Goal: Task Accomplishment & Management: Complete application form

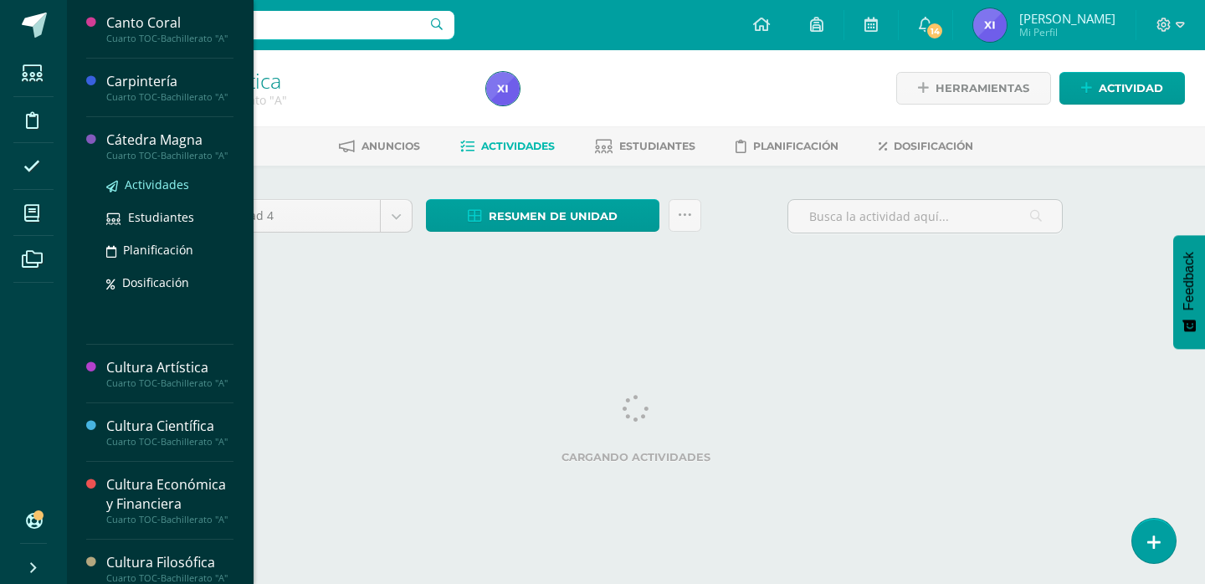
click at [156, 192] on span "Actividades" at bounding box center [157, 184] width 64 height 16
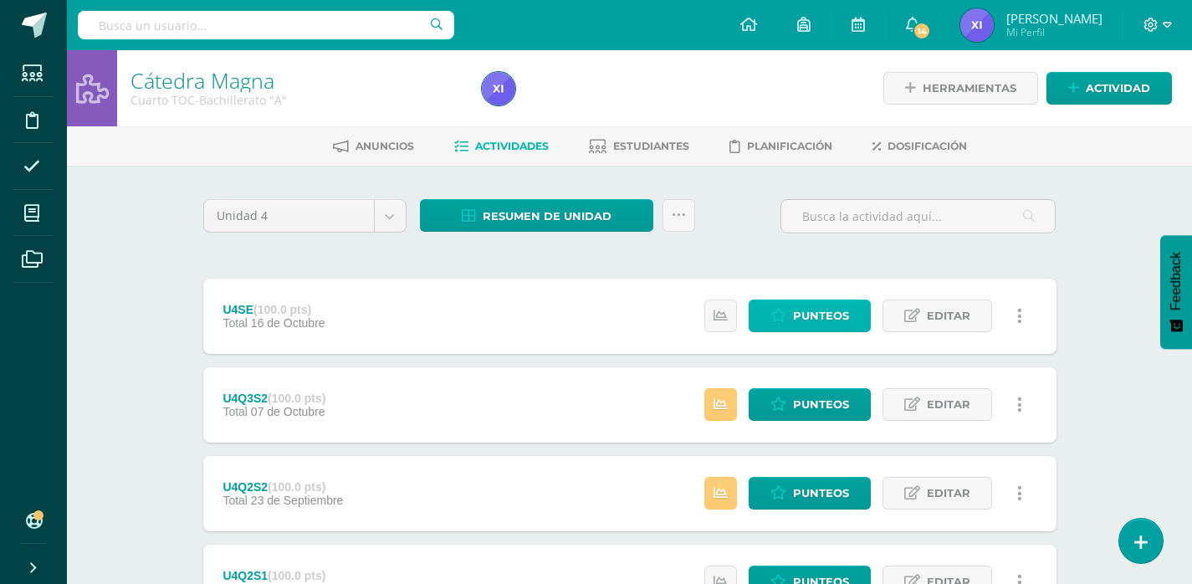
click at [836, 330] on span "Punteos" at bounding box center [821, 315] width 56 height 31
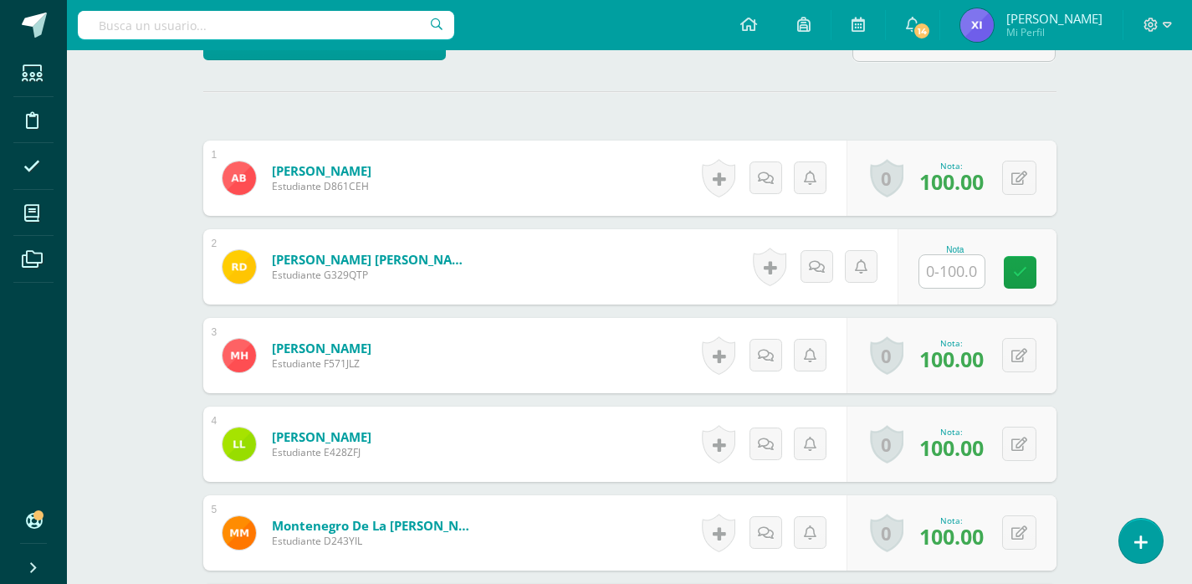
scroll to position [442, 0]
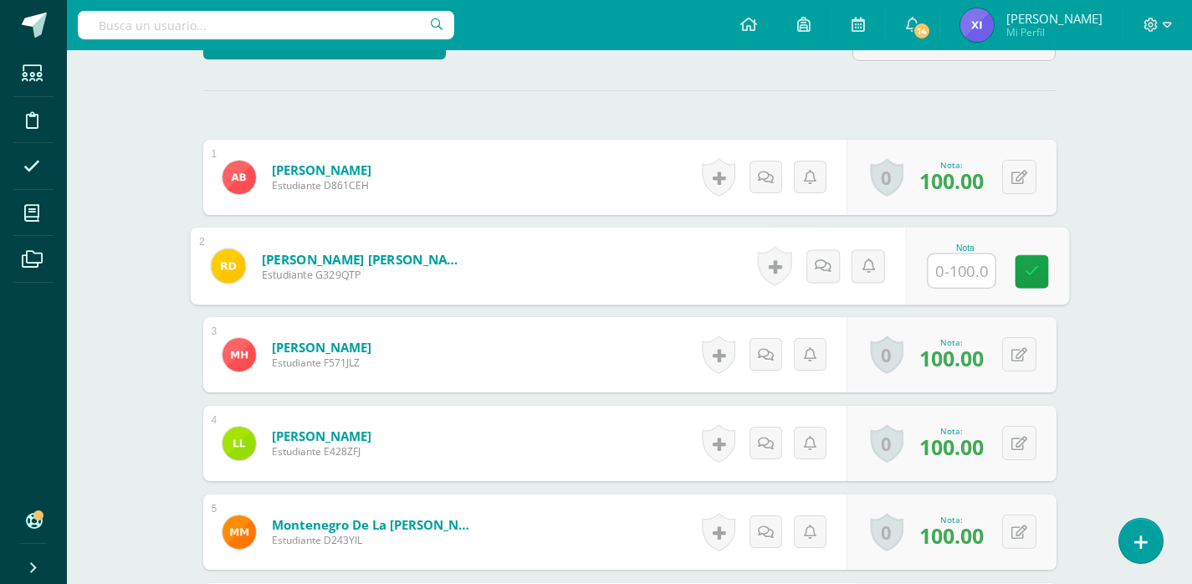
click at [950, 279] on input "text" at bounding box center [961, 270] width 67 height 33
type input "60"
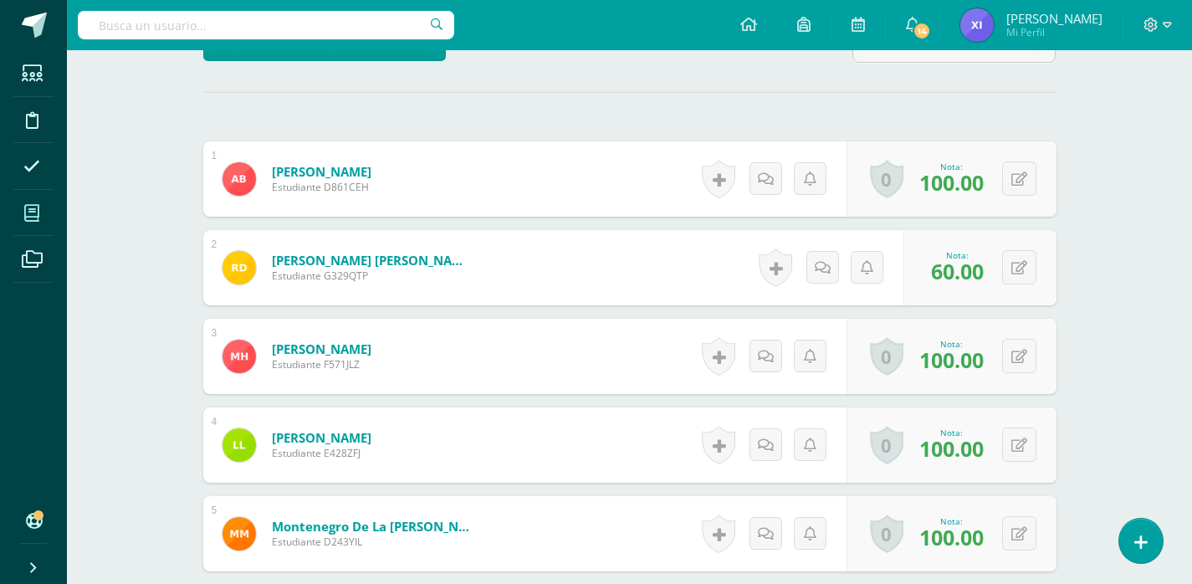
scroll to position [191, 0]
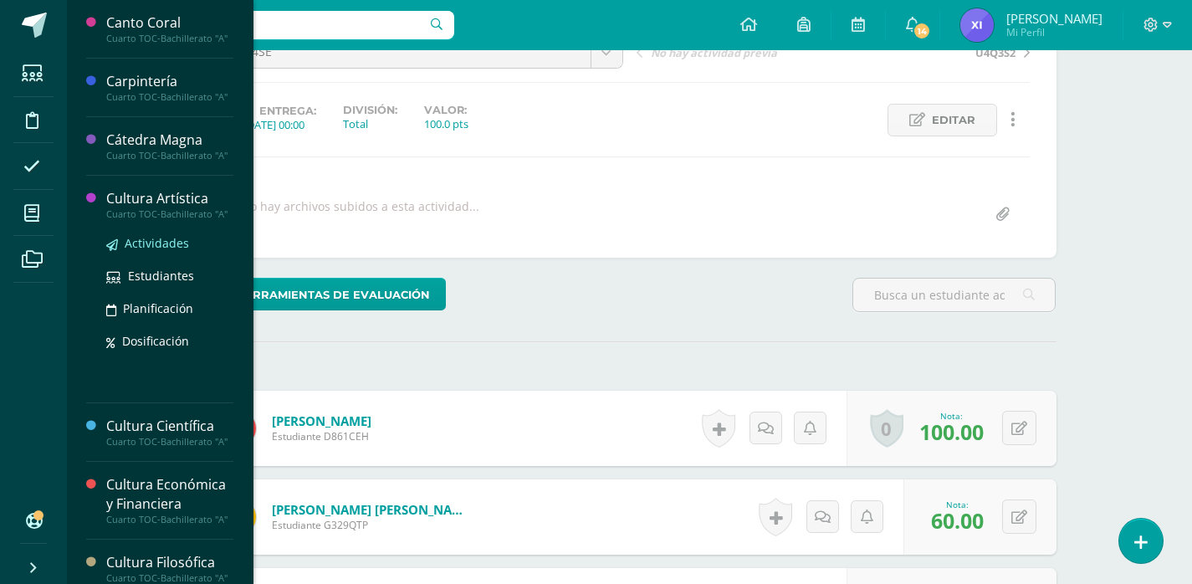
click at [149, 251] on span "Actividades" at bounding box center [157, 243] width 64 height 16
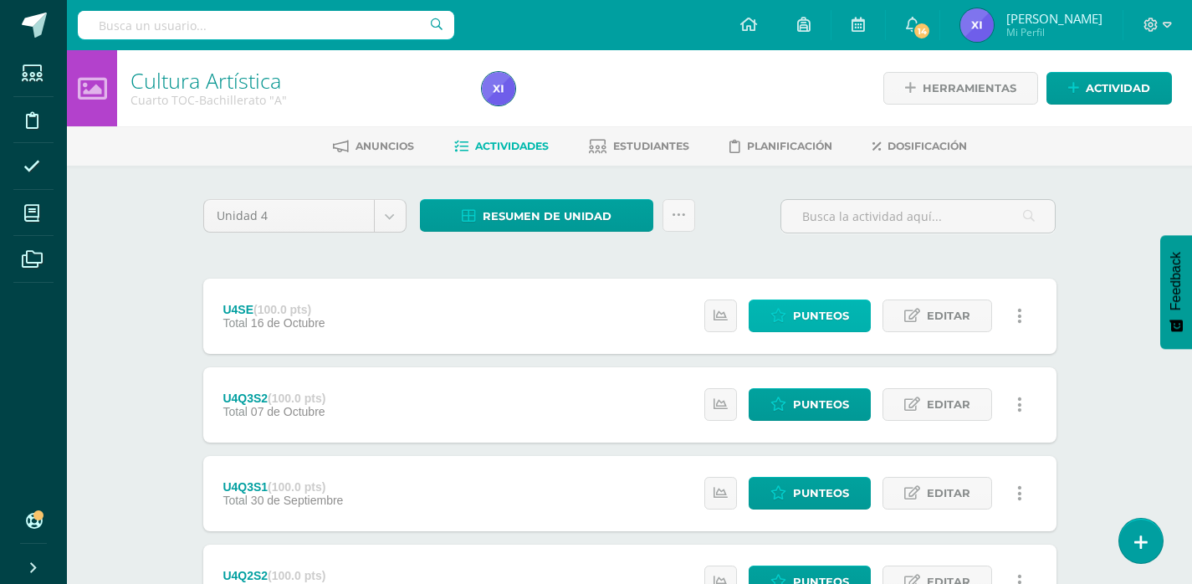
click at [834, 315] on span "Punteos" at bounding box center [821, 315] width 56 height 31
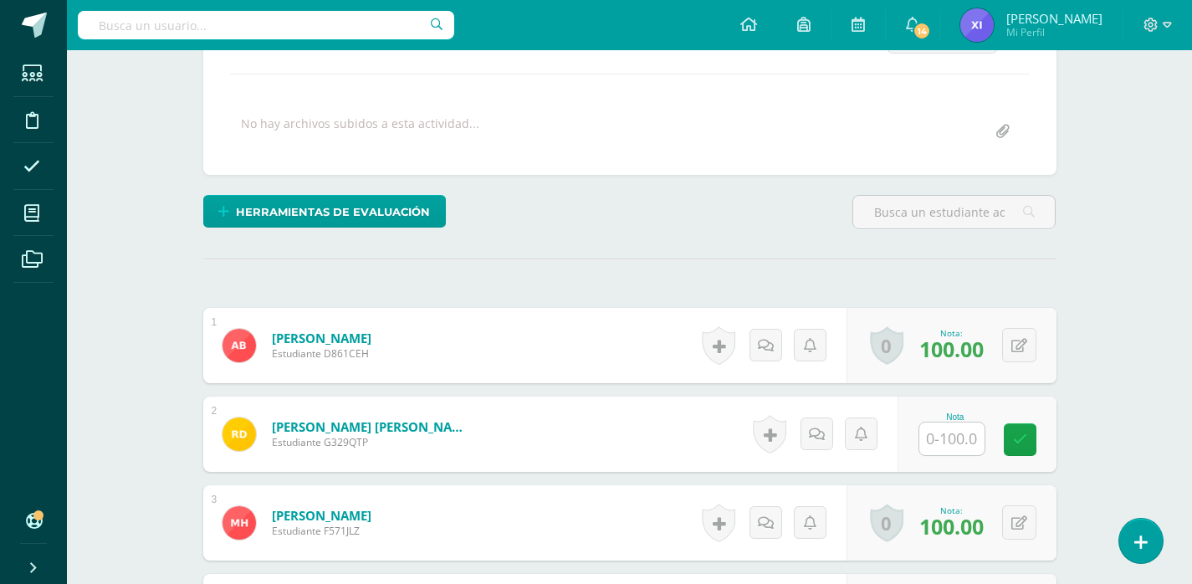
scroll to position [274, 0]
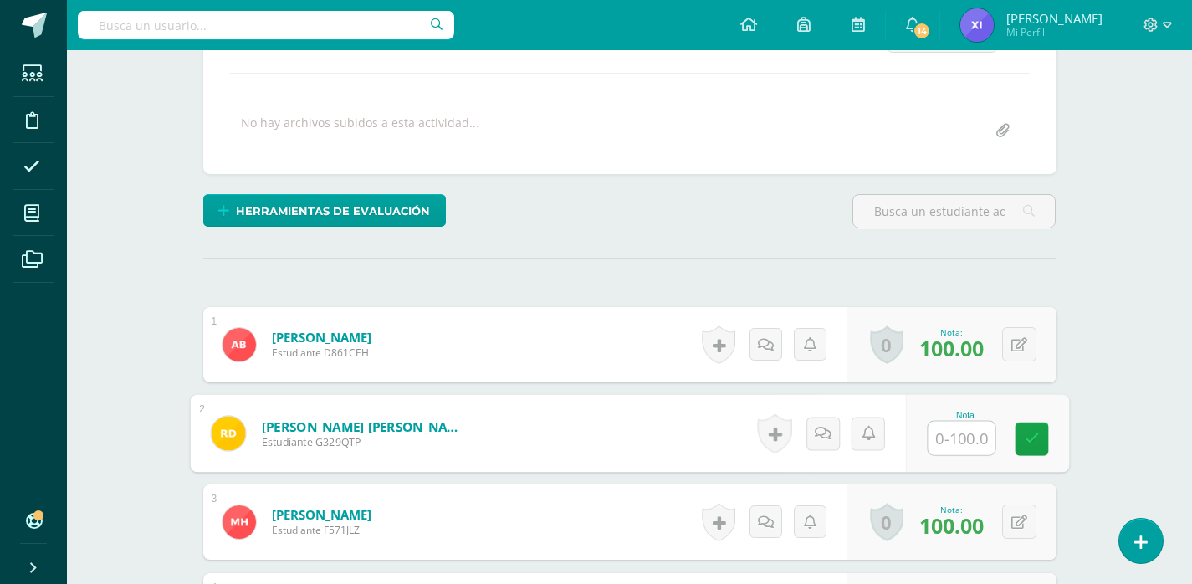
click at [965, 432] on input "text" at bounding box center [961, 438] width 67 height 33
type input "80"
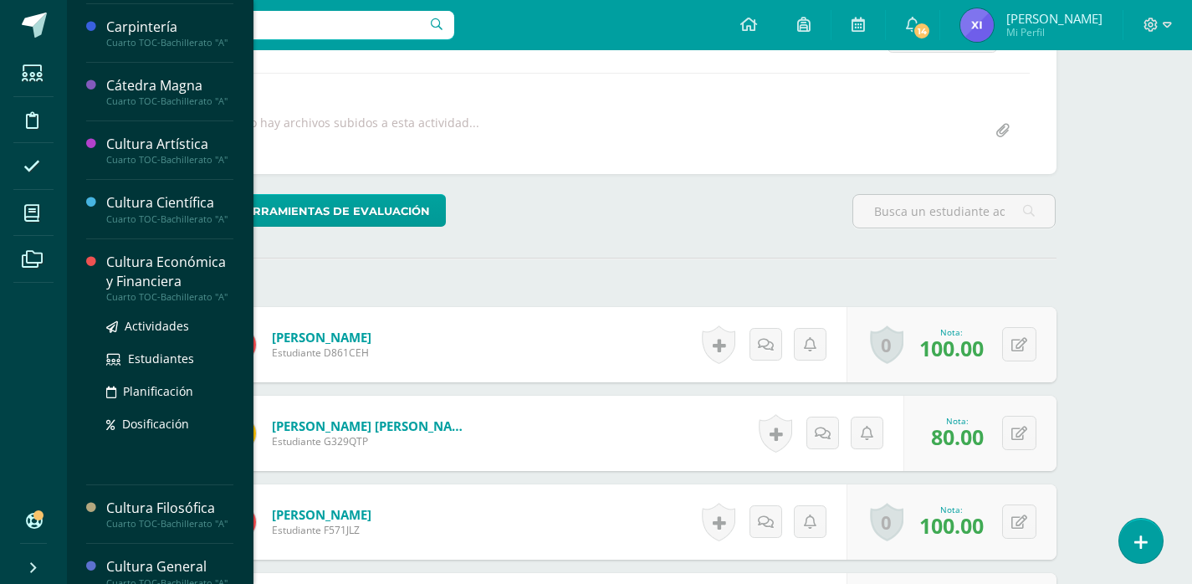
scroll to position [84, 0]
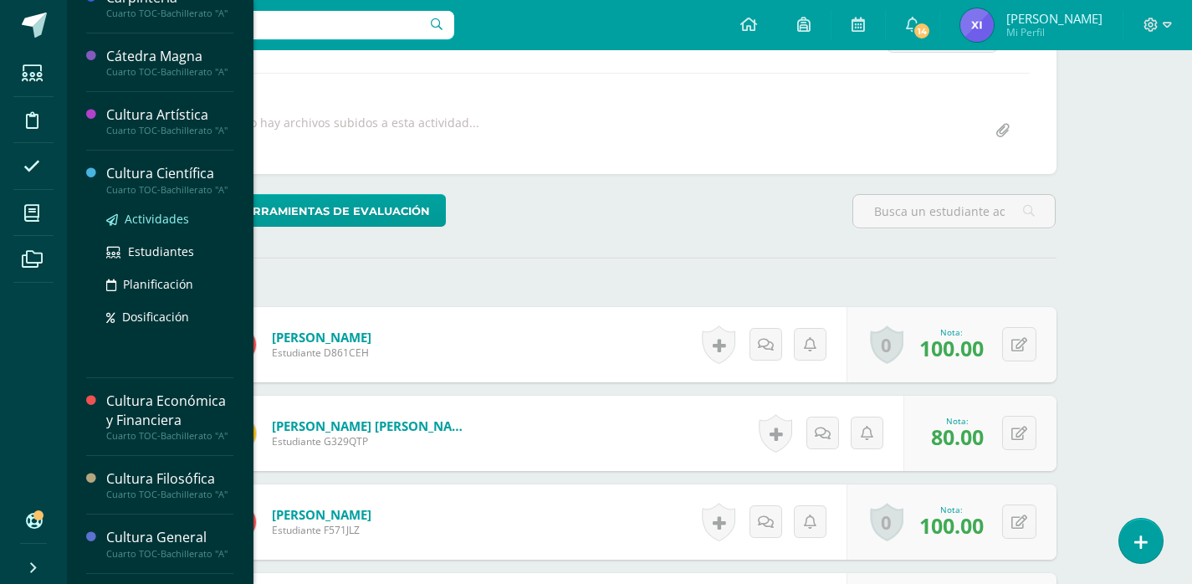
click at [158, 227] on span "Actividades" at bounding box center [157, 219] width 64 height 16
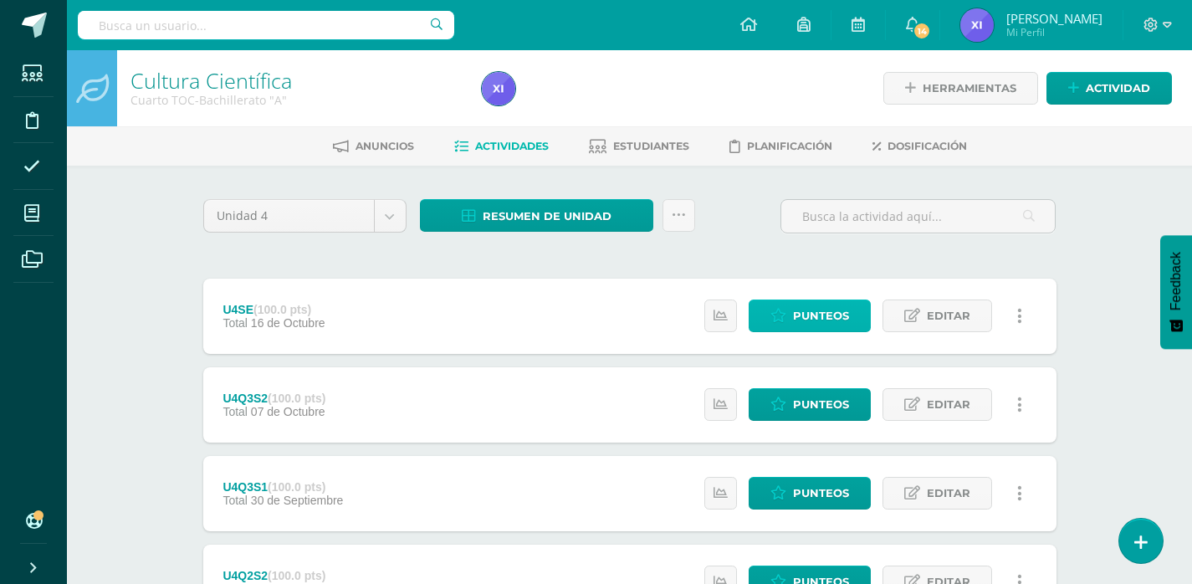
click at [824, 312] on span "Punteos" at bounding box center [821, 315] width 56 height 31
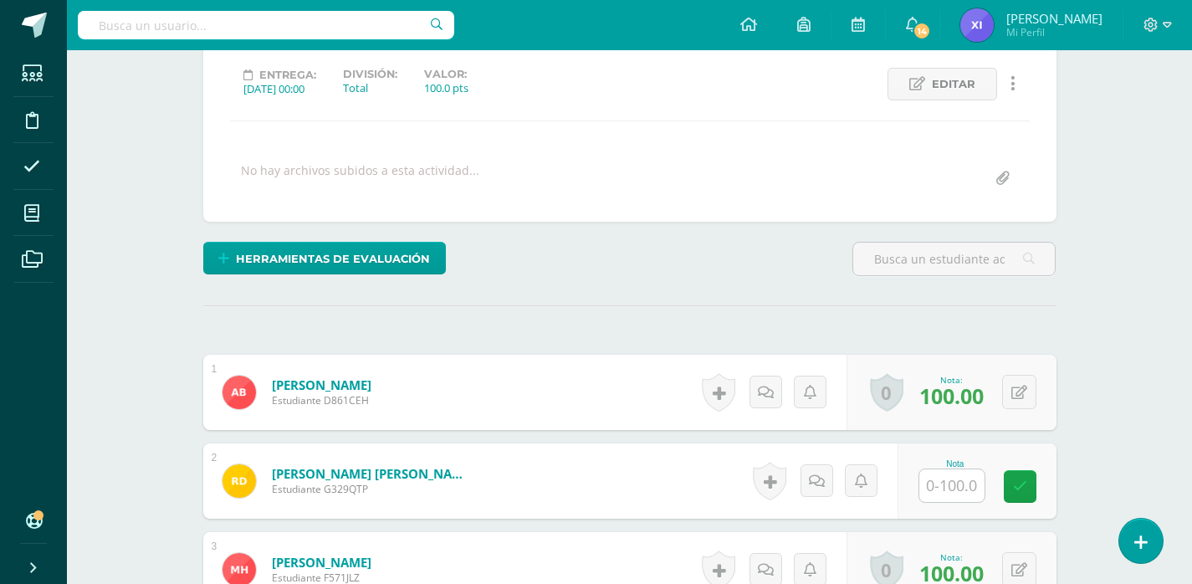
scroll to position [419, 0]
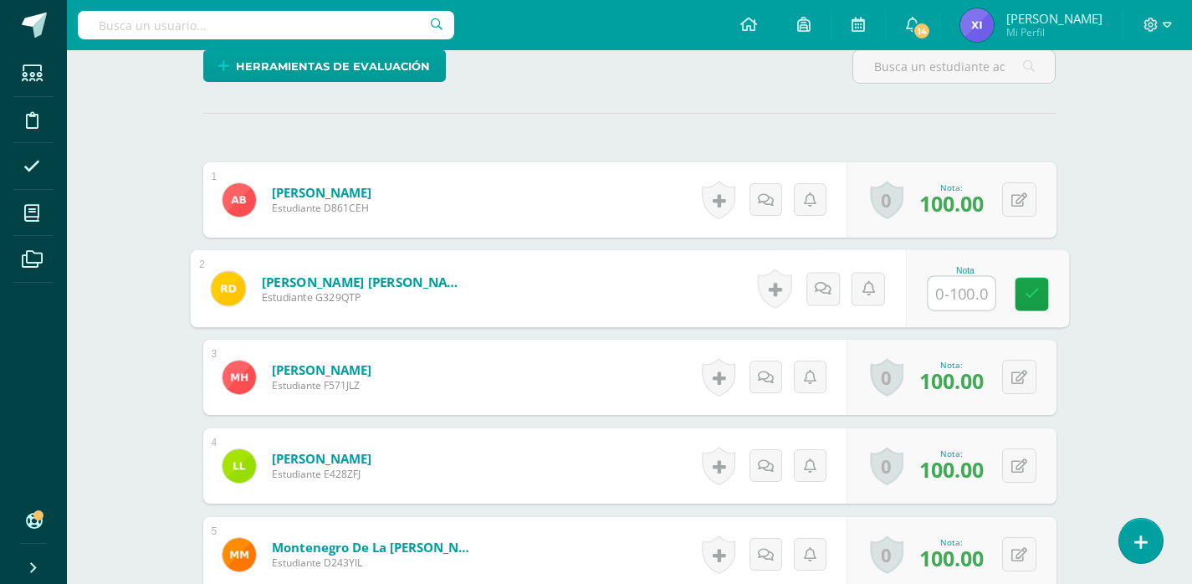
click at [955, 292] on input "text" at bounding box center [961, 293] width 67 height 33
type input "40"
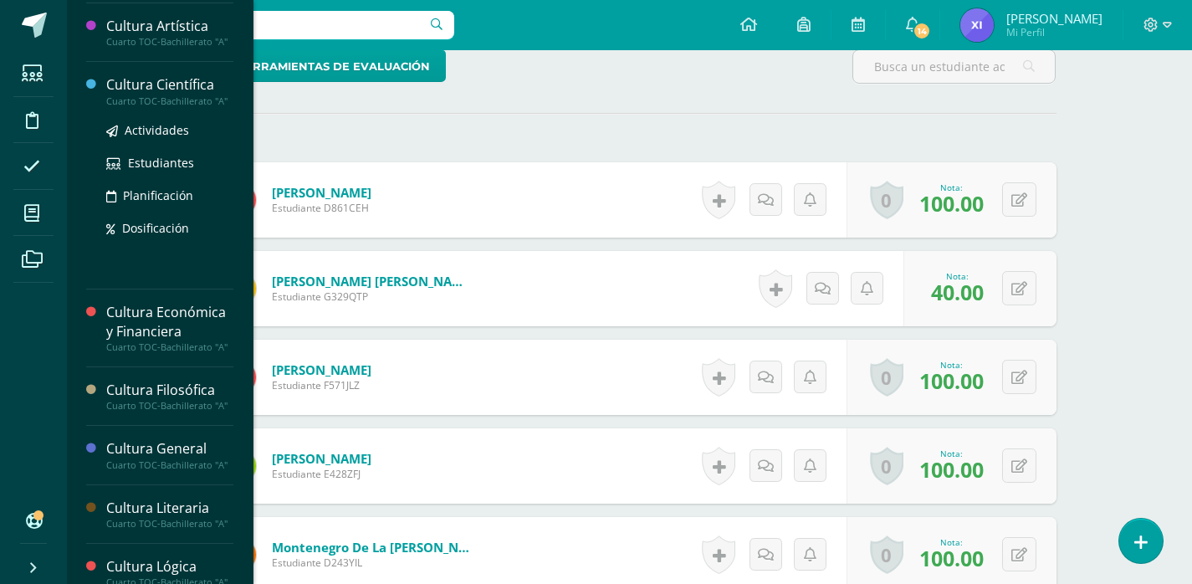
scroll to position [251, 0]
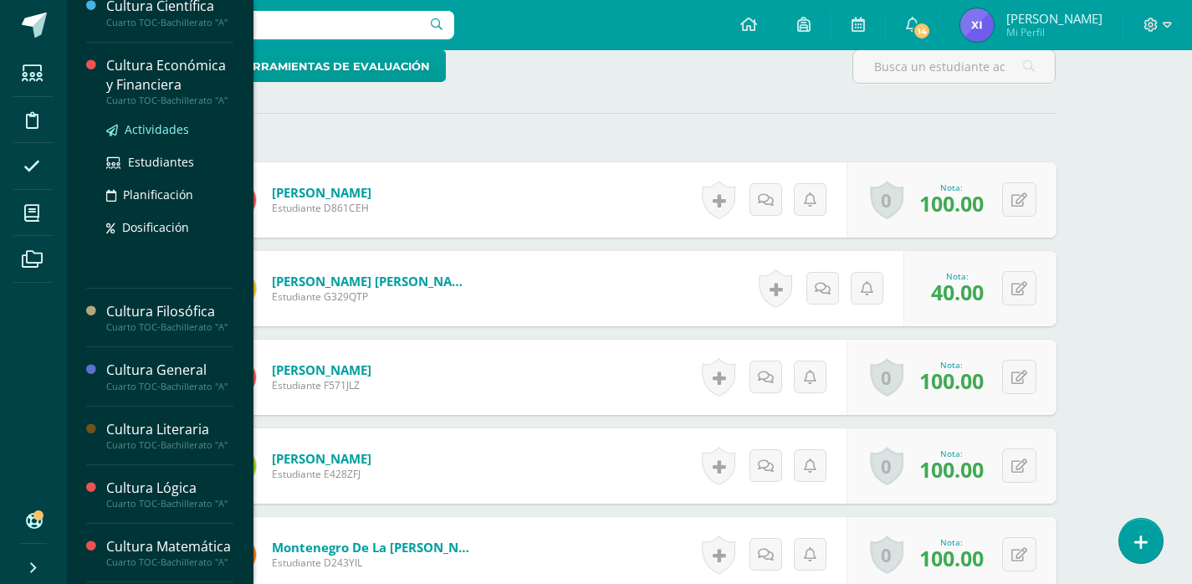
click at [163, 139] on link "Actividades" at bounding box center [169, 129] width 127 height 19
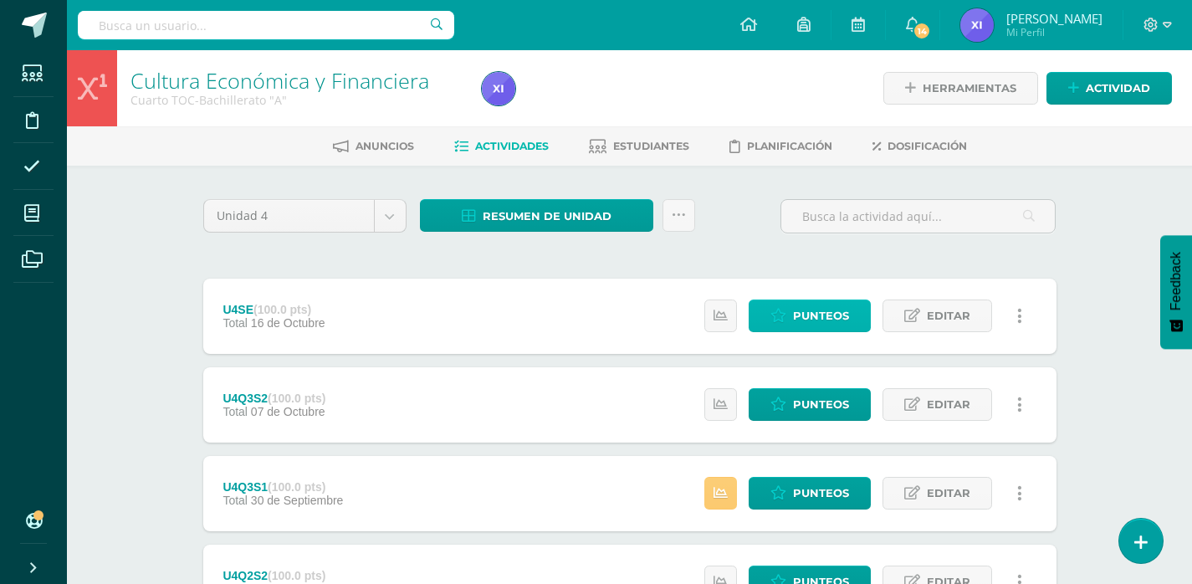
click at [834, 309] on span "Punteos" at bounding box center [821, 315] width 56 height 31
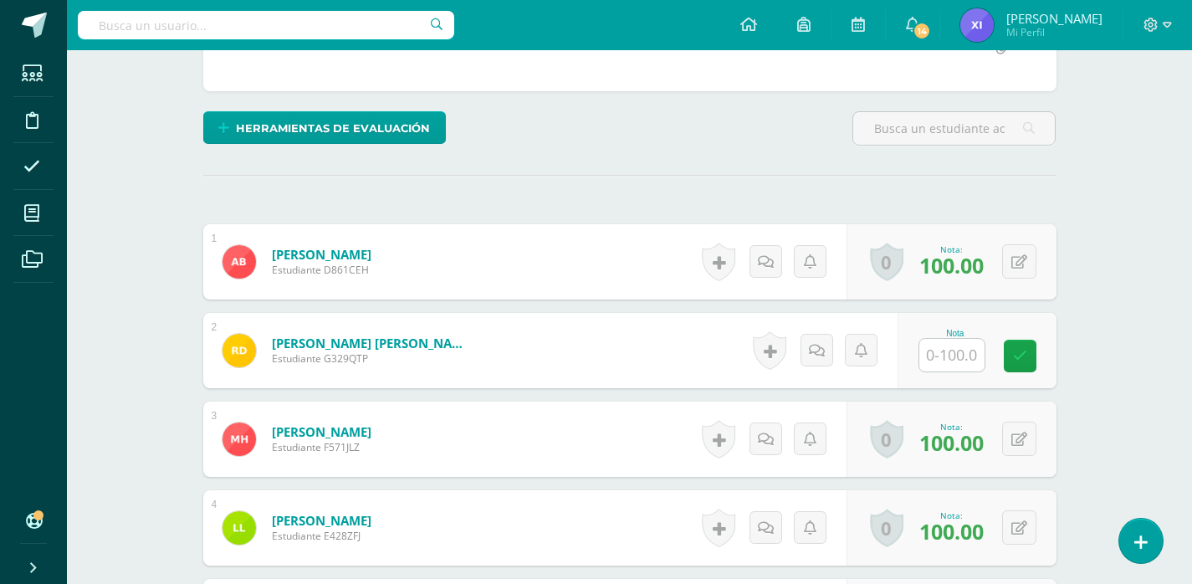
scroll to position [358, 0]
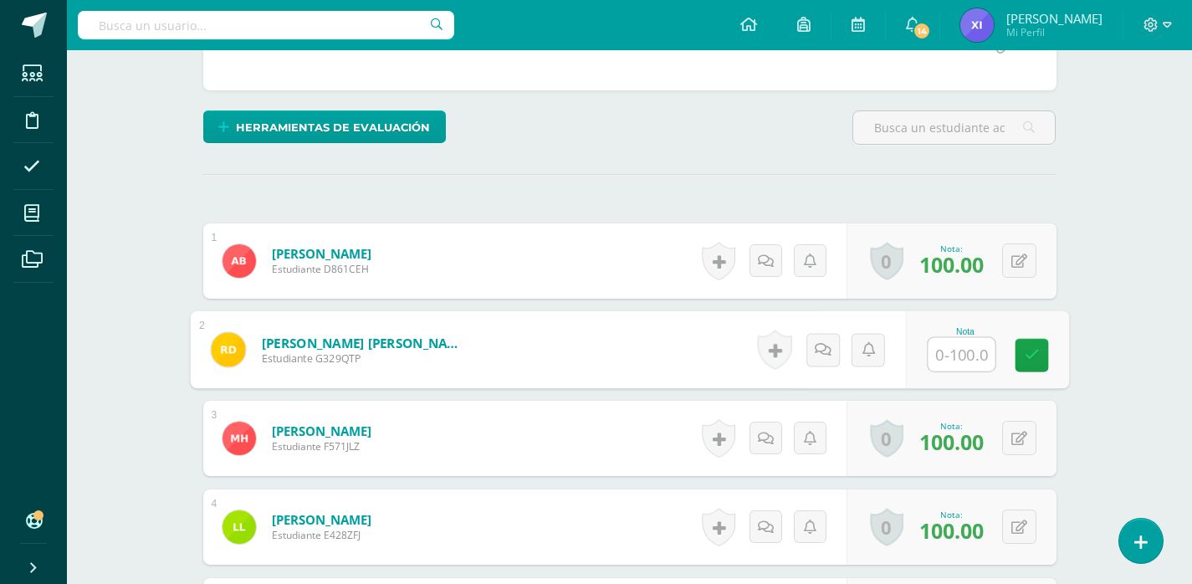
click at [953, 357] on input "text" at bounding box center [961, 354] width 67 height 33
type input "60"
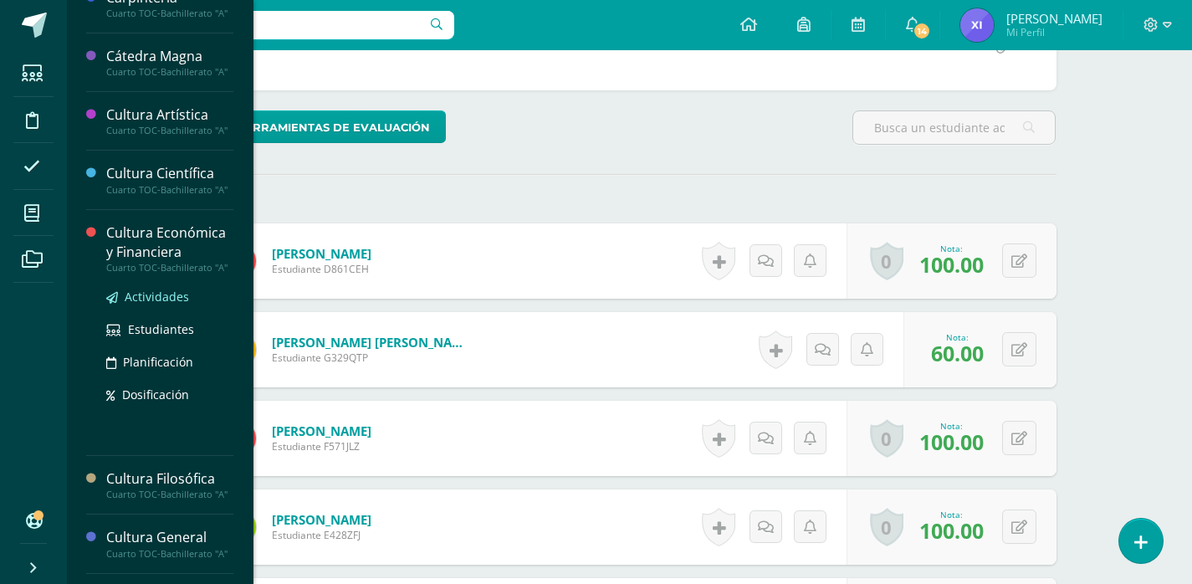
scroll to position [167, 0]
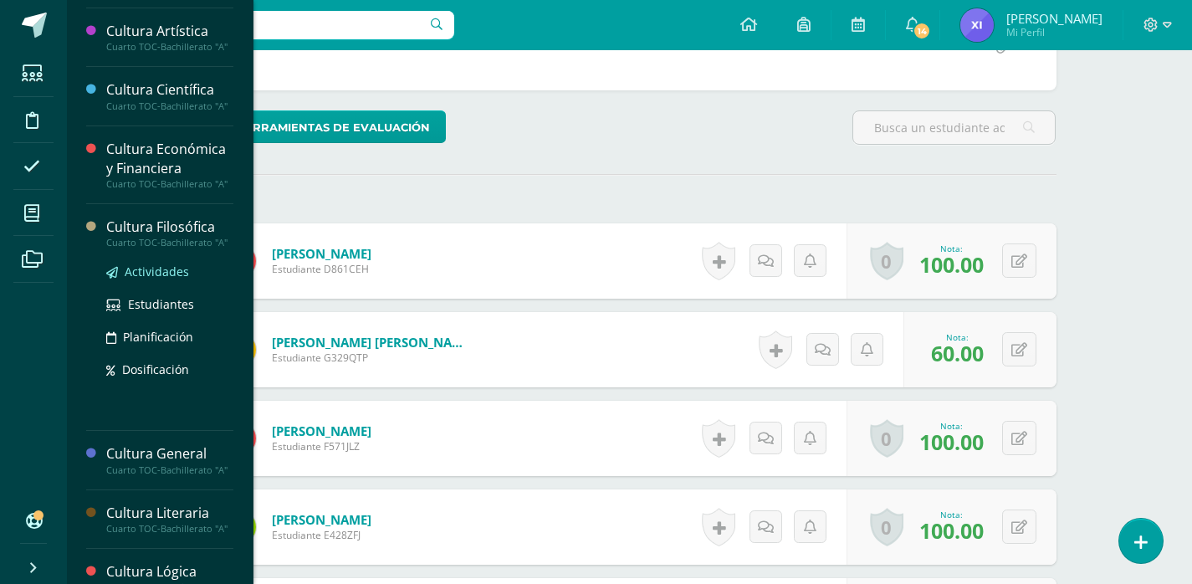
click at [181, 279] on span "Actividades" at bounding box center [157, 271] width 64 height 16
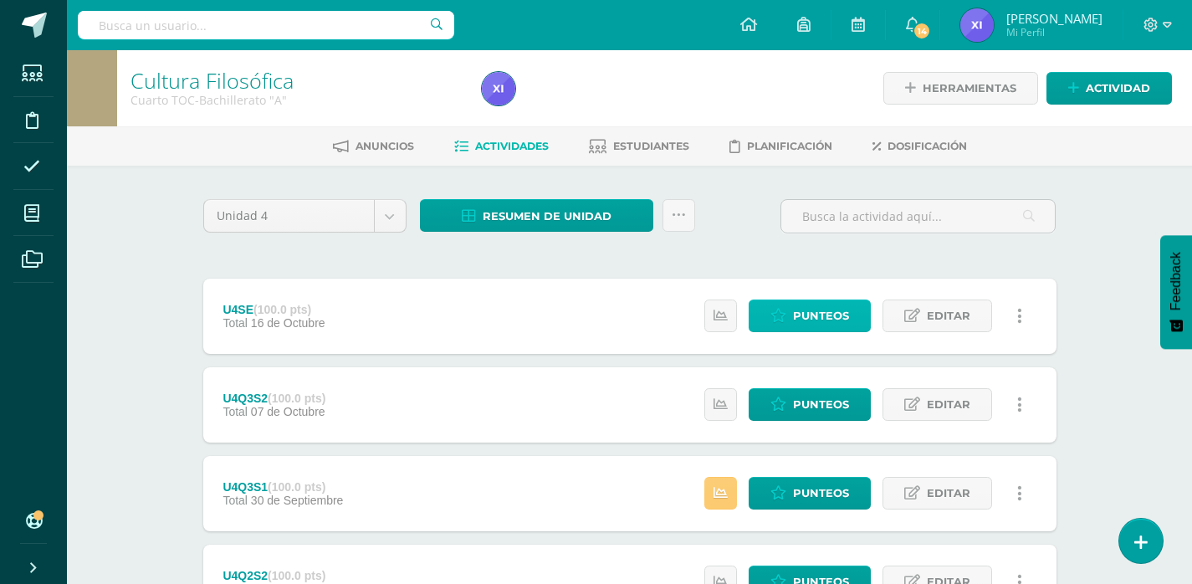
click at [806, 323] on span "Punteos" at bounding box center [821, 315] width 56 height 31
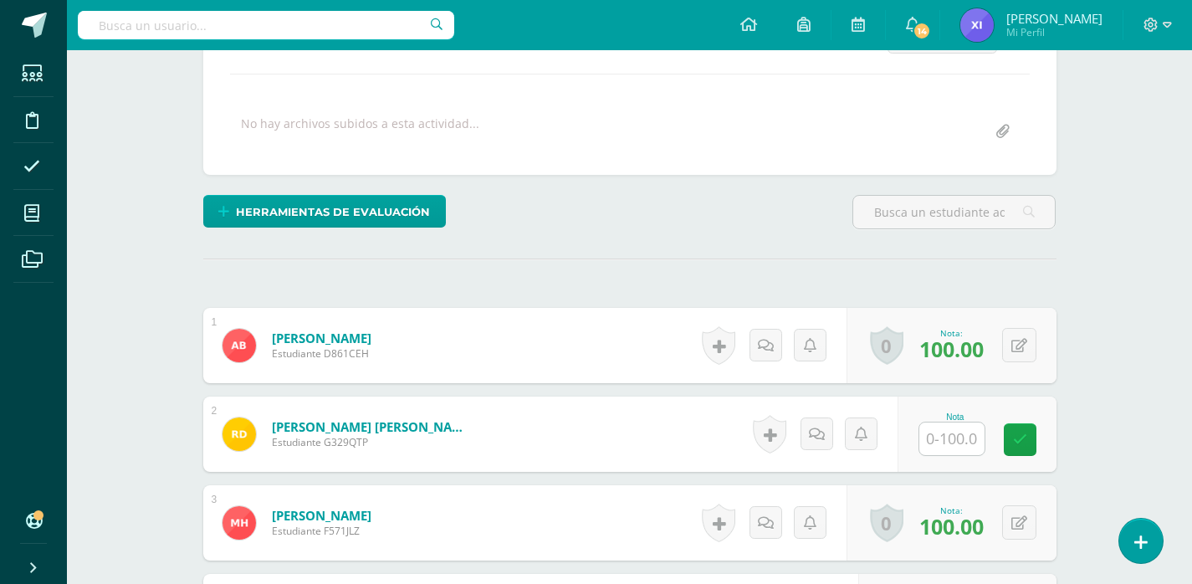
scroll to position [274, 0]
click at [946, 426] on input "text" at bounding box center [951, 438] width 65 height 33
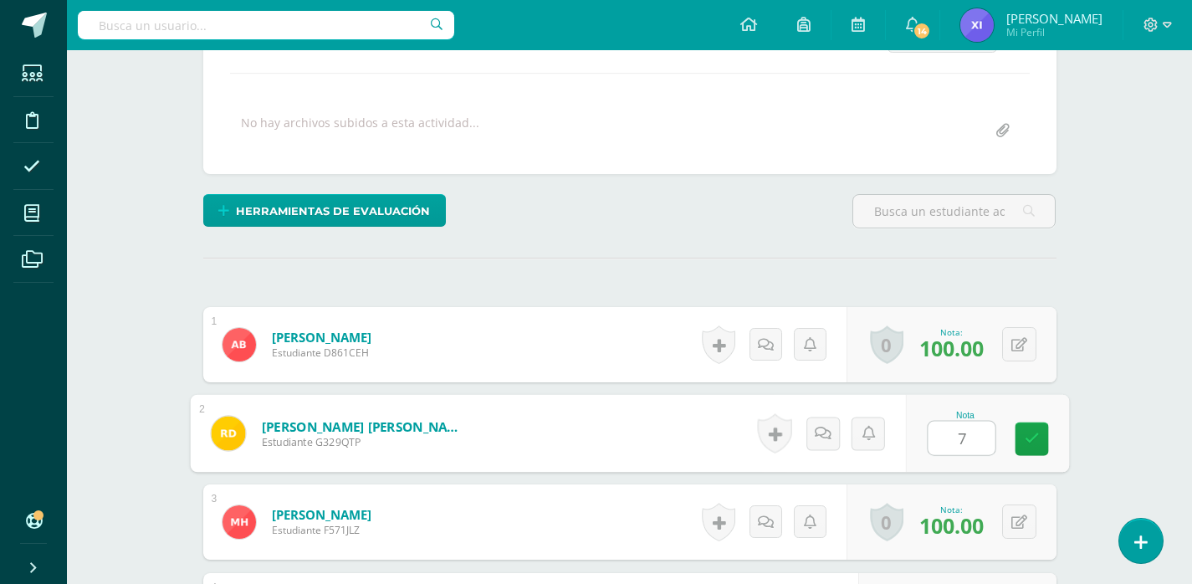
type input "77"
click at [1037, 442] on icon at bounding box center [1031, 439] width 15 height 14
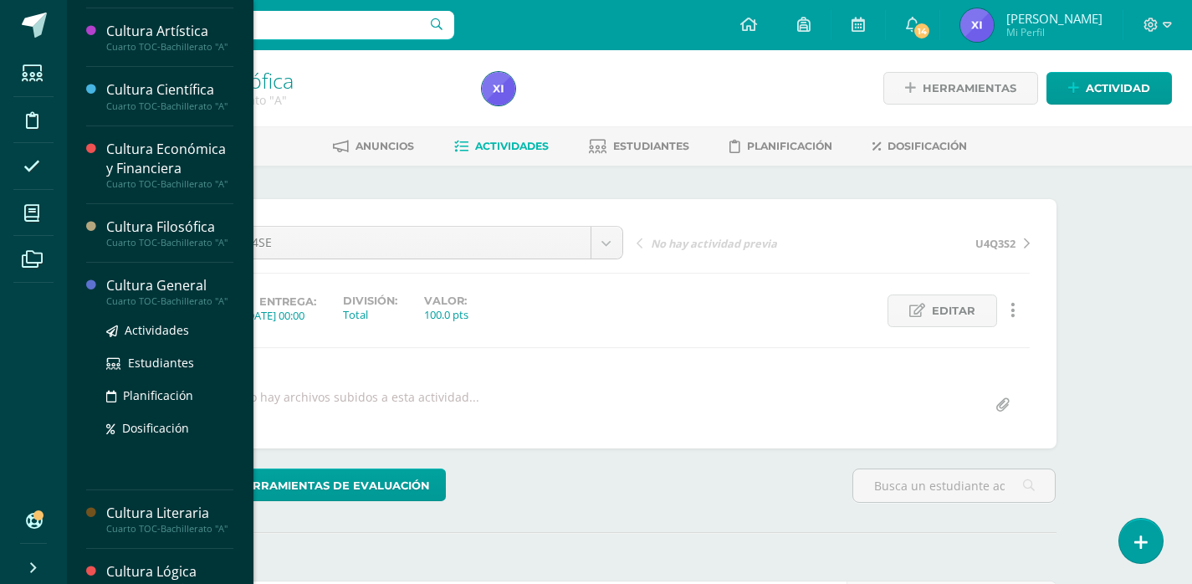
scroll to position [251, 0]
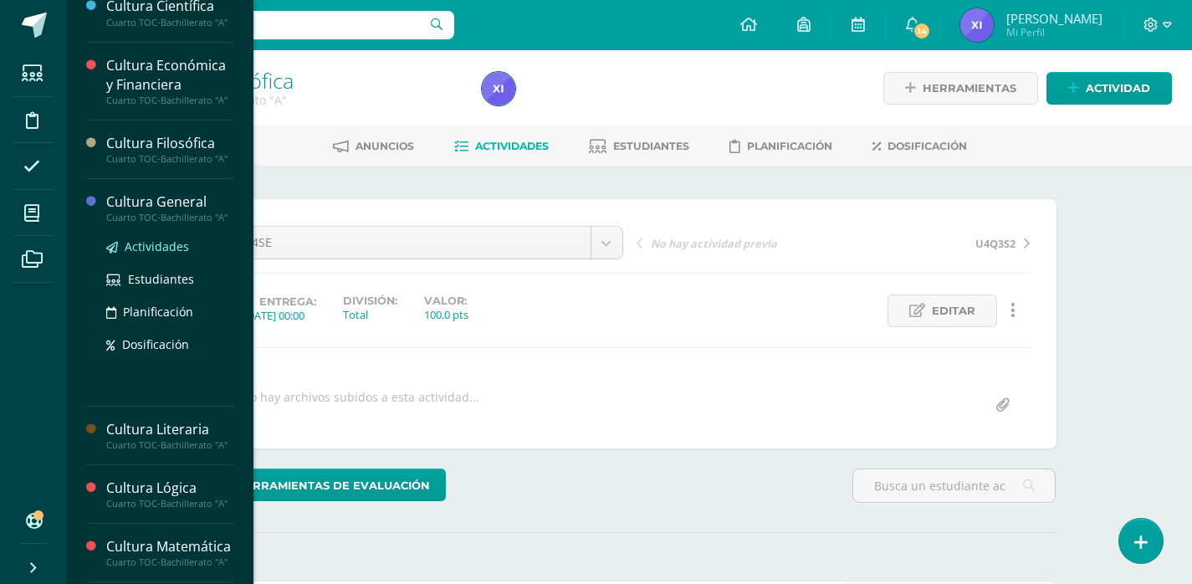
click at [164, 254] on span "Actividades" at bounding box center [157, 246] width 64 height 16
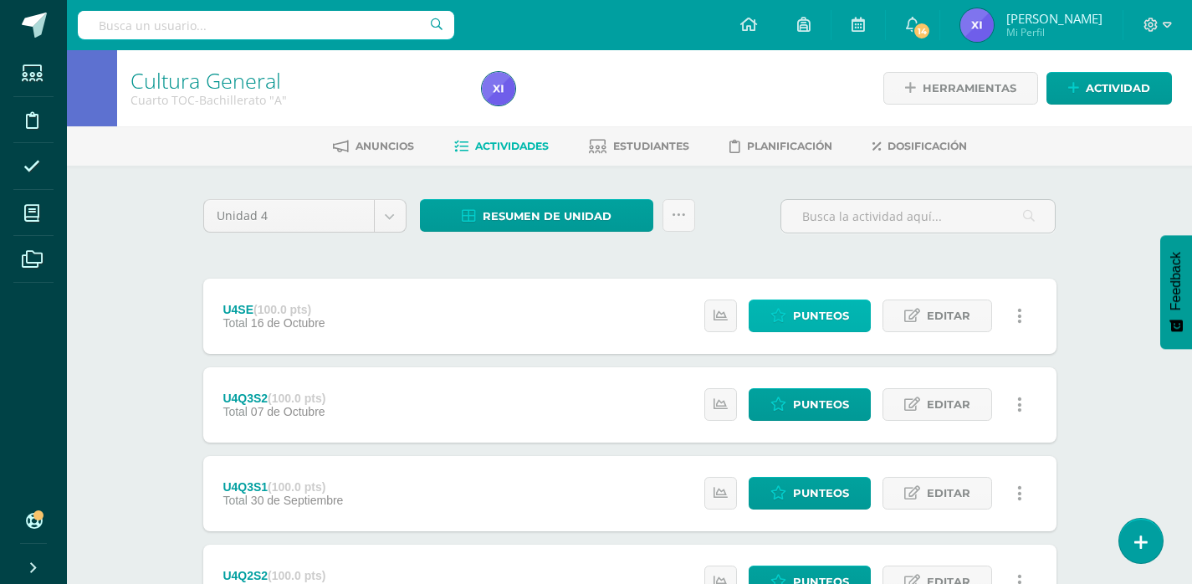
click at [819, 317] on span "Punteos" at bounding box center [821, 315] width 56 height 31
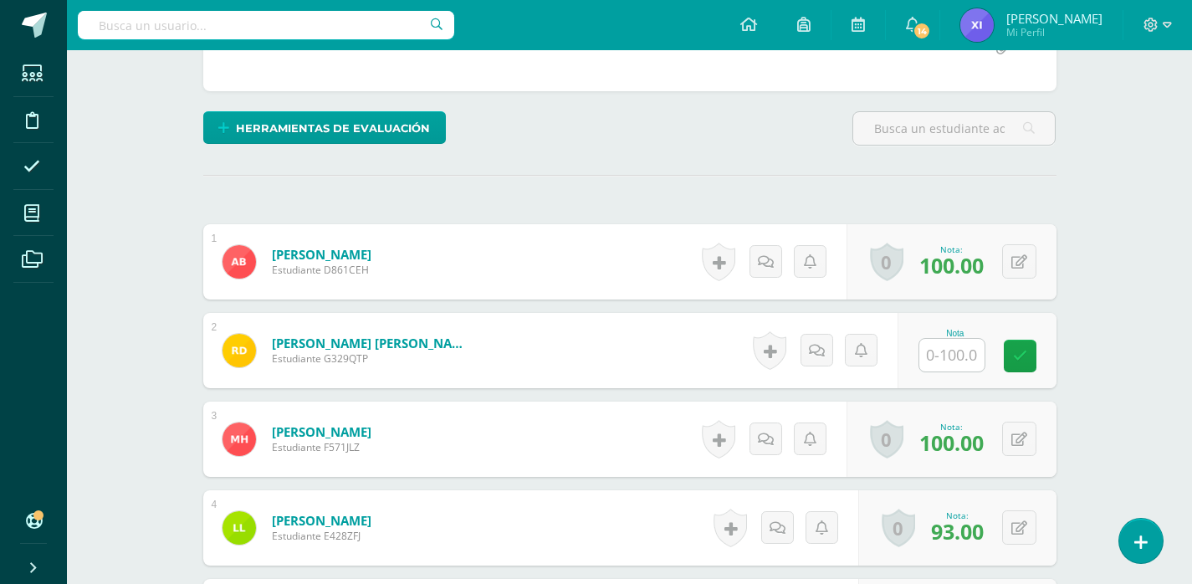
scroll to position [358, 0]
click at [964, 346] on input "text" at bounding box center [951, 354] width 65 height 33
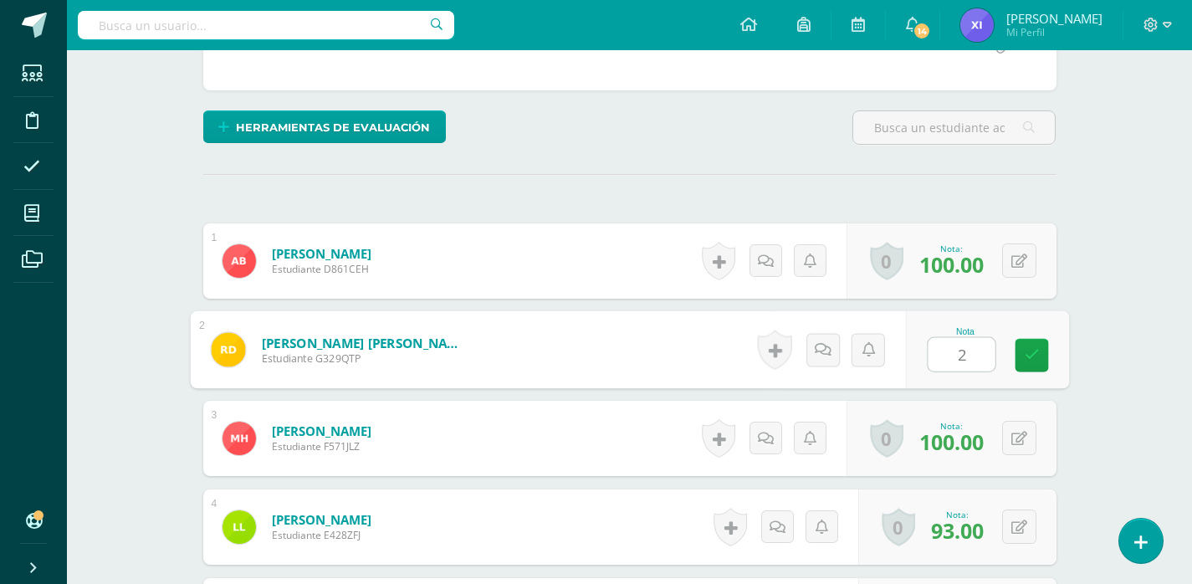
type input "28"
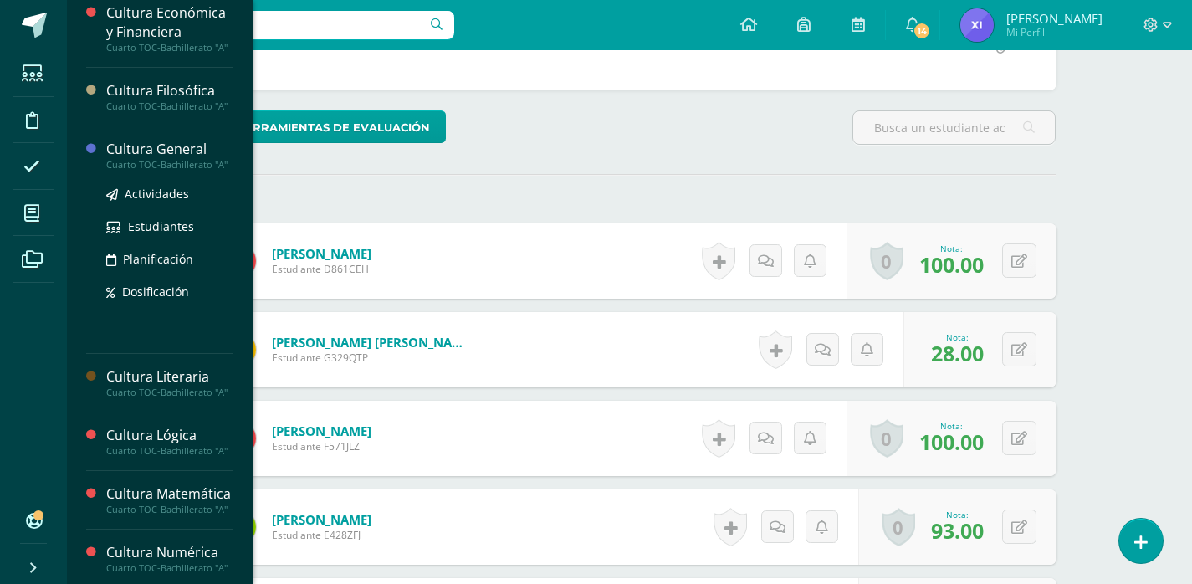
scroll to position [335, 0]
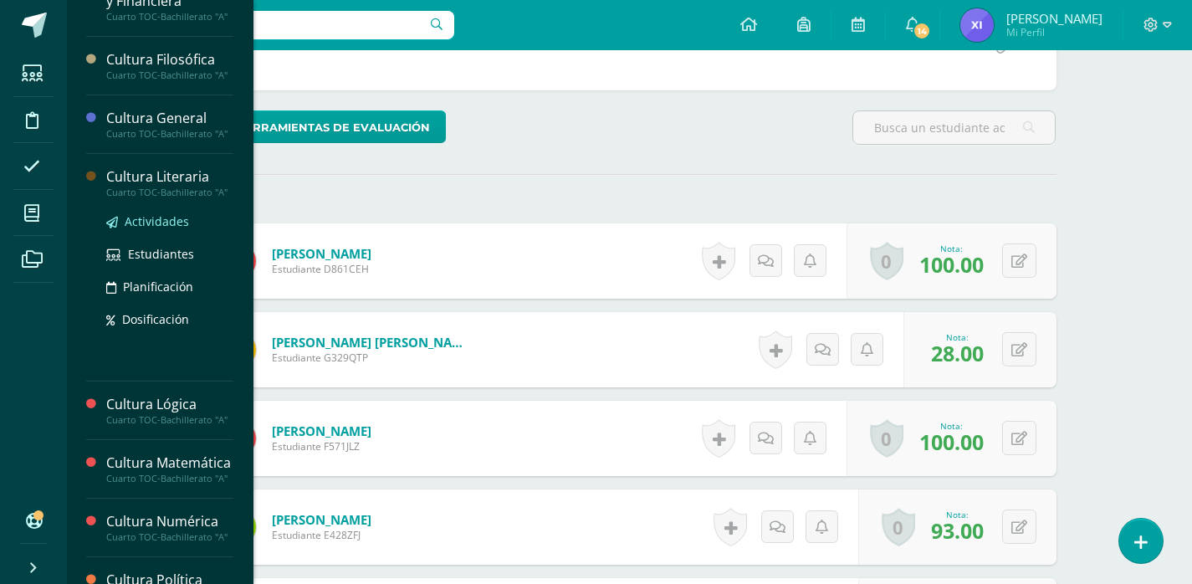
click at [159, 229] on span "Actividades" at bounding box center [157, 221] width 64 height 16
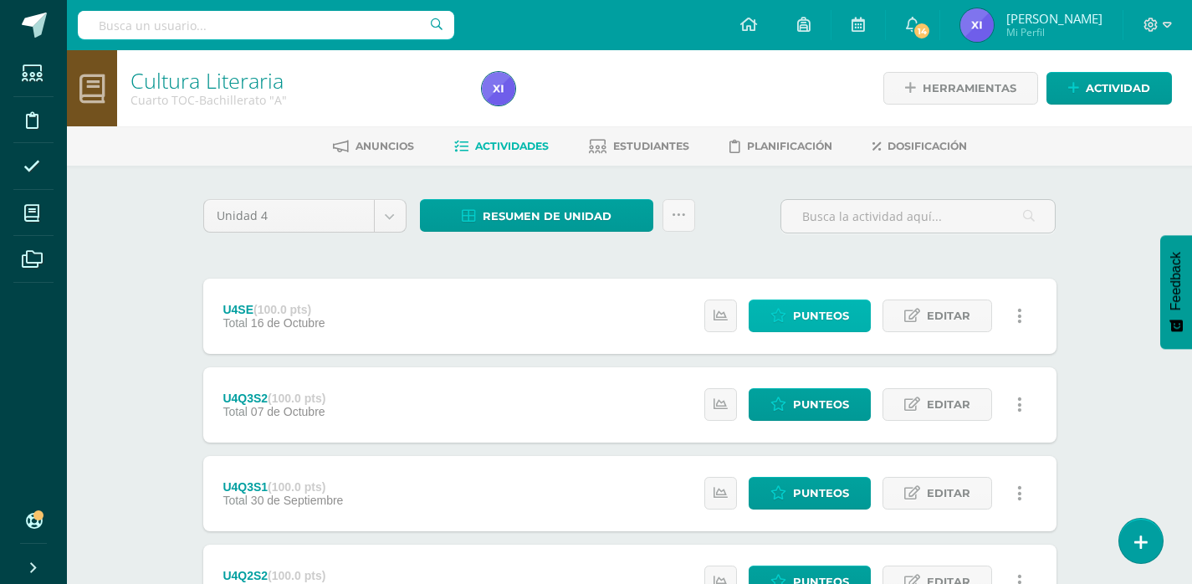
click at [822, 312] on span "Punteos" at bounding box center [821, 315] width 56 height 31
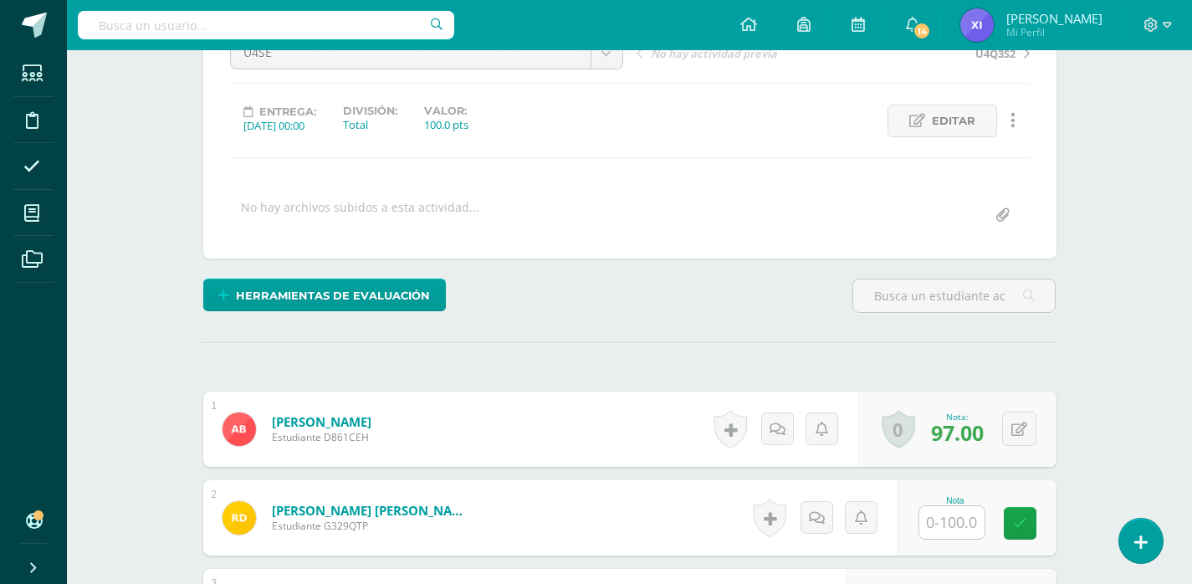
scroll to position [191, 0]
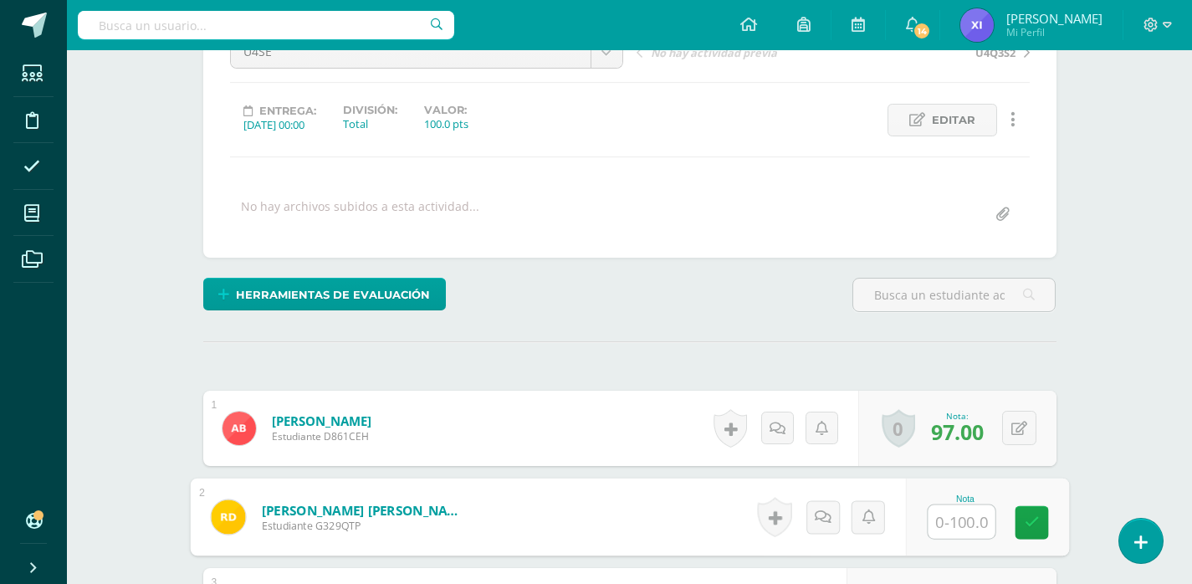
click at [961, 530] on input "text" at bounding box center [961, 521] width 67 height 33
type input "75"
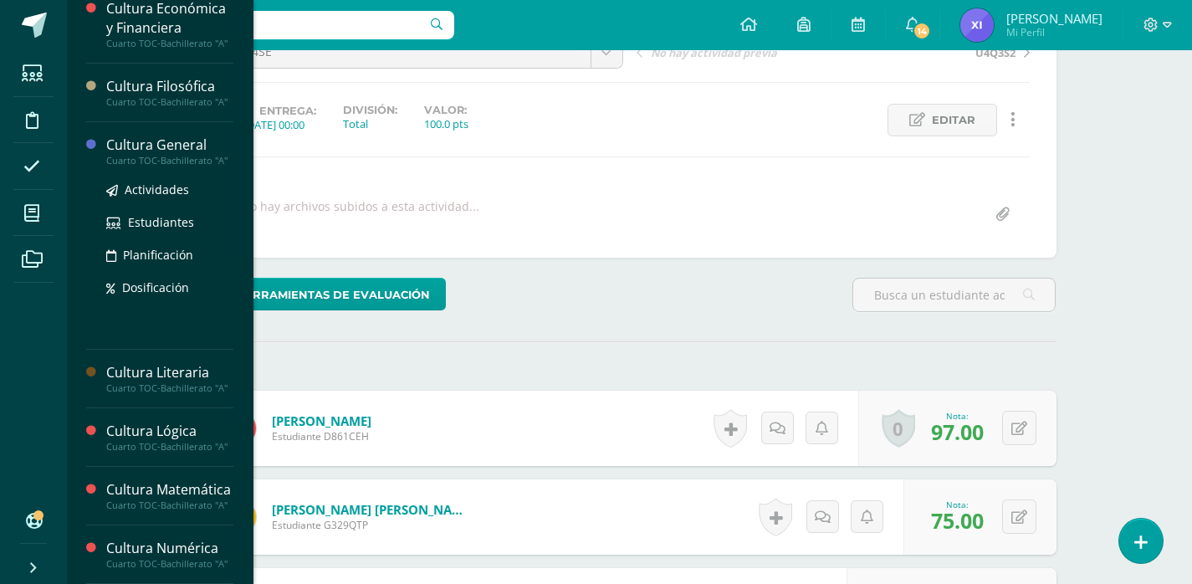
scroll to position [418, 0]
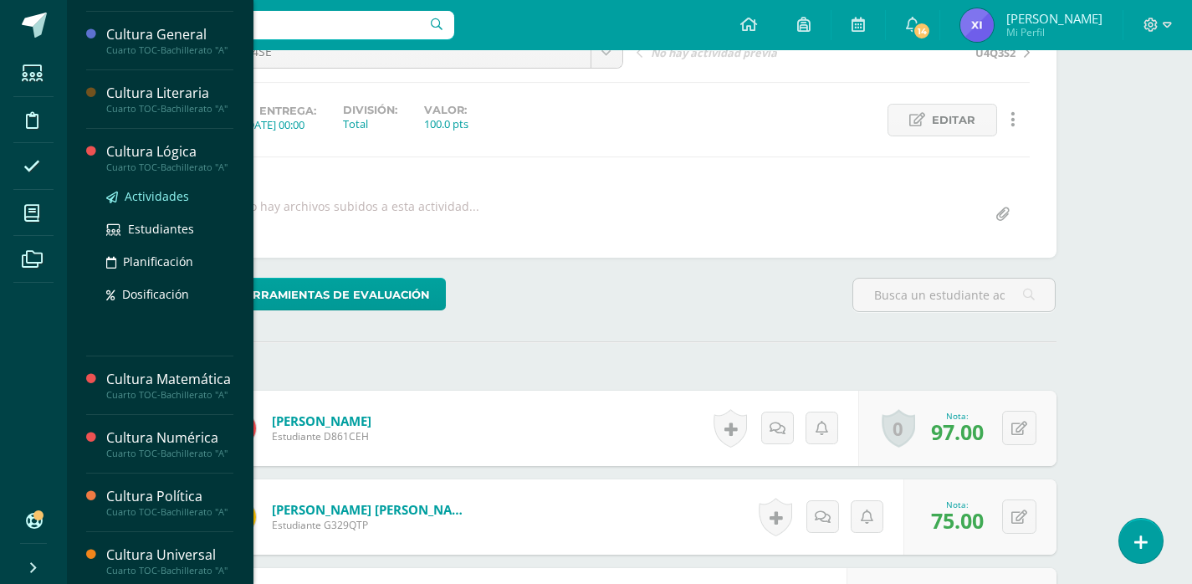
click at [154, 204] on span "Actividades" at bounding box center [157, 196] width 64 height 16
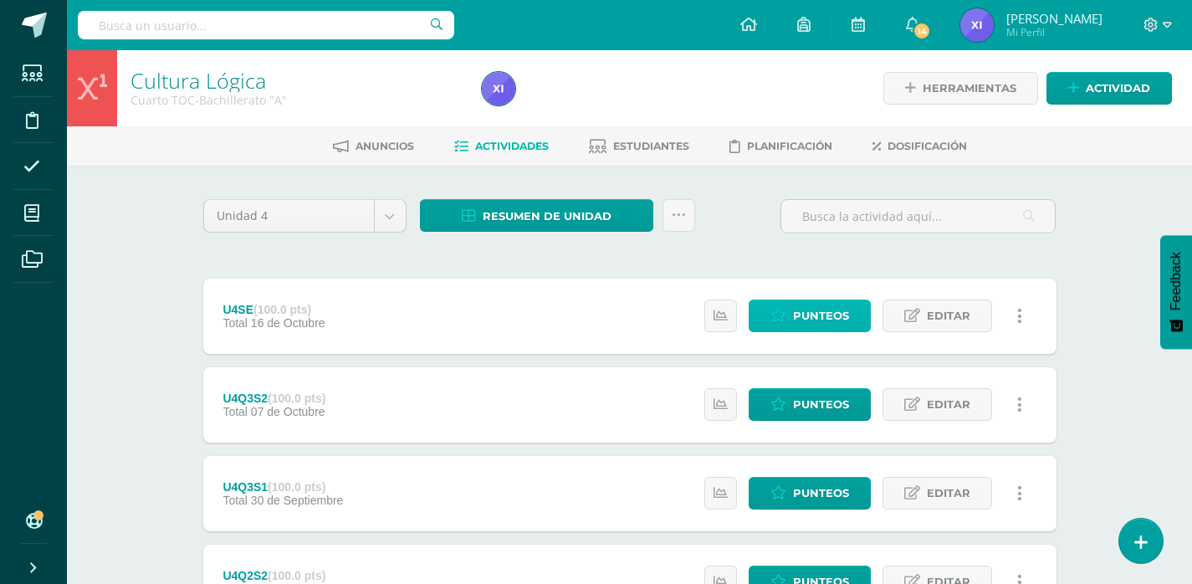
click at [842, 325] on span "Punteos" at bounding box center [821, 315] width 56 height 31
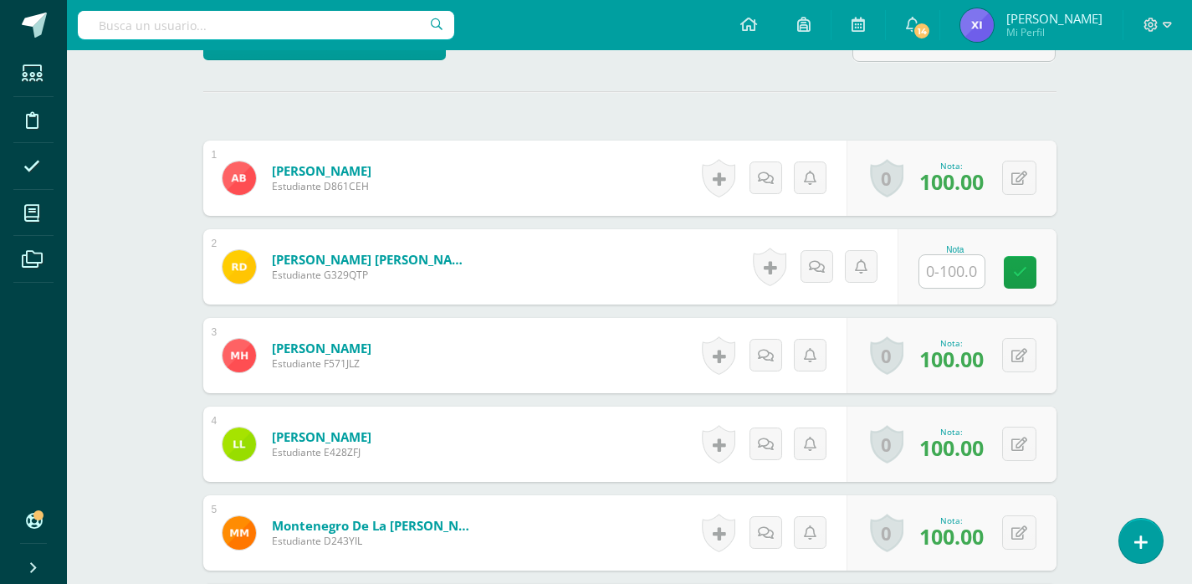
scroll to position [442, 0]
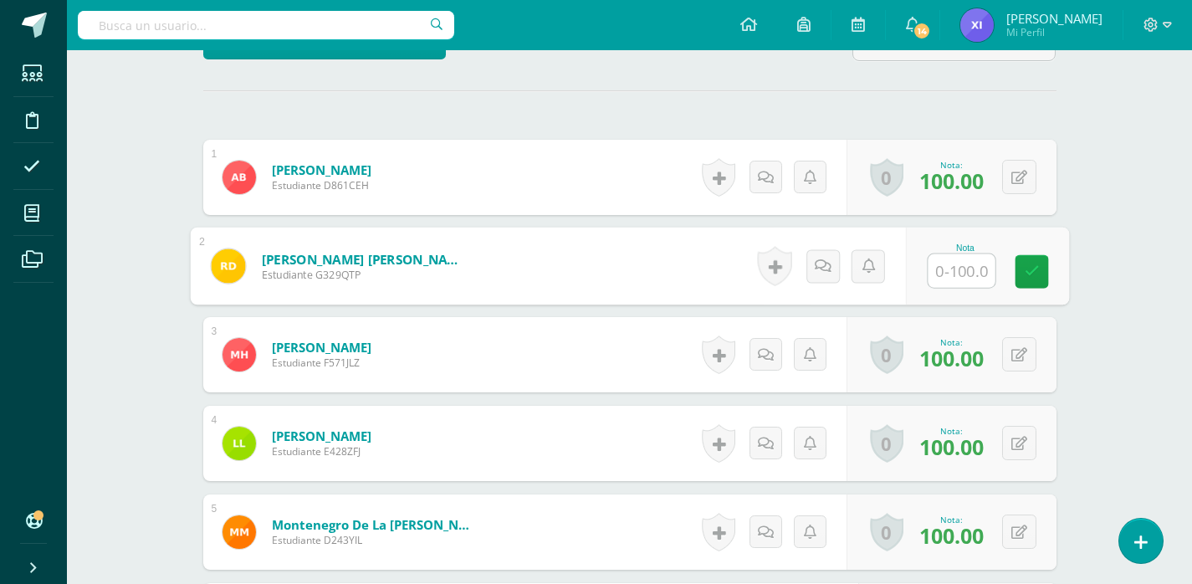
click at [962, 278] on input "text" at bounding box center [961, 270] width 67 height 33
type input "83"
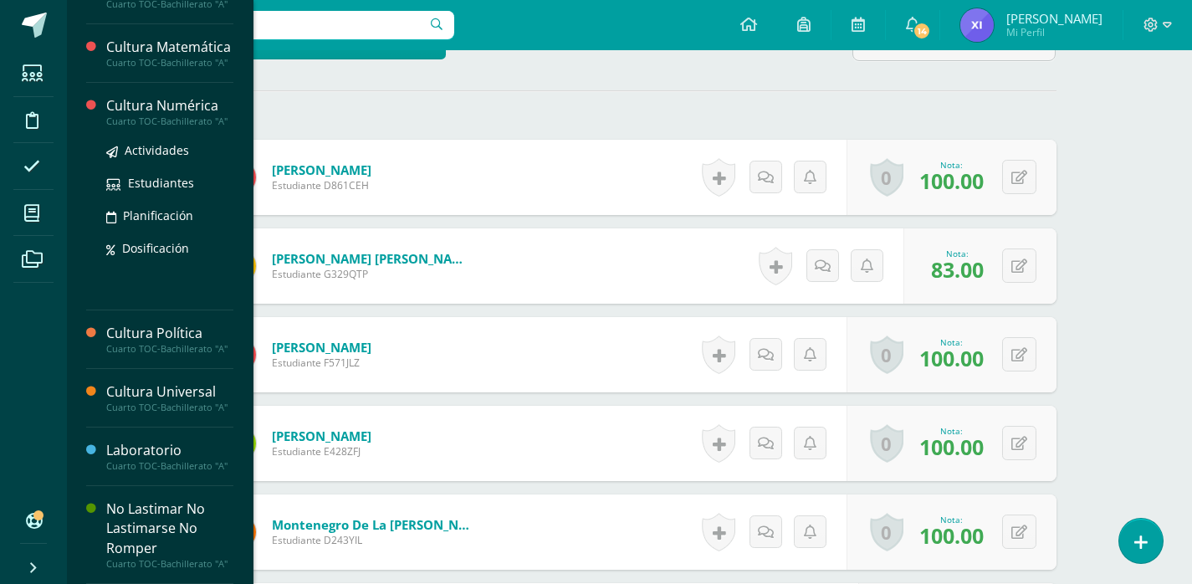
scroll to position [751, 0]
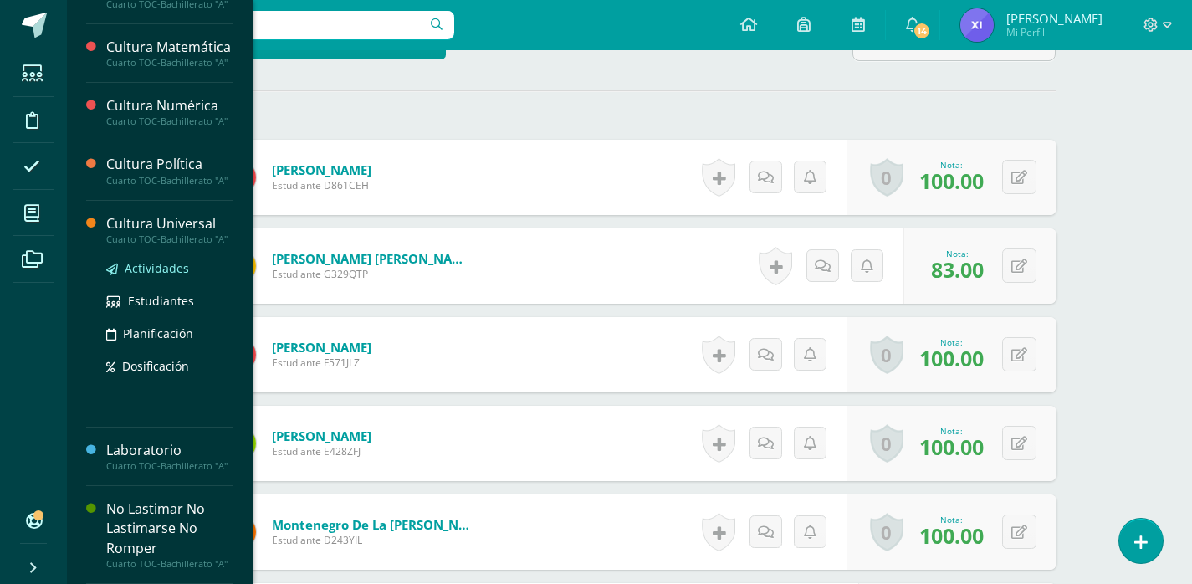
click at [169, 276] on span "Actividades" at bounding box center [157, 268] width 64 height 16
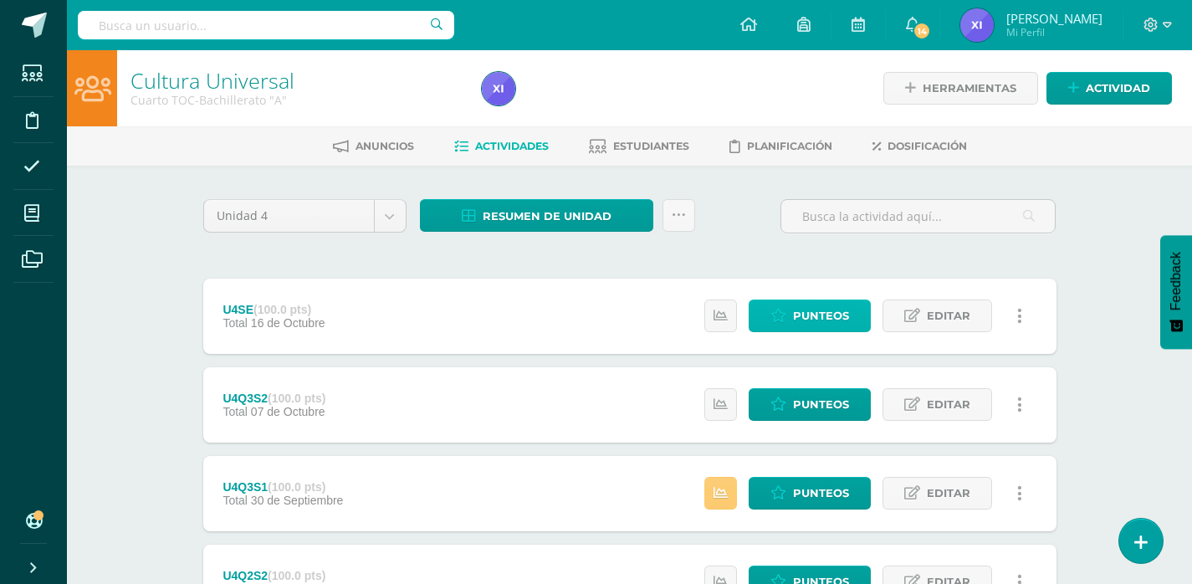
click at [834, 320] on span "Punteos" at bounding box center [821, 315] width 56 height 31
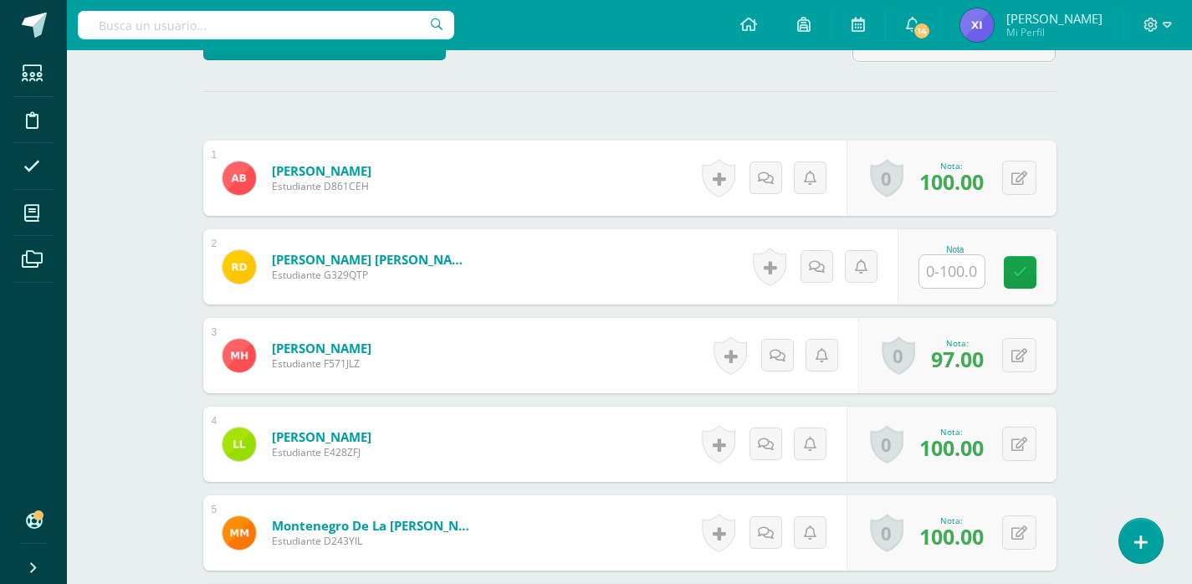
scroll to position [442, 0]
click at [946, 269] on input "text" at bounding box center [951, 270] width 65 height 33
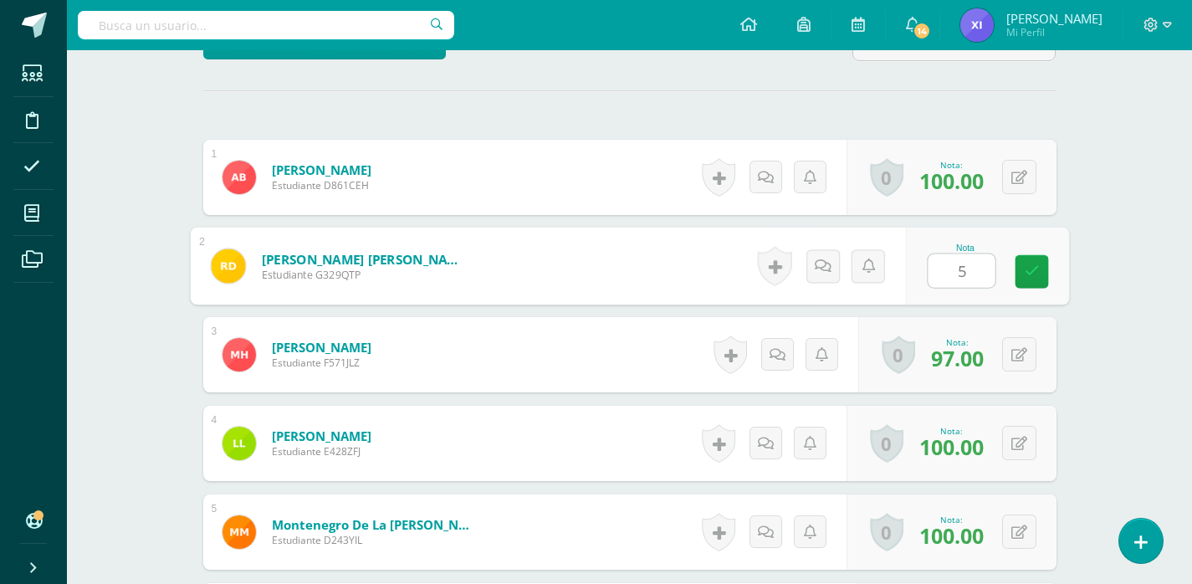
type input "50"
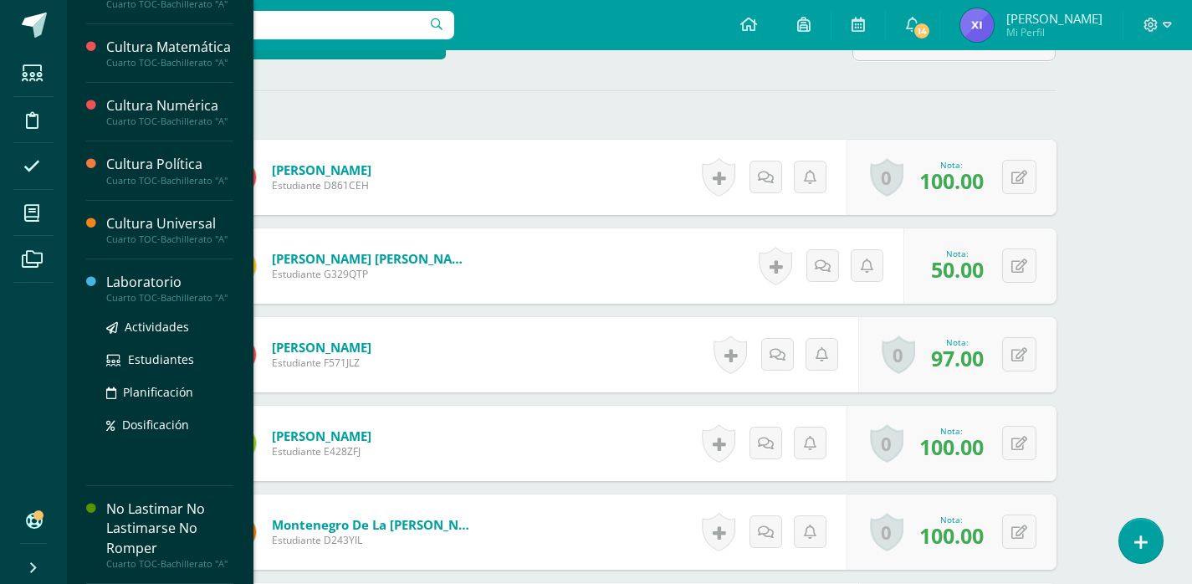
scroll to position [753, 0]
click at [158, 335] on span "Actividades" at bounding box center [157, 327] width 64 height 16
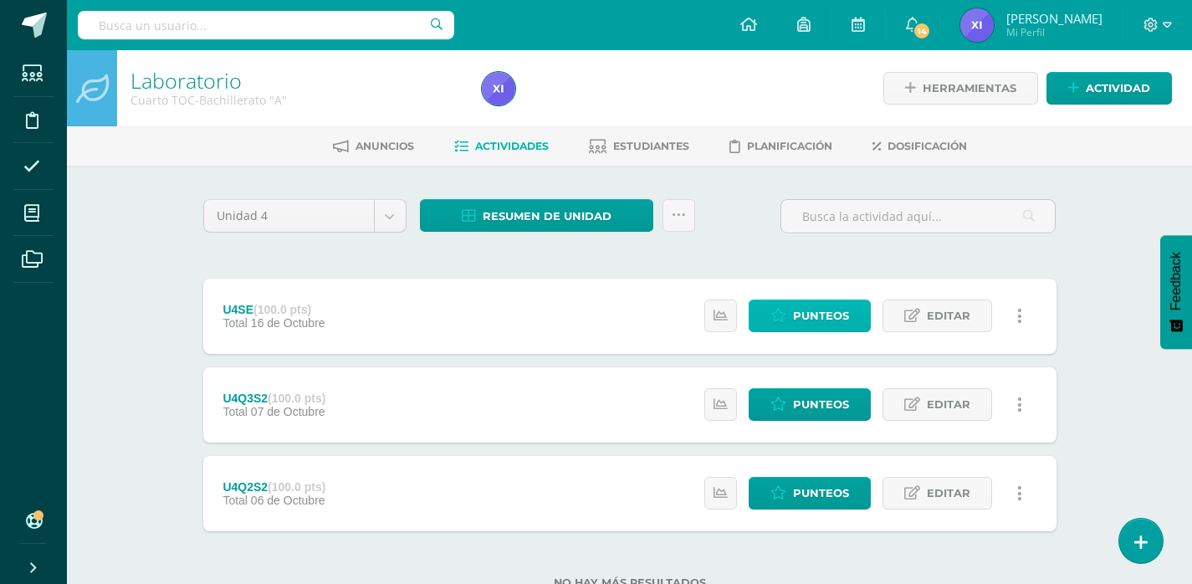
click at [799, 316] on span "Punteos" at bounding box center [821, 315] width 56 height 31
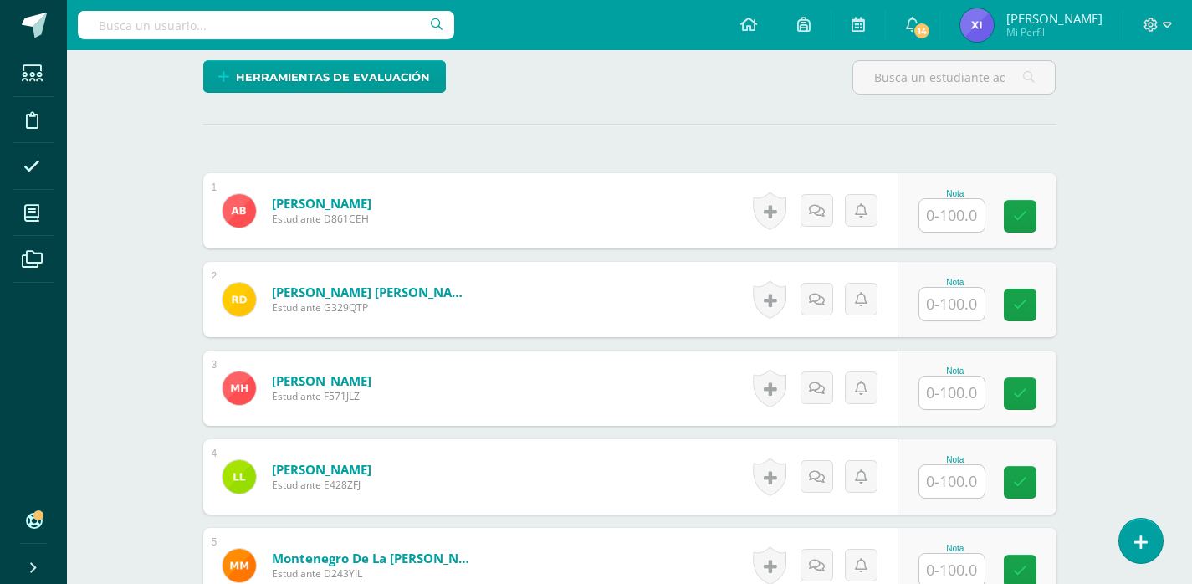
scroll to position [418, 0]
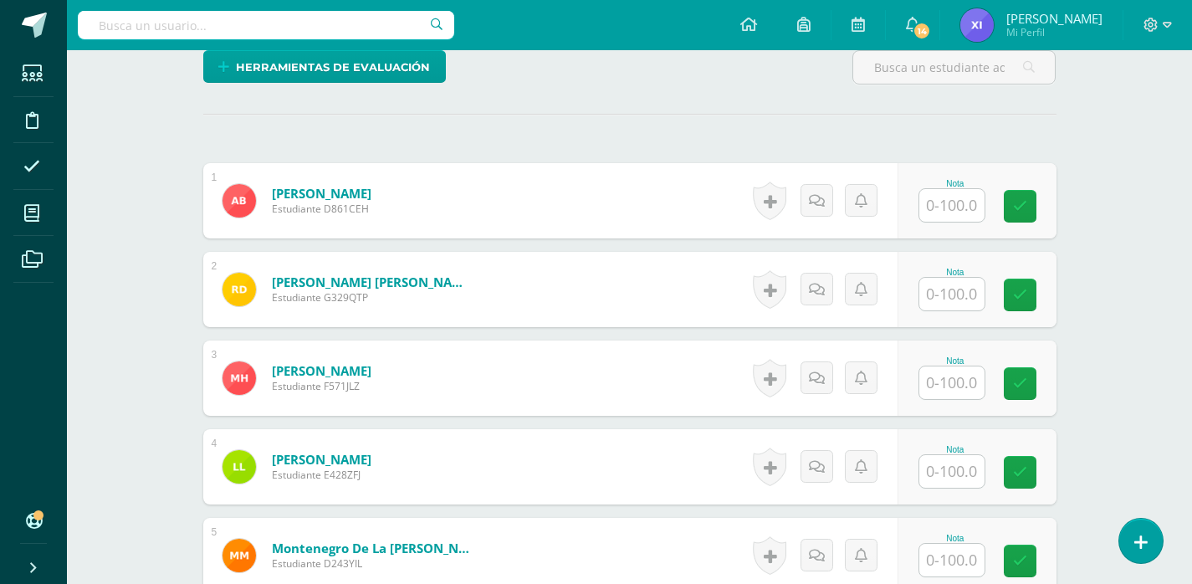
click at [956, 211] on input "text" at bounding box center [951, 205] width 65 height 33
type input "100"
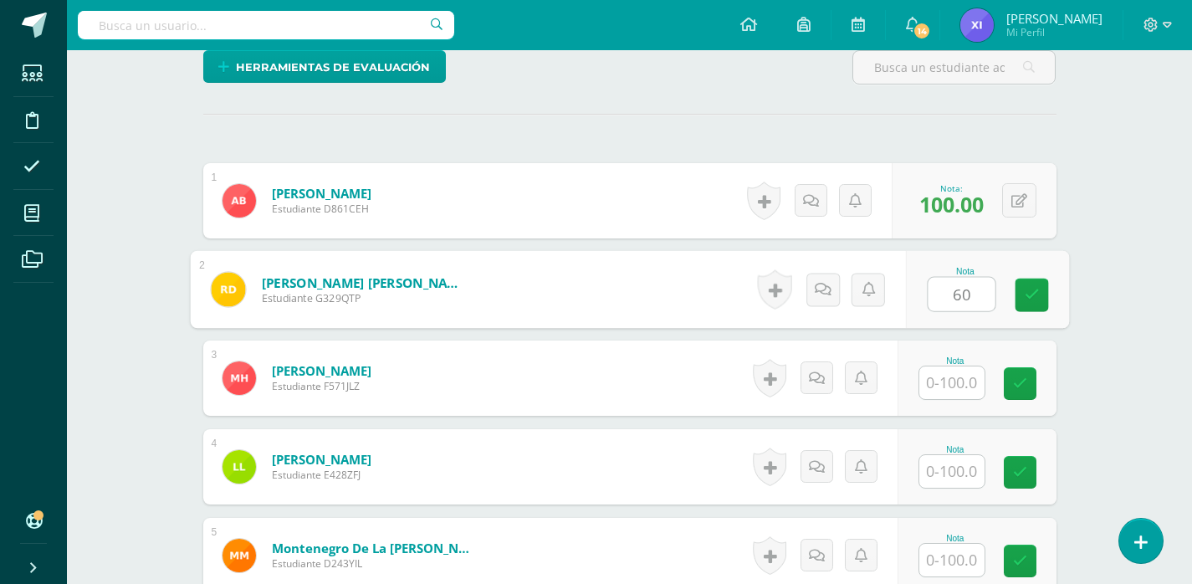
type input "60"
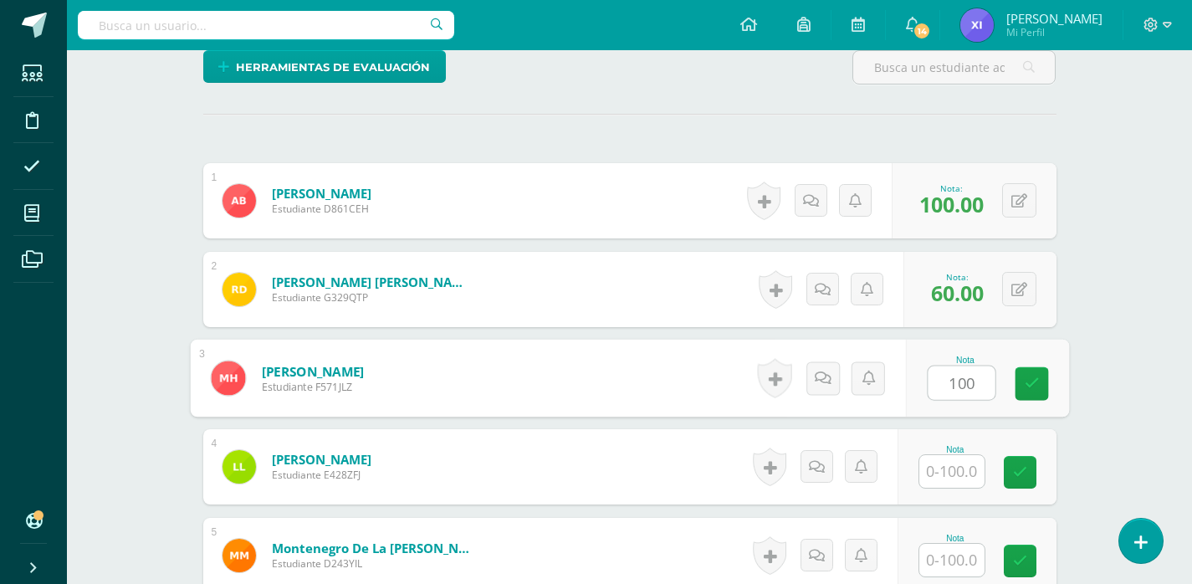
type input "100"
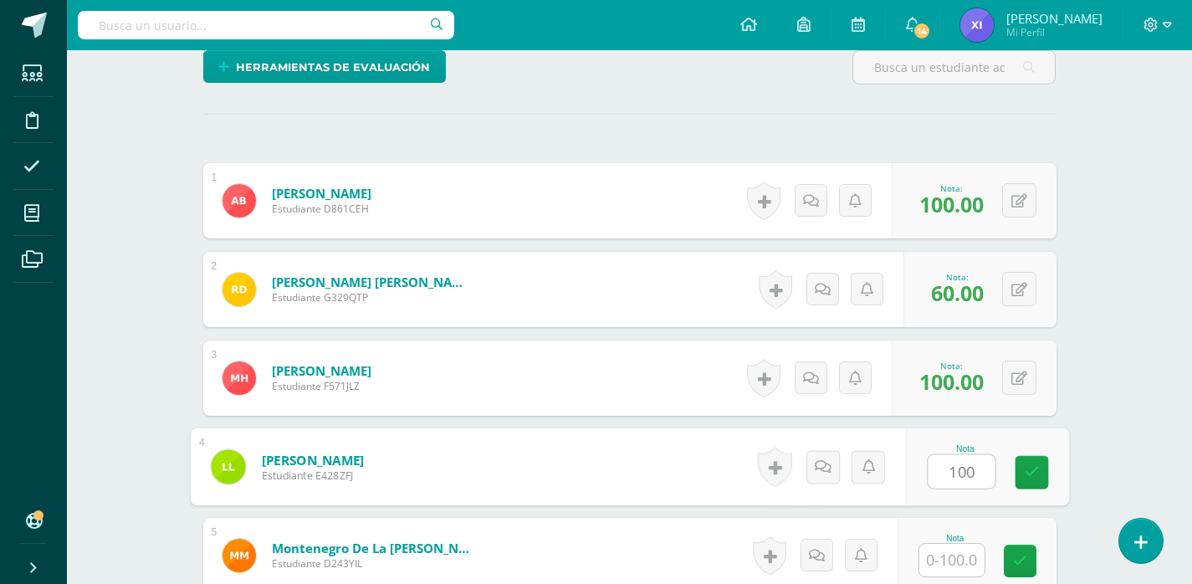
type input "100"
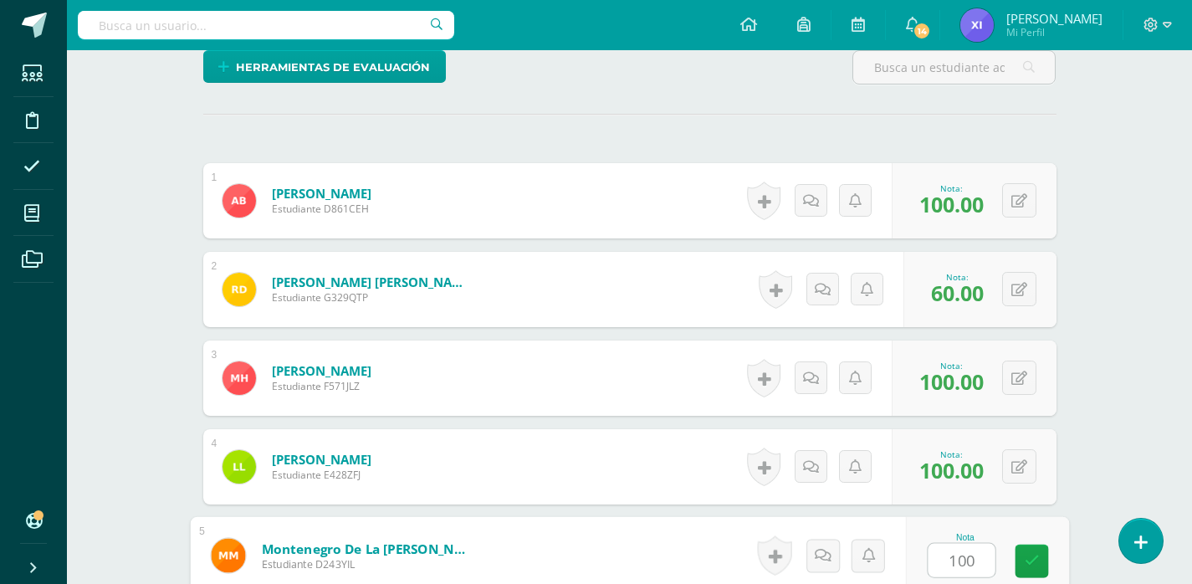
type input "100"
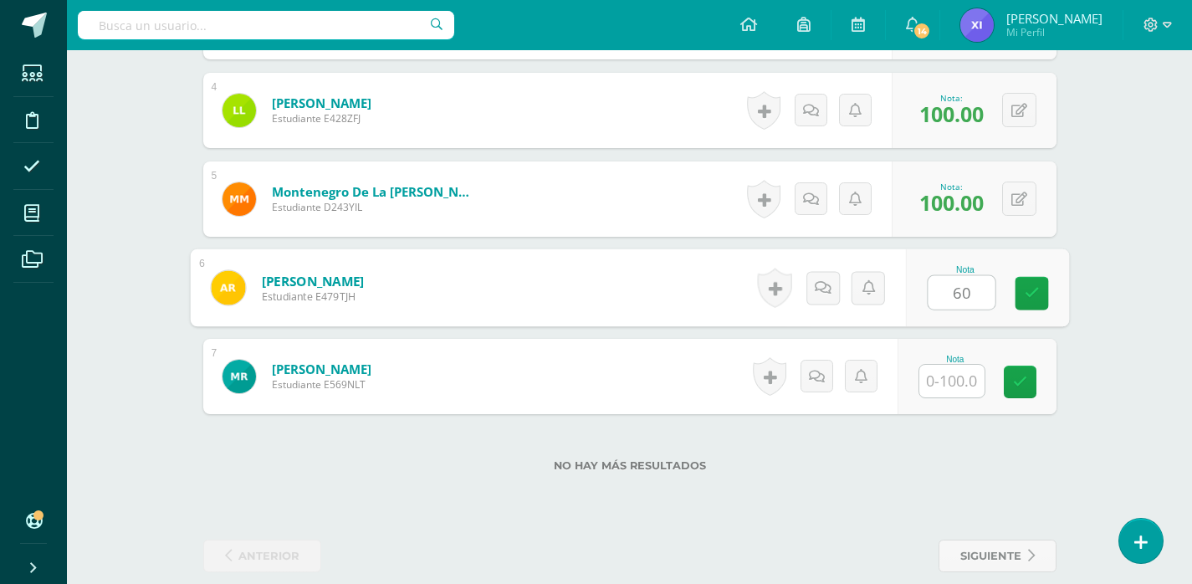
type input "6"
type input "40"
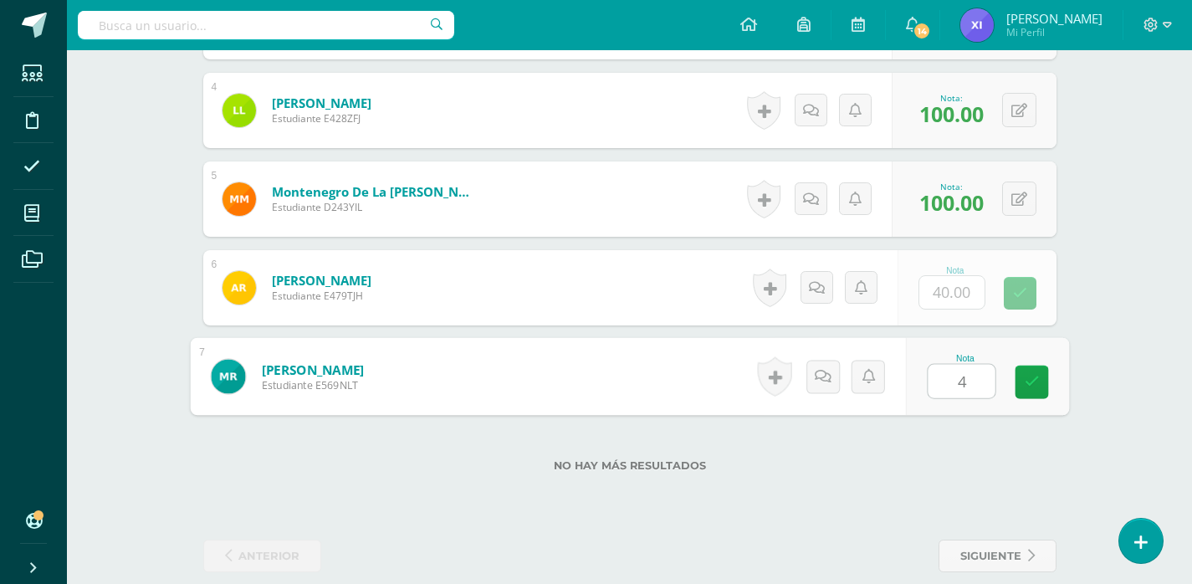
type input "40"
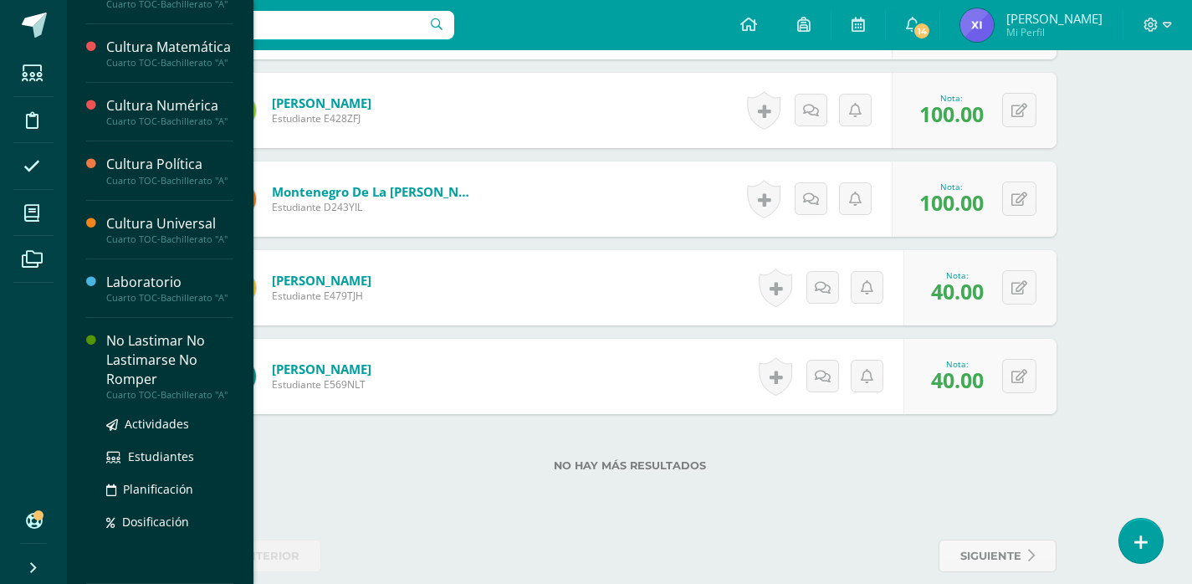
scroll to position [788, 0]
click at [167, 421] on span "Actividades" at bounding box center [157, 424] width 64 height 16
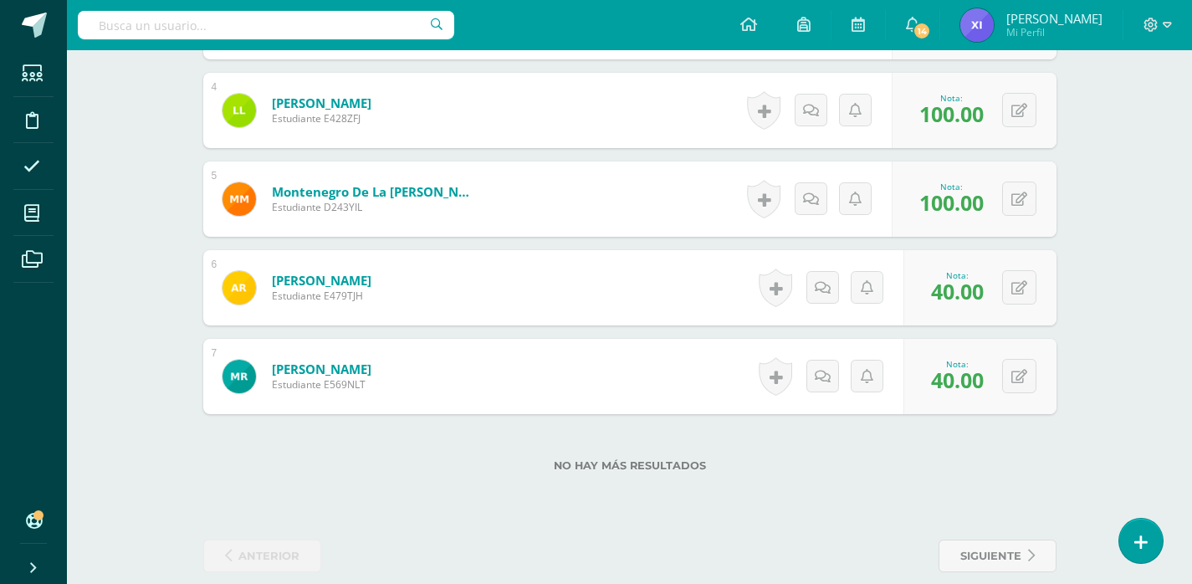
scroll to position [619, 0]
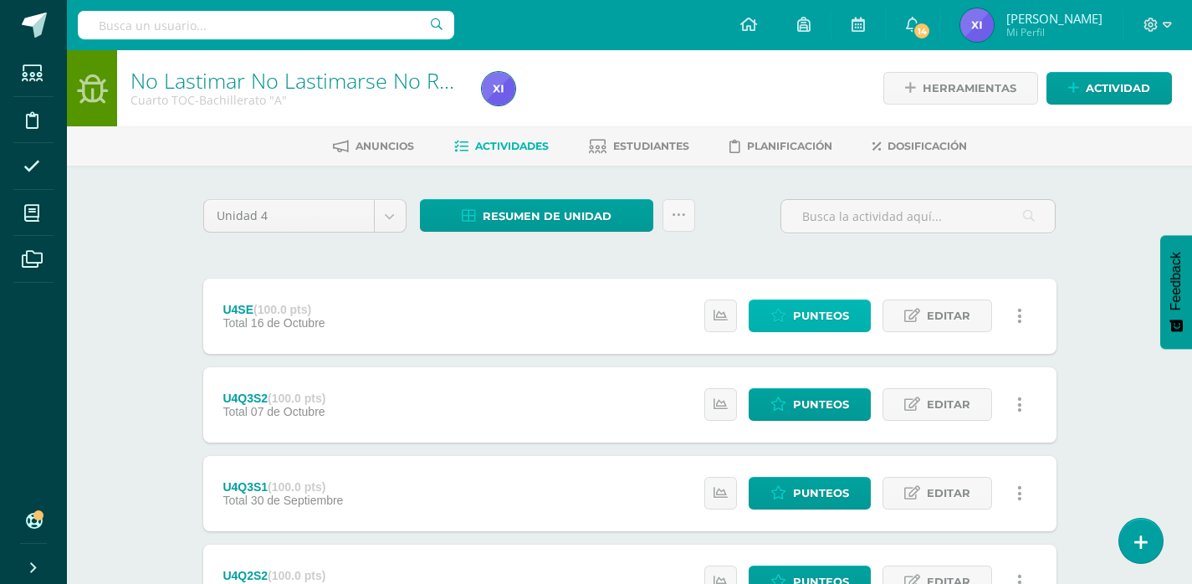
click at [838, 308] on span "Punteos" at bounding box center [821, 315] width 56 height 31
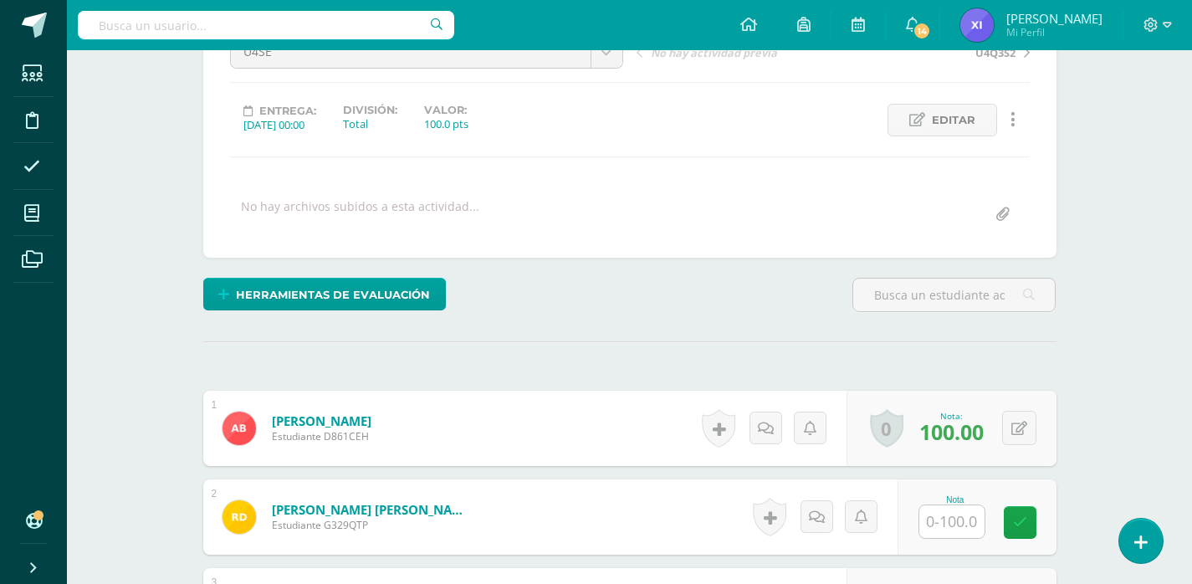
scroll to position [442, 0]
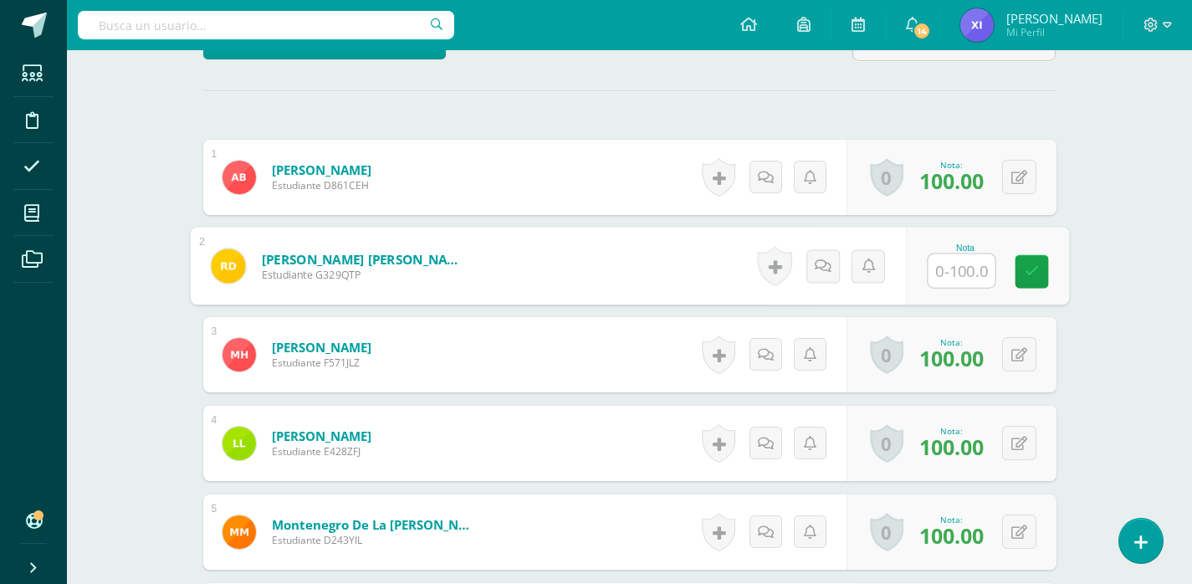
click at [960, 266] on input "text" at bounding box center [961, 270] width 67 height 33
type input "75"
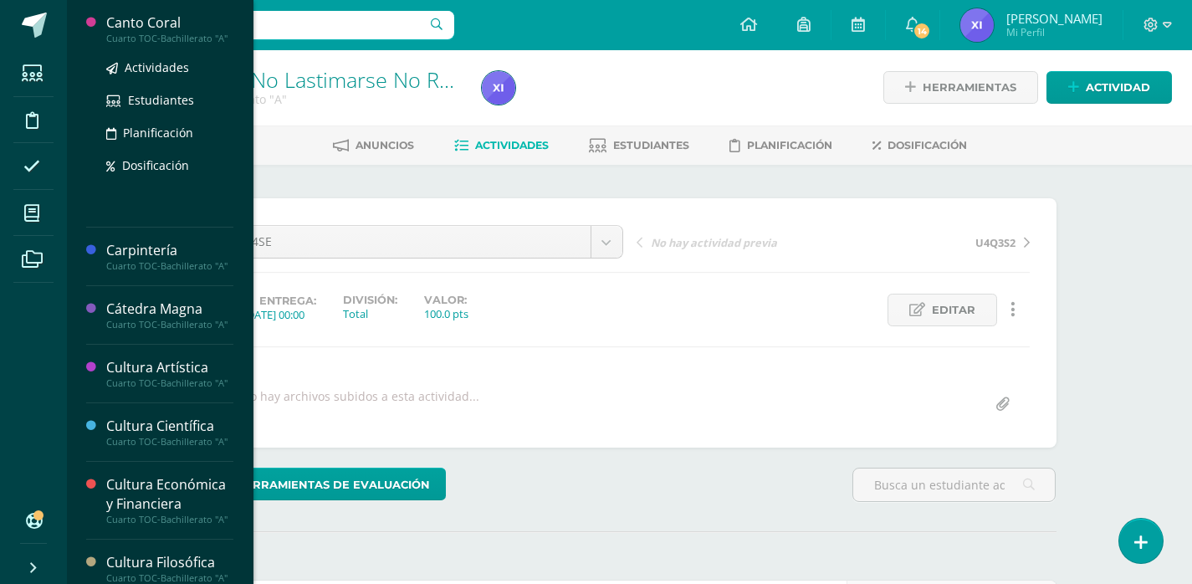
scroll to position [0, 0]
click at [164, 74] on span "Actividades" at bounding box center [157, 67] width 64 height 16
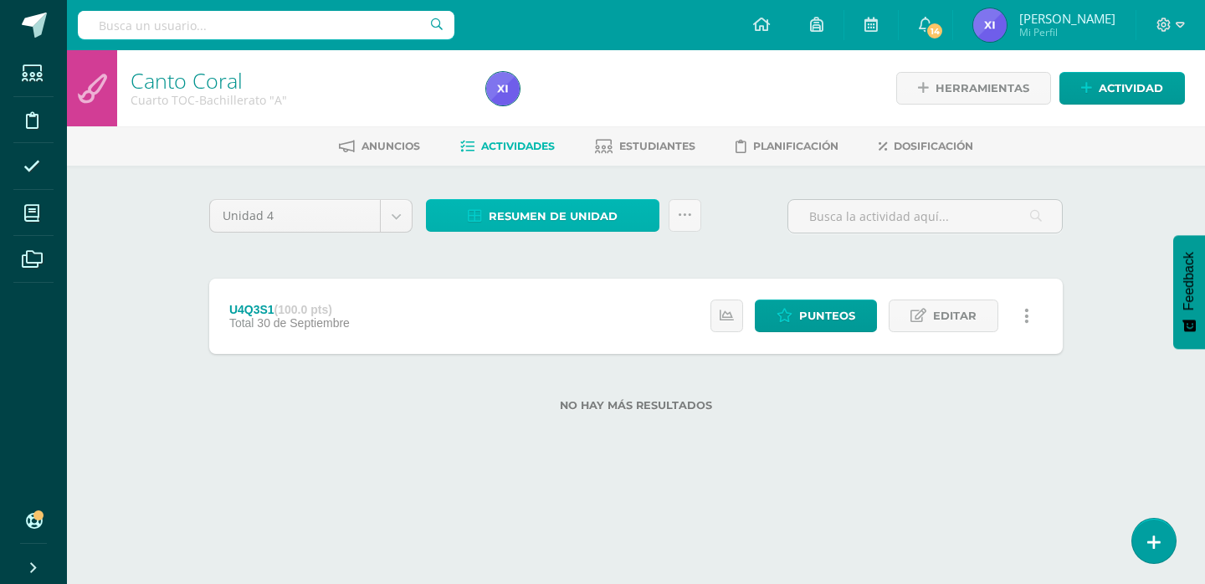
click at [588, 216] on span "Resumen de unidad" at bounding box center [553, 216] width 129 height 31
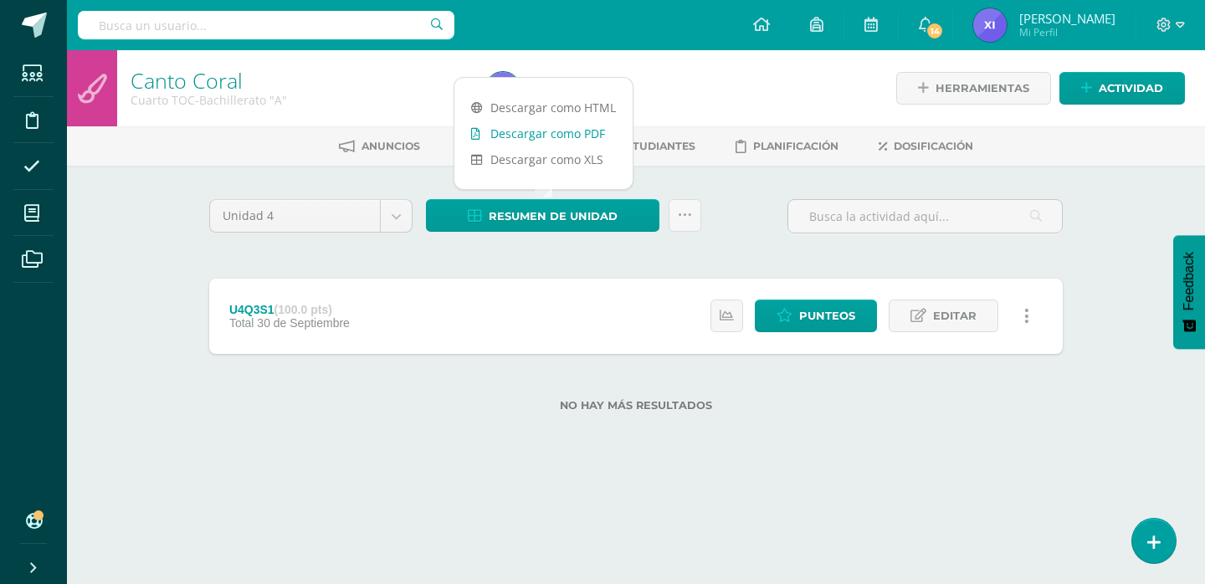
click at [584, 134] on link "Descargar como PDF" at bounding box center [543, 133] width 178 height 26
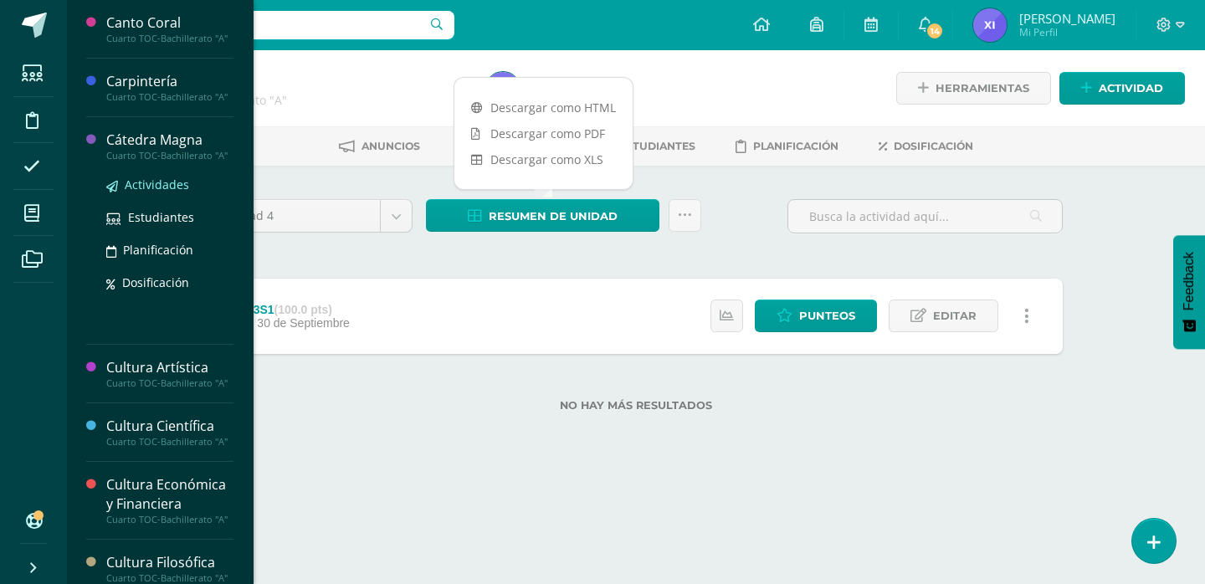
click at [162, 192] on span "Actividades" at bounding box center [157, 184] width 64 height 16
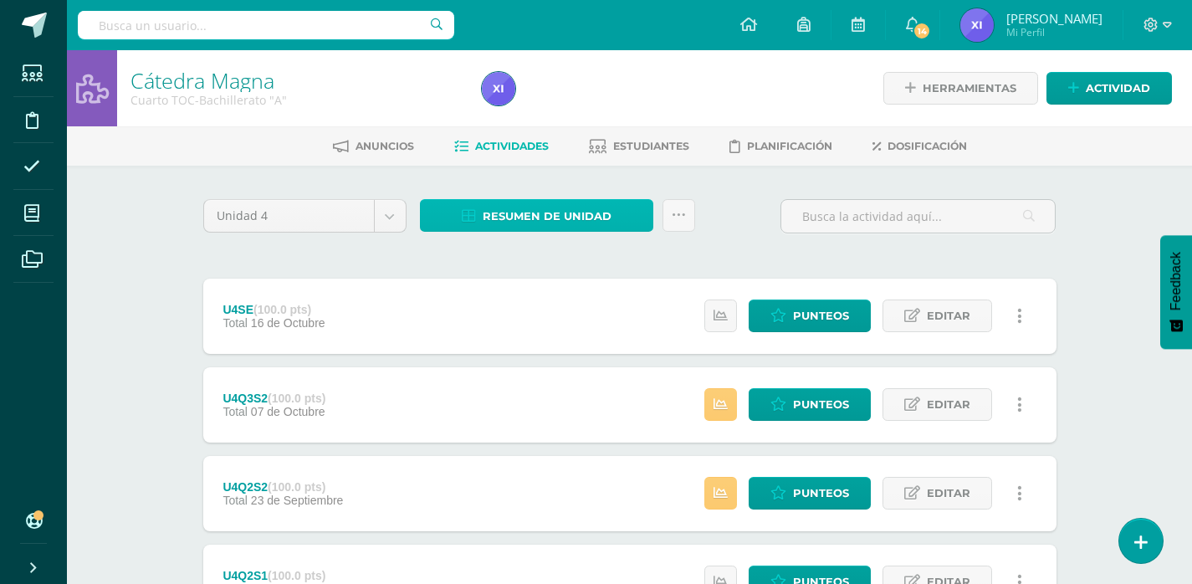
click at [598, 227] on span "Resumen de unidad" at bounding box center [547, 216] width 129 height 31
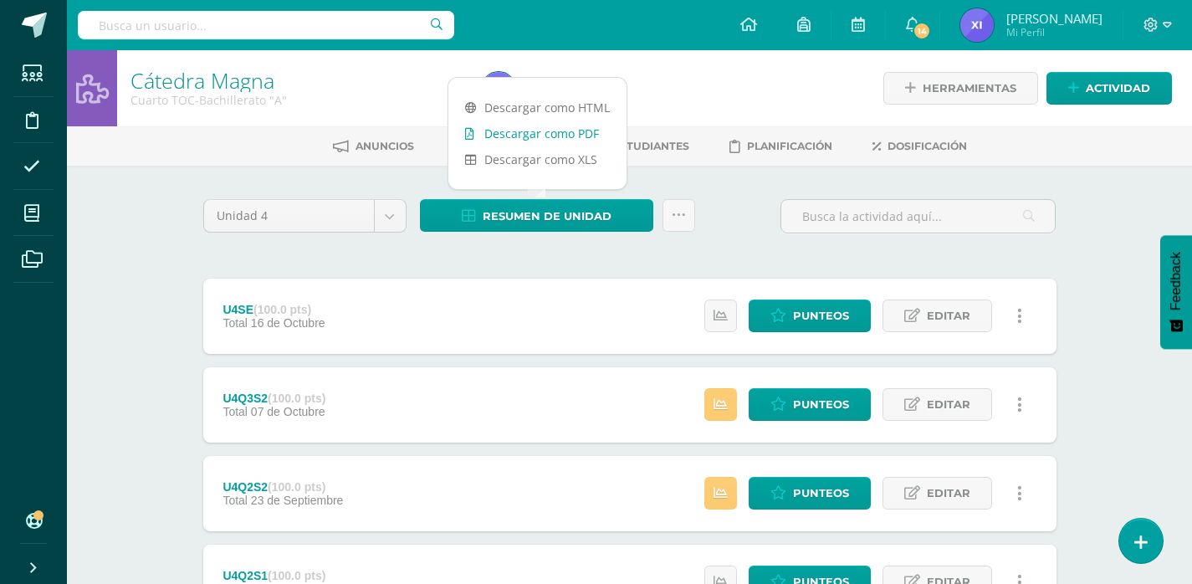
click at [573, 132] on link "Descargar como PDF" at bounding box center [537, 133] width 178 height 26
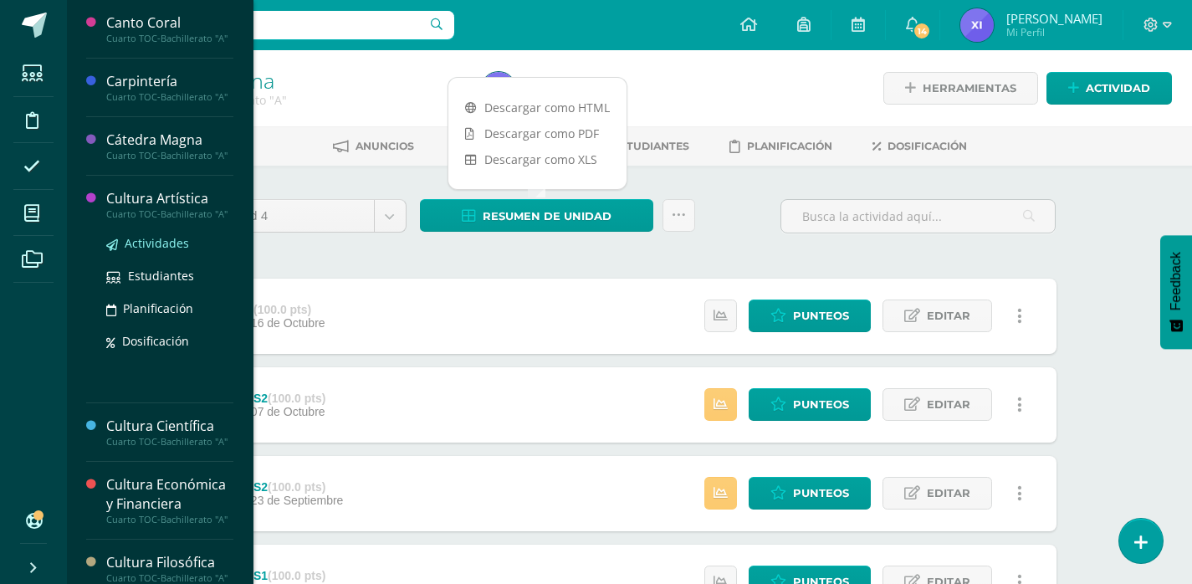
click at [141, 251] on span "Actividades" at bounding box center [157, 243] width 64 height 16
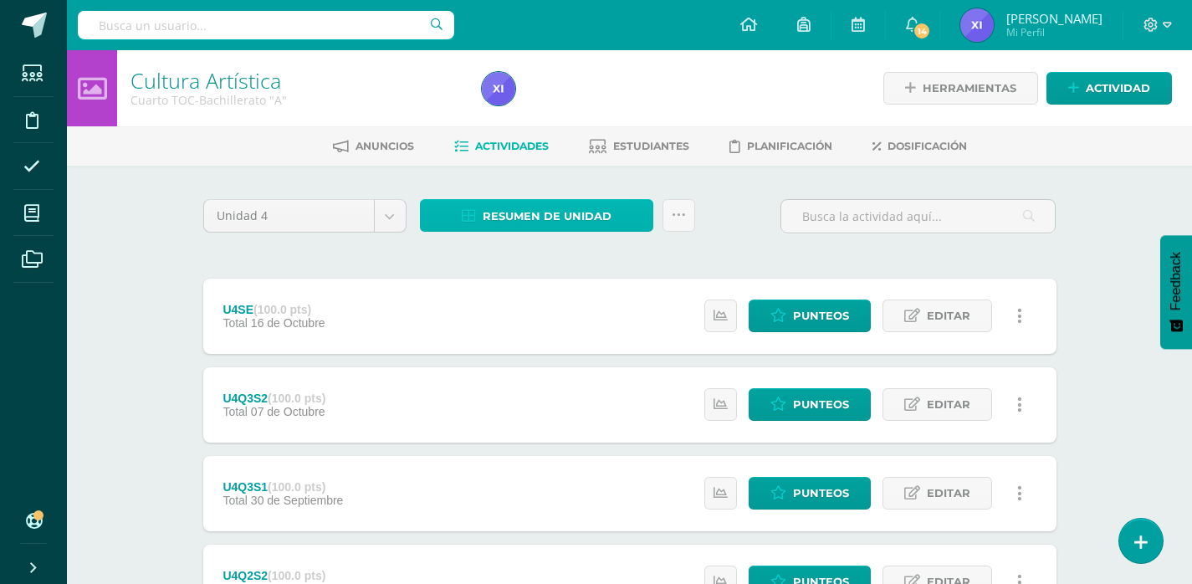
click at [551, 217] on span "Resumen de unidad" at bounding box center [547, 216] width 129 height 31
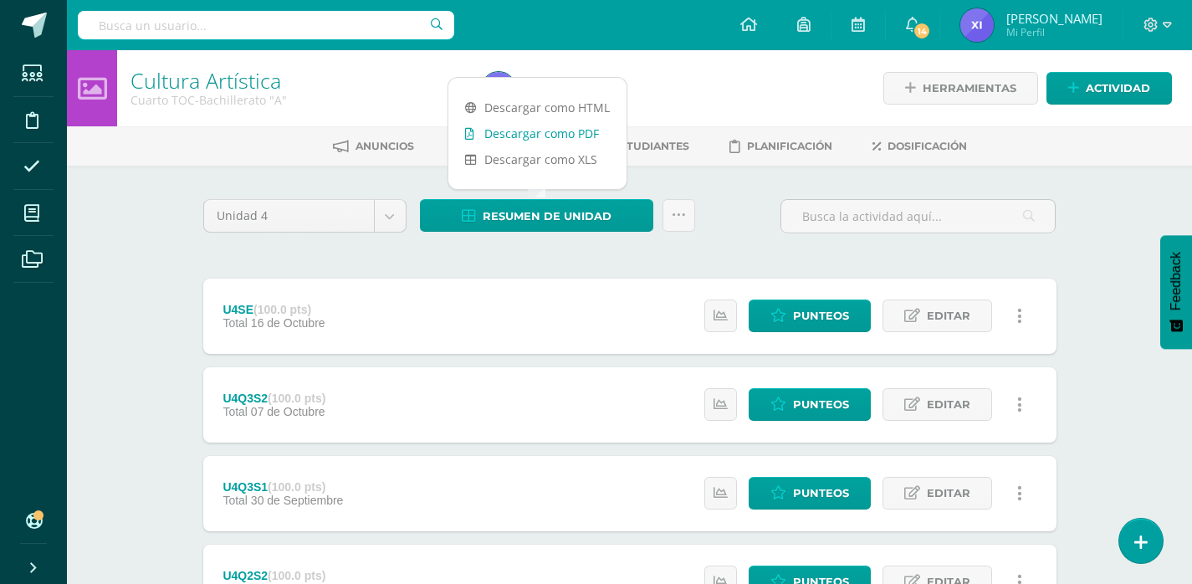
click at [587, 136] on link "Descargar como PDF" at bounding box center [537, 133] width 178 height 26
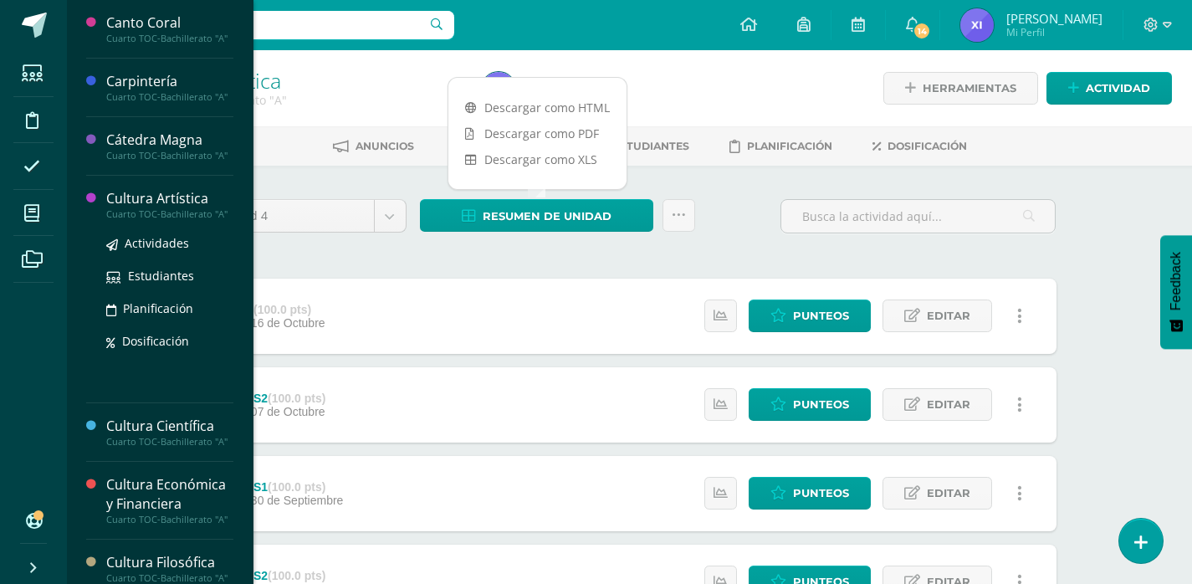
scroll to position [84, 0]
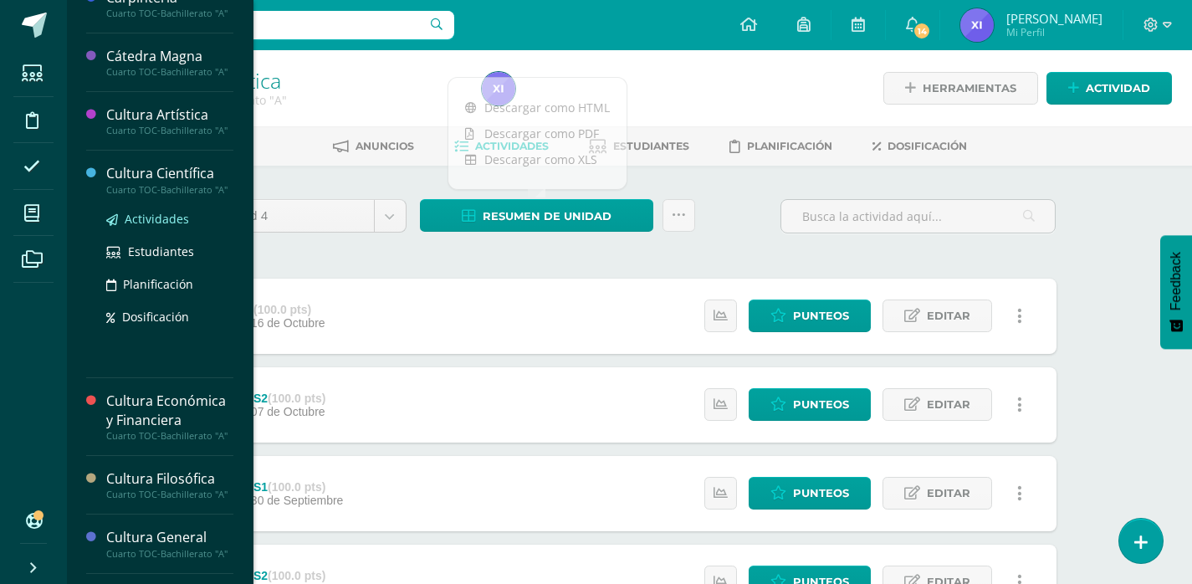
click at [159, 227] on span "Actividades" at bounding box center [157, 219] width 64 height 16
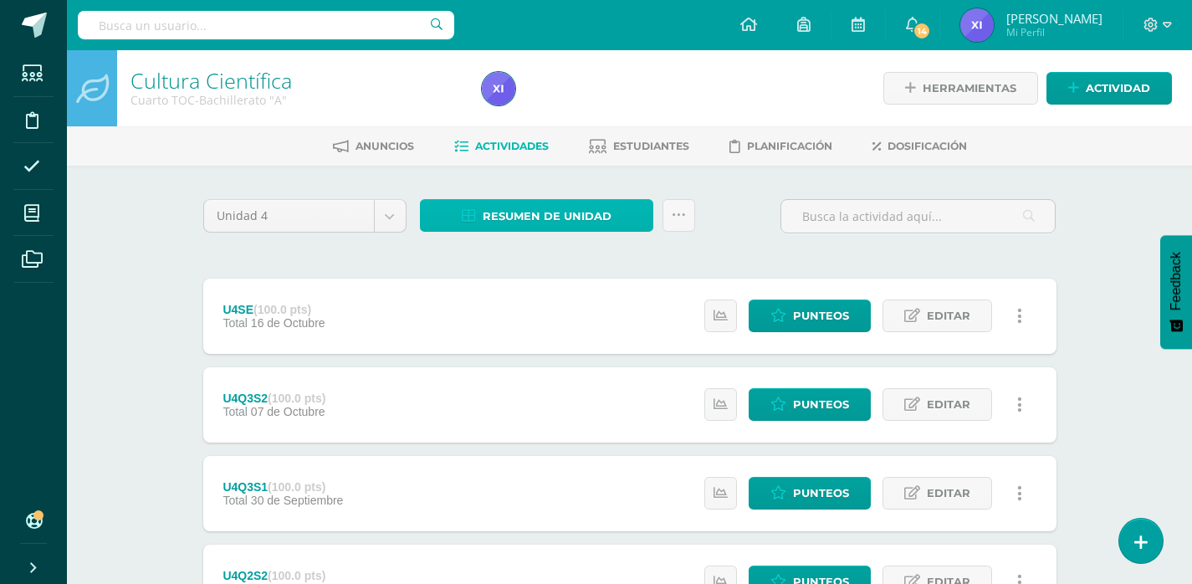
click at [602, 223] on span "Resumen de unidad" at bounding box center [547, 216] width 129 height 31
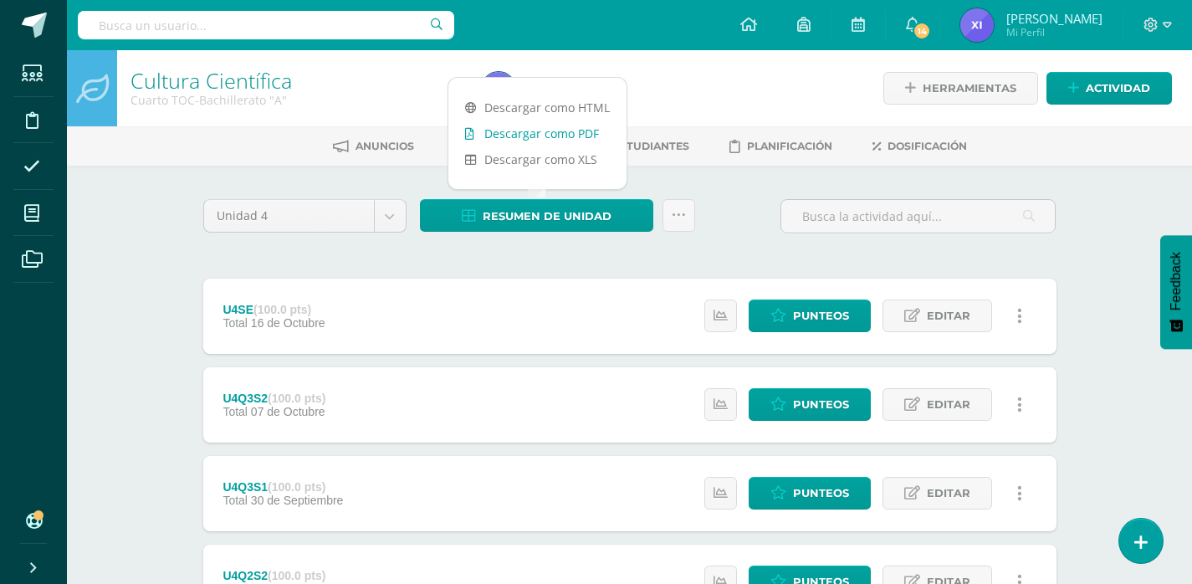
click at [555, 128] on link "Descargar como PDF" at bounding box center [537, 133] width 178 height 26
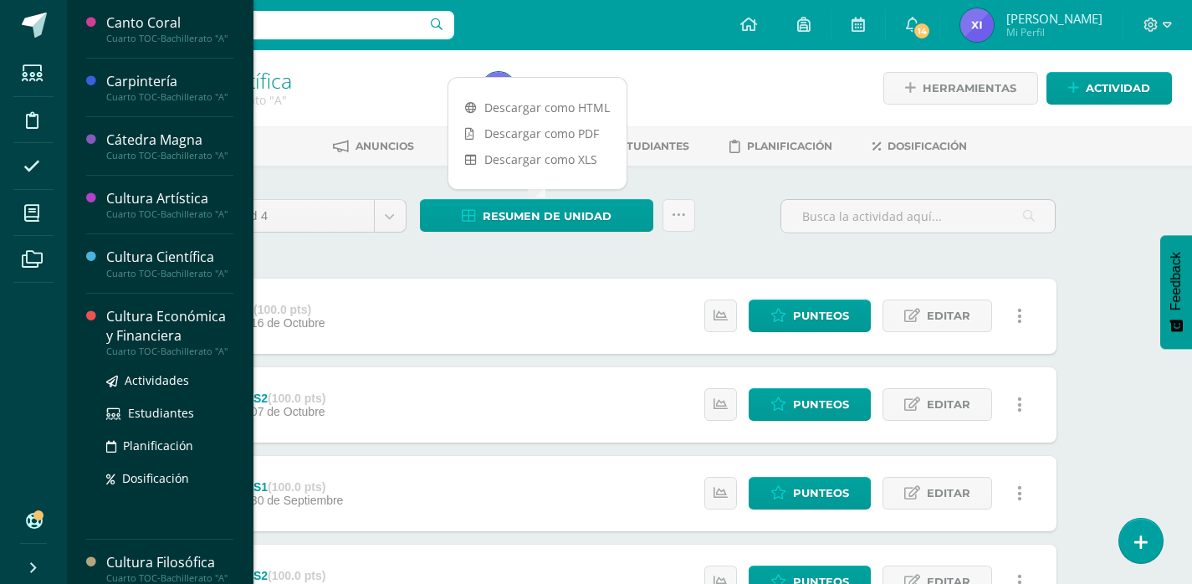
scroll to position [84, 0]
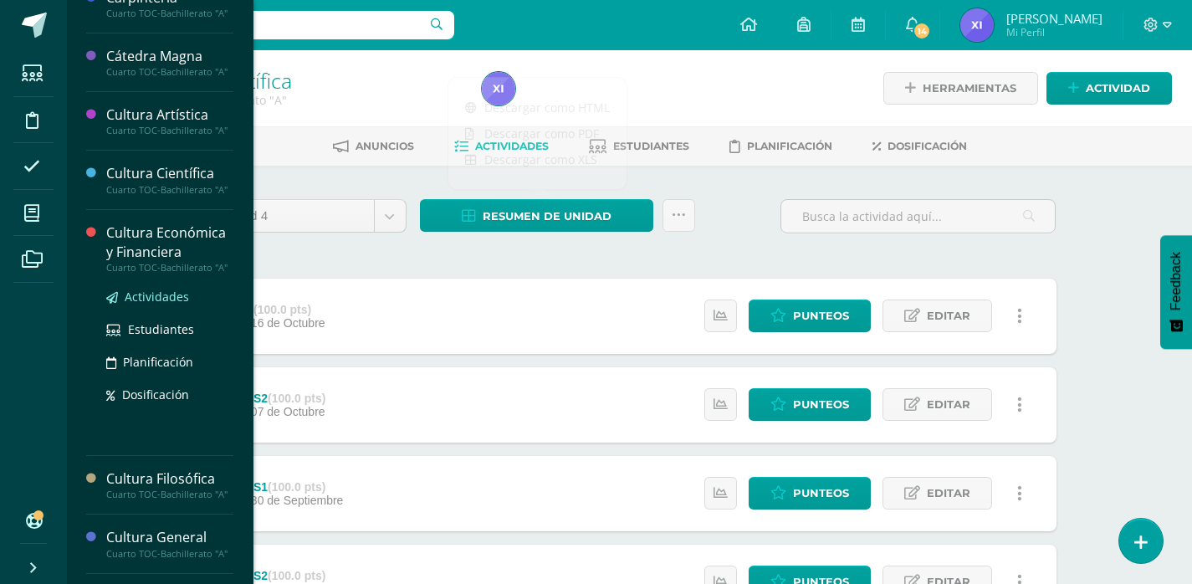
click at [162, 306] on link "Actividades" at bounding box center [169, 296] width 127 height 19
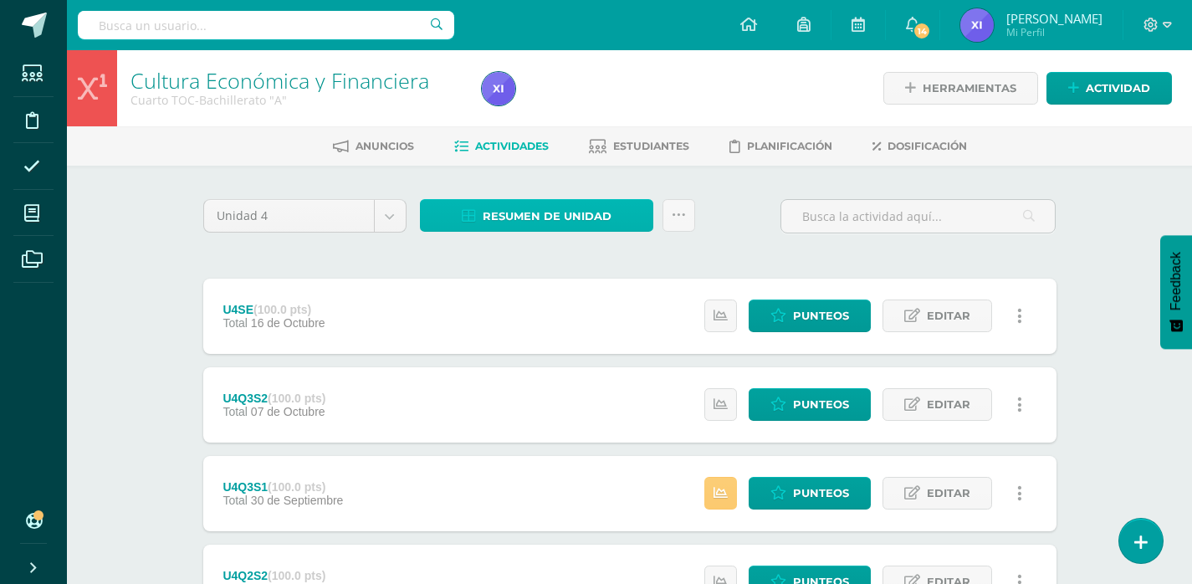
click at [584, 216] on span "Resumen de unidad" at bounding box center [547, 216] width 129 height 31
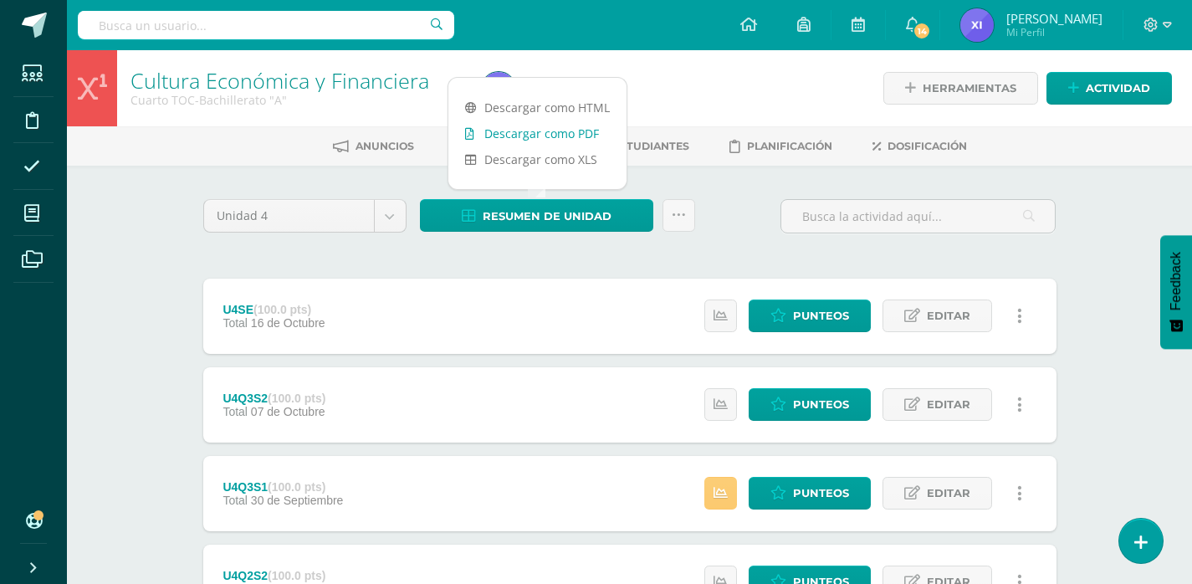
click at [560, 133] on link "Descargar como PDF" at bounding box center [537, 133] width 178 height 26
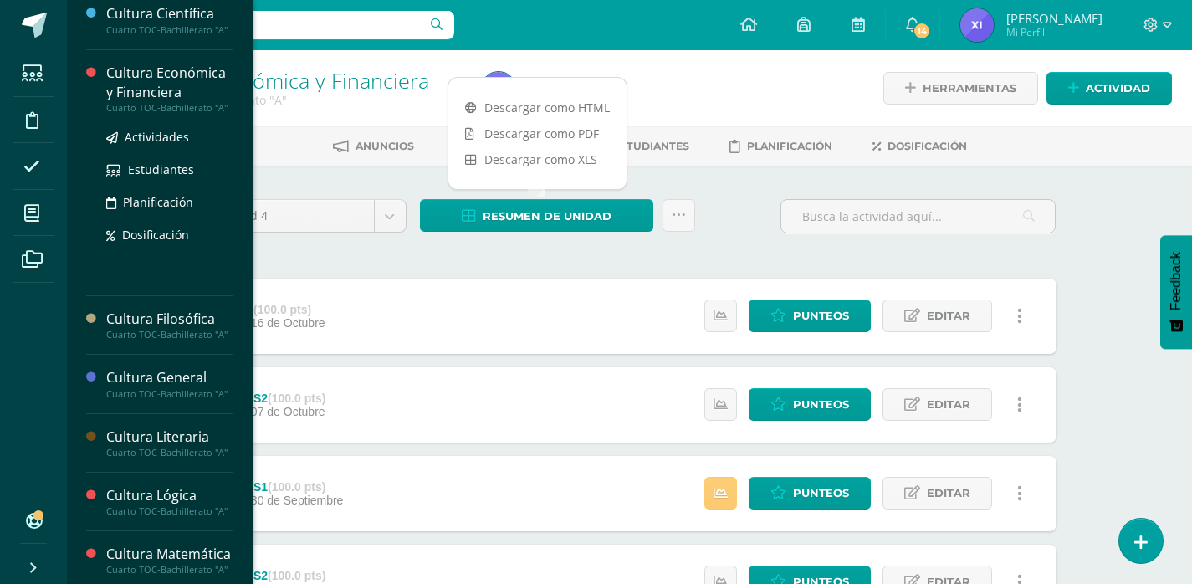
scroll to position [251, 0]
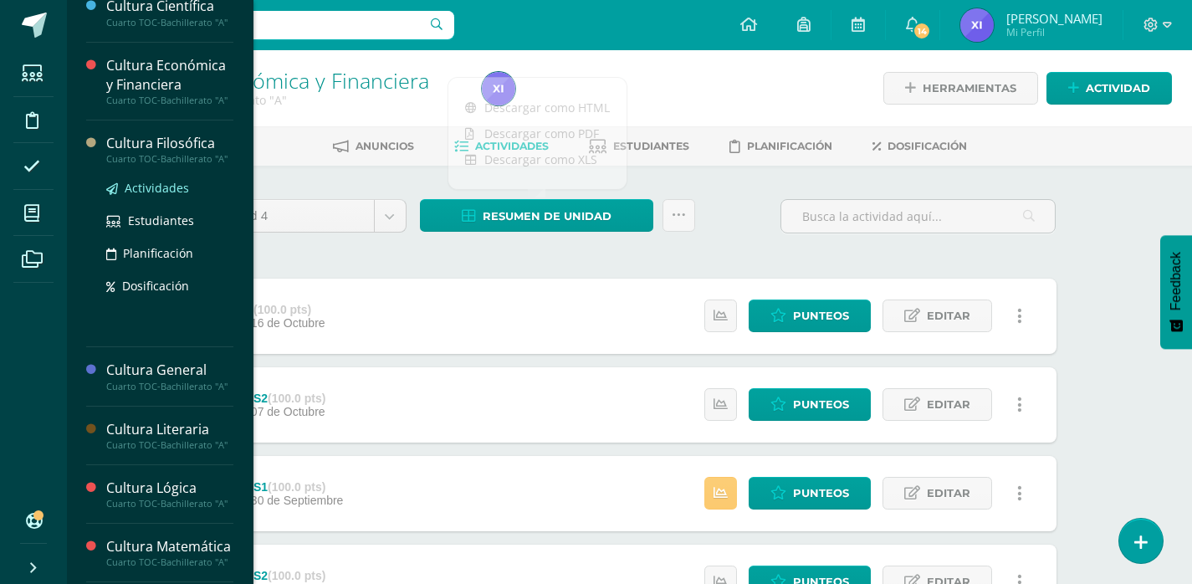
click at [156, 196] on span "Actividades" at bounding box center [157, 188] width 64 height 16
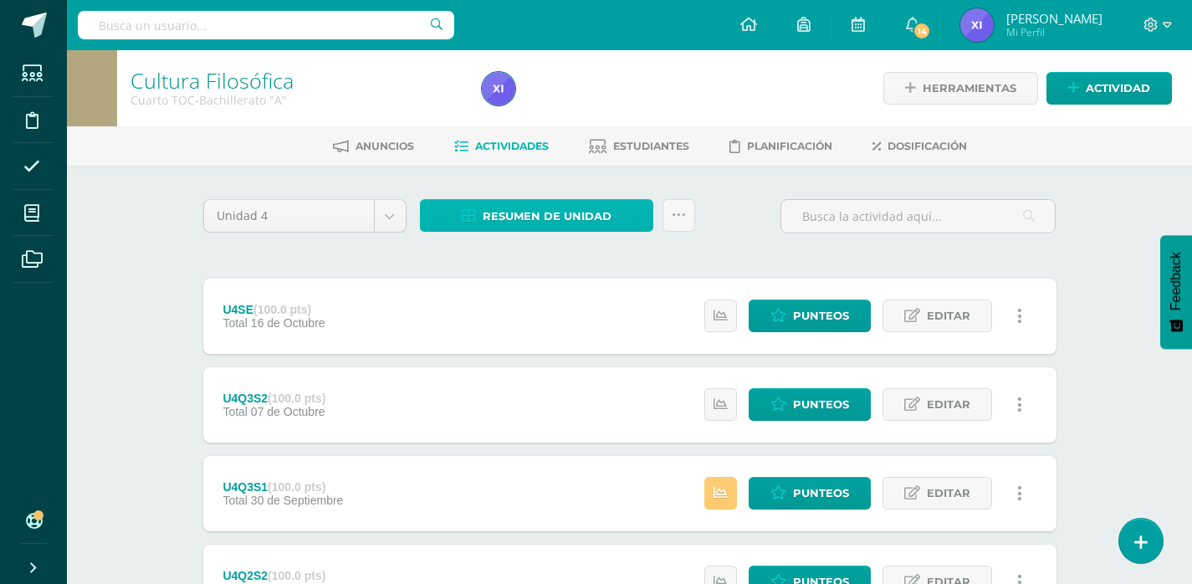
click at [597, 228] on span "Resumen de unidad" at bounding box center [547, 216] width 129 height 31
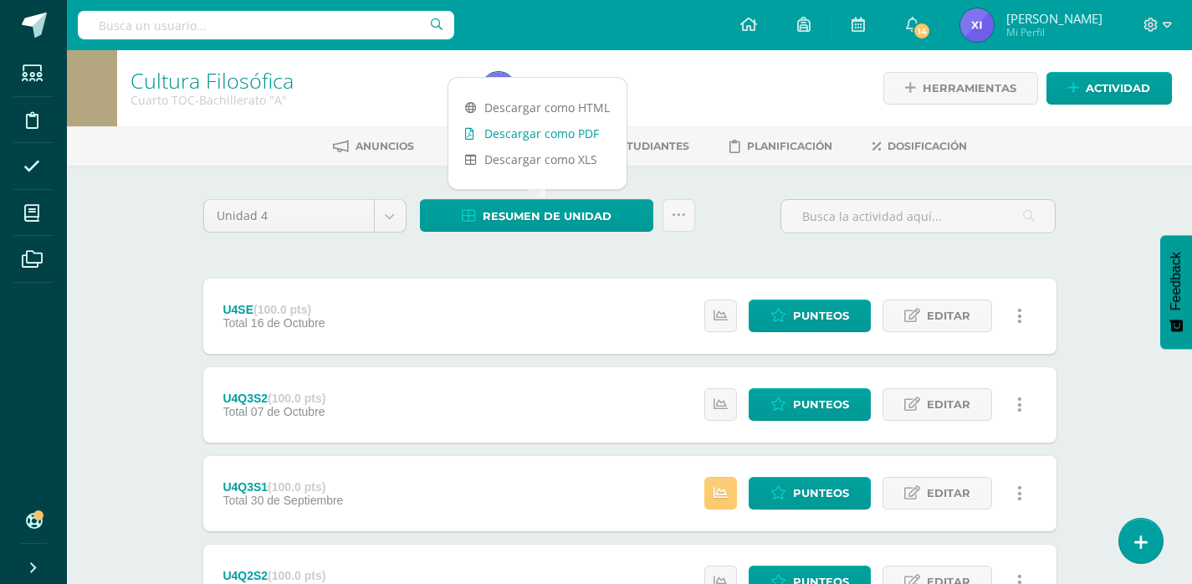
click at [519, 126] on link "Descargar como PDF" at bounding box center [537, 133] width 178 height 26
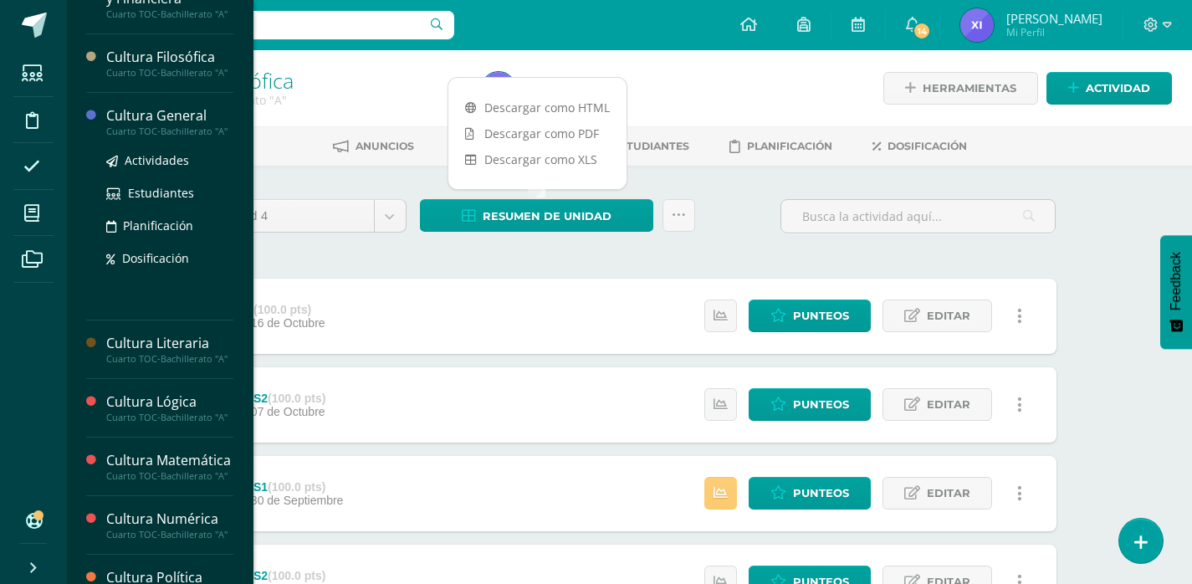
scroll to position [418, 0]
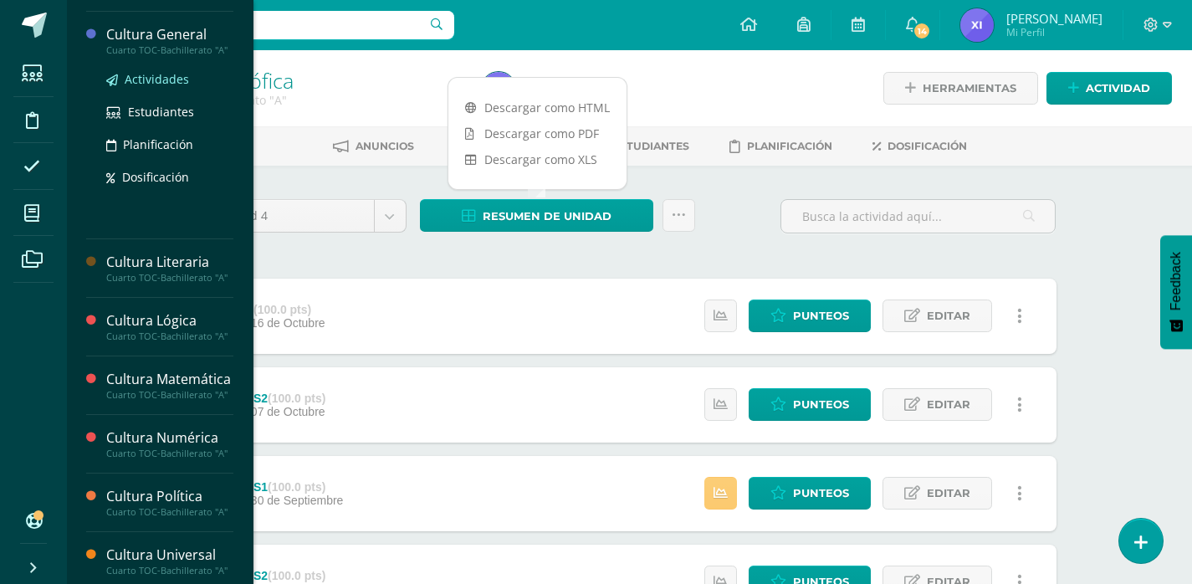
click at [169, 87] on span "Actividades" at bounding box center [157, 79] width 64 height 16
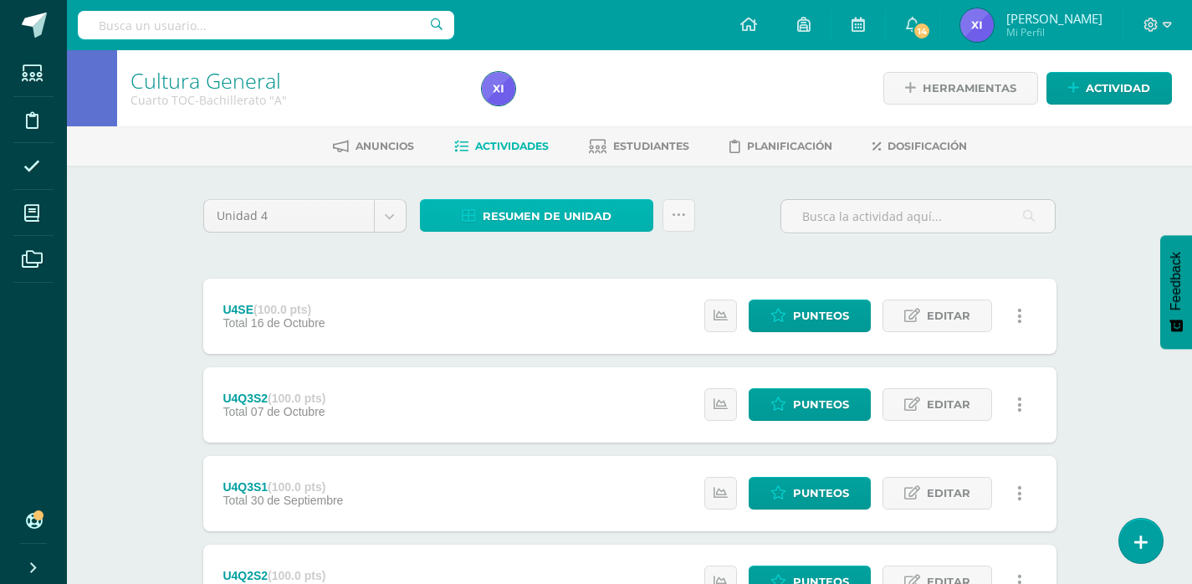
click at [619, 212] on link "Resumen de unidad" at bounding box center [536, 215] width 233 height 33
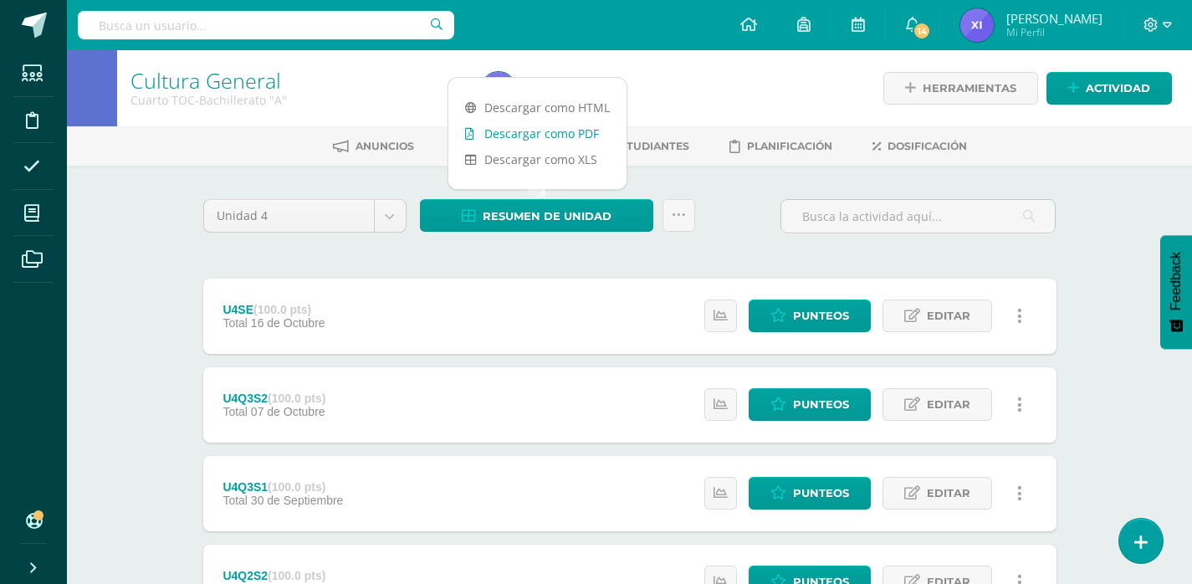
click at [579, 137] on link "Descargar como PDF" at bounding box center [537, 133] width 178 height 26
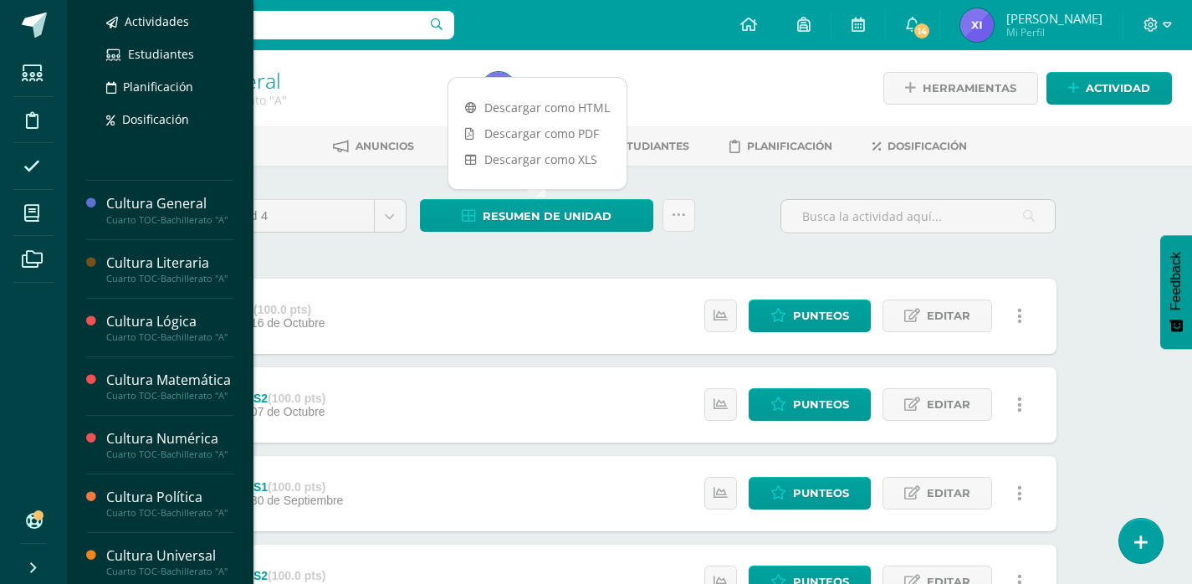
scroll to position [418, 0]
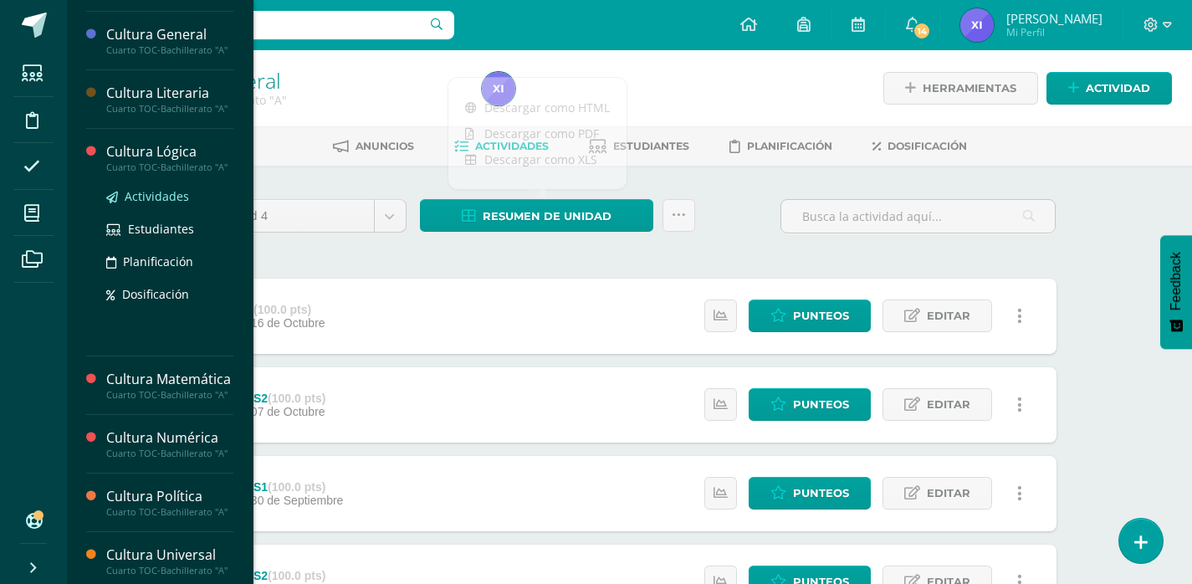
click at [156, 204] on span "Actividades" at bounding box center [157, 196] width 64 height 16
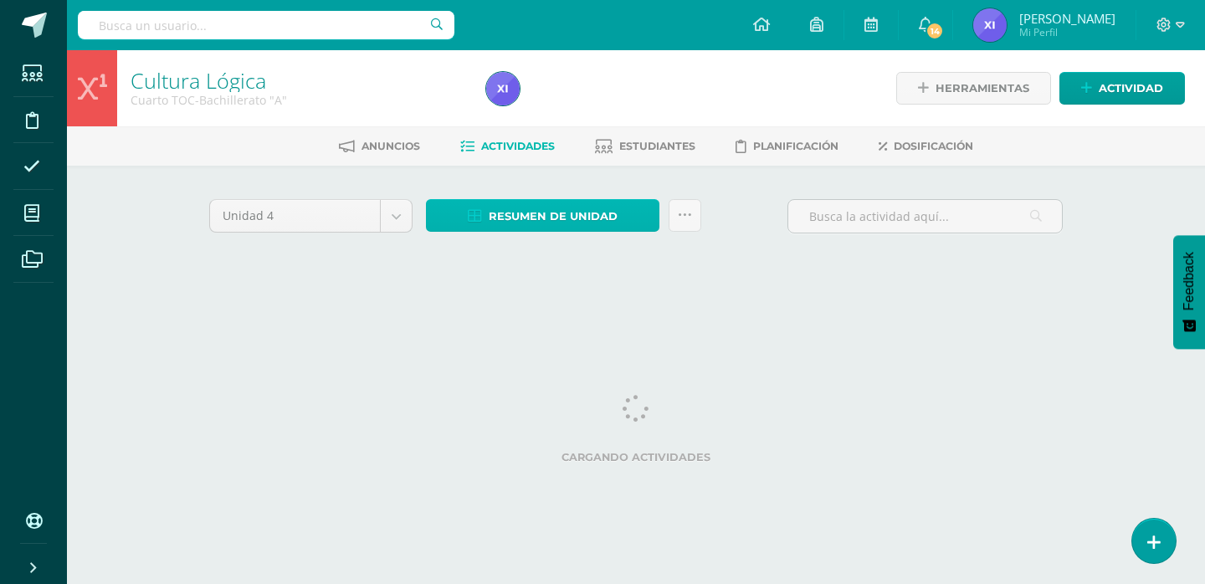
click at [583, 222] on span "Resumen de unidad" at bounding box center [553, 216] width 129 height 31
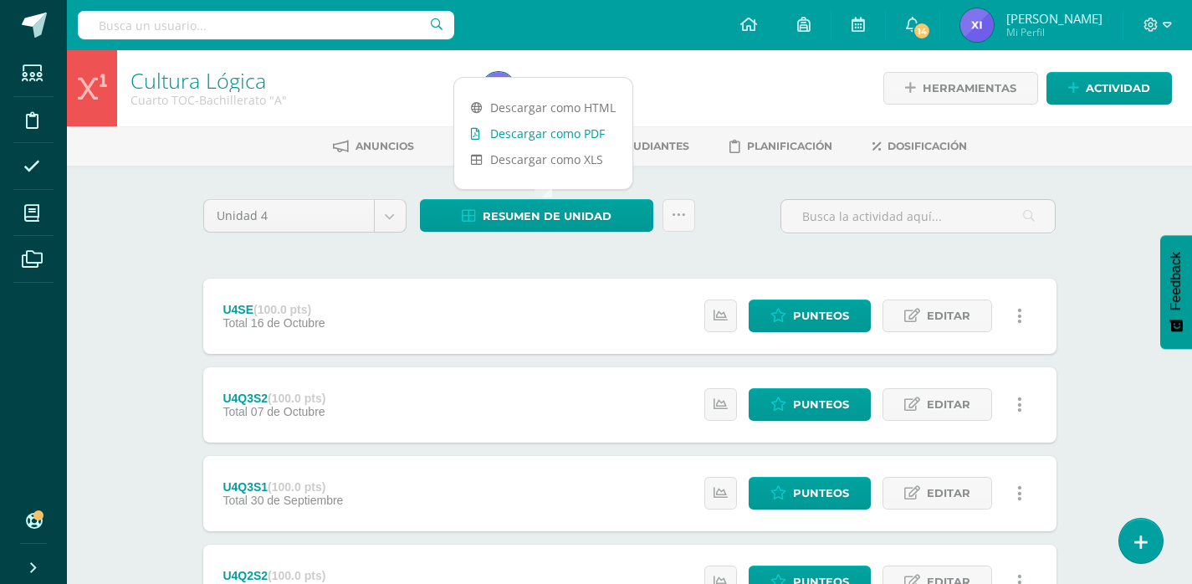
click at [582, 136] on link "Descargar como PDF" at bounding box center [543, 133] width 178 height 26
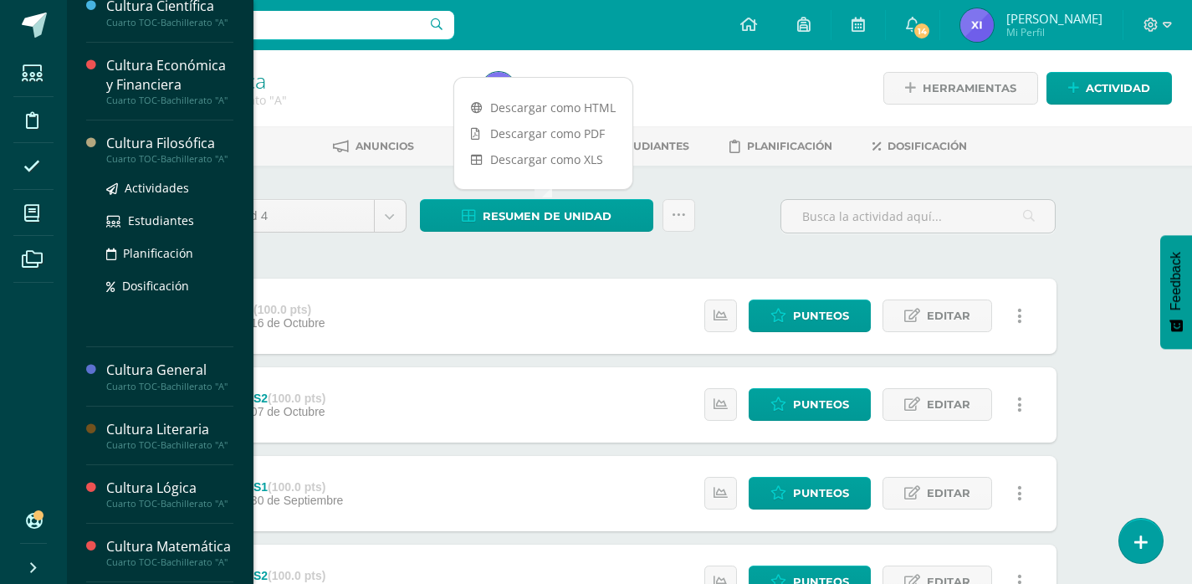
scroll to position [335, 0]
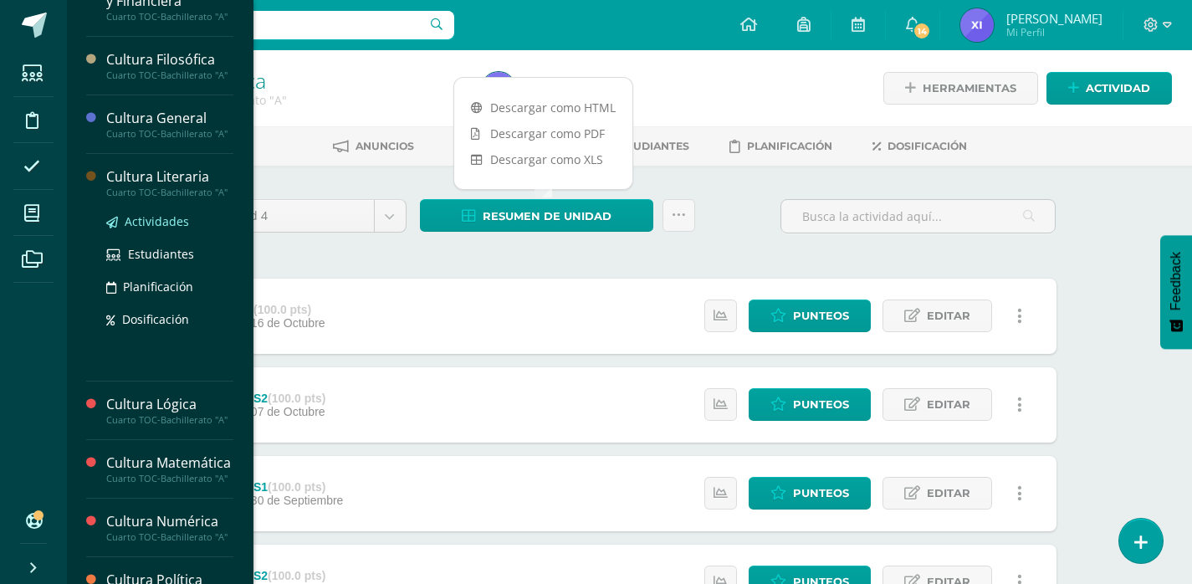
click at [159, 229] on span "Actividades" at bounding box center [157, 221] width 64 height 16
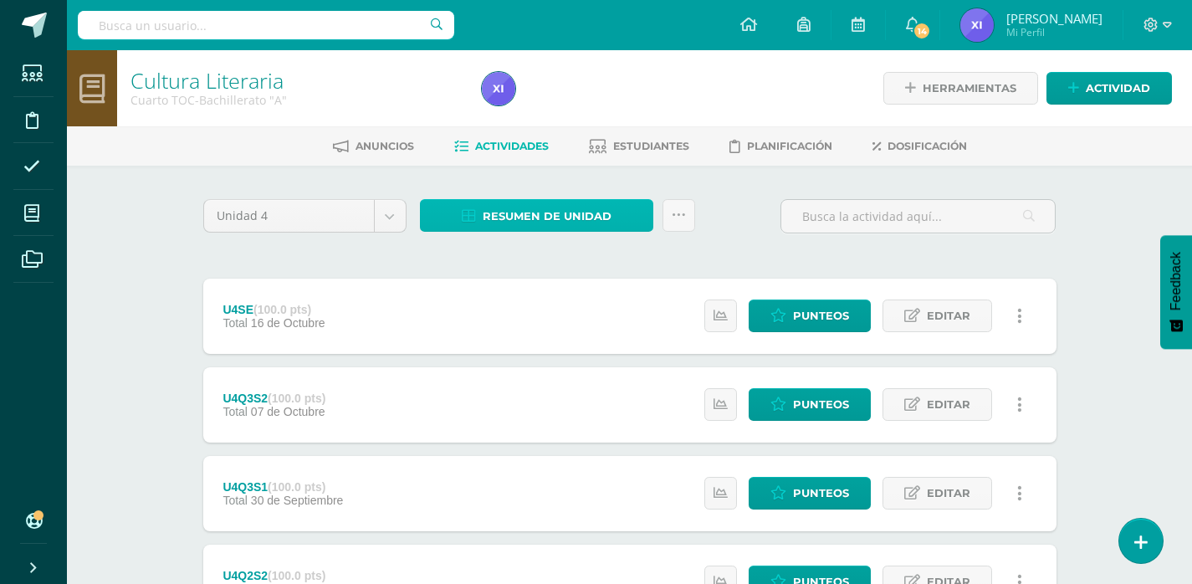
click at [562, 226] on span "Resumen de unidad" at bounding box center [547, 216] width 129 height 31
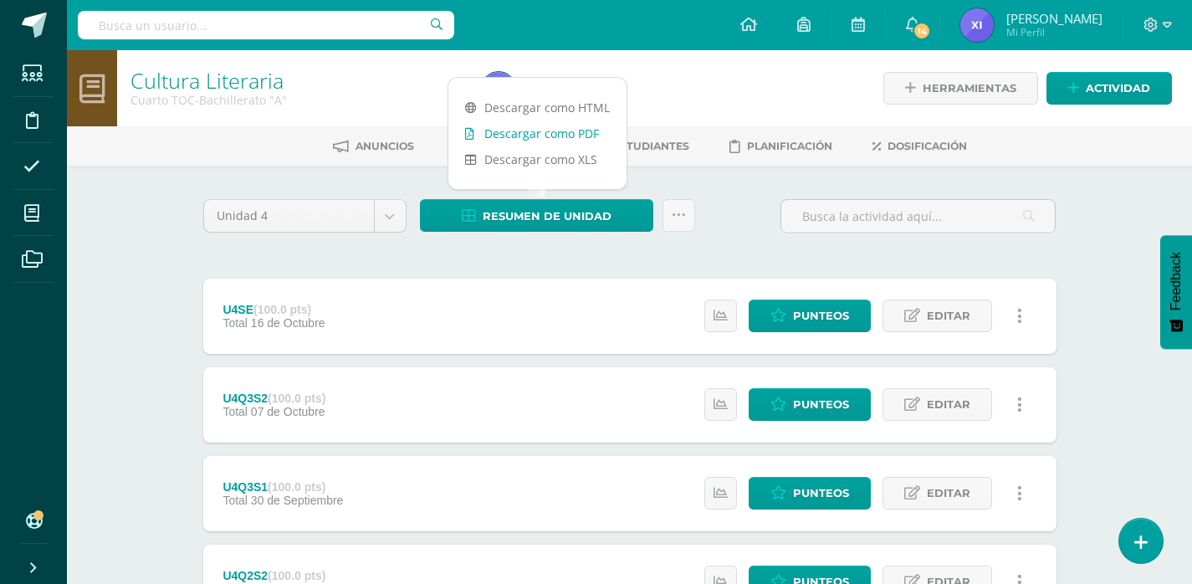
click at [571, 137] on link "Descargar como PDF" at bounding box center [537, 133] width 178 height 26
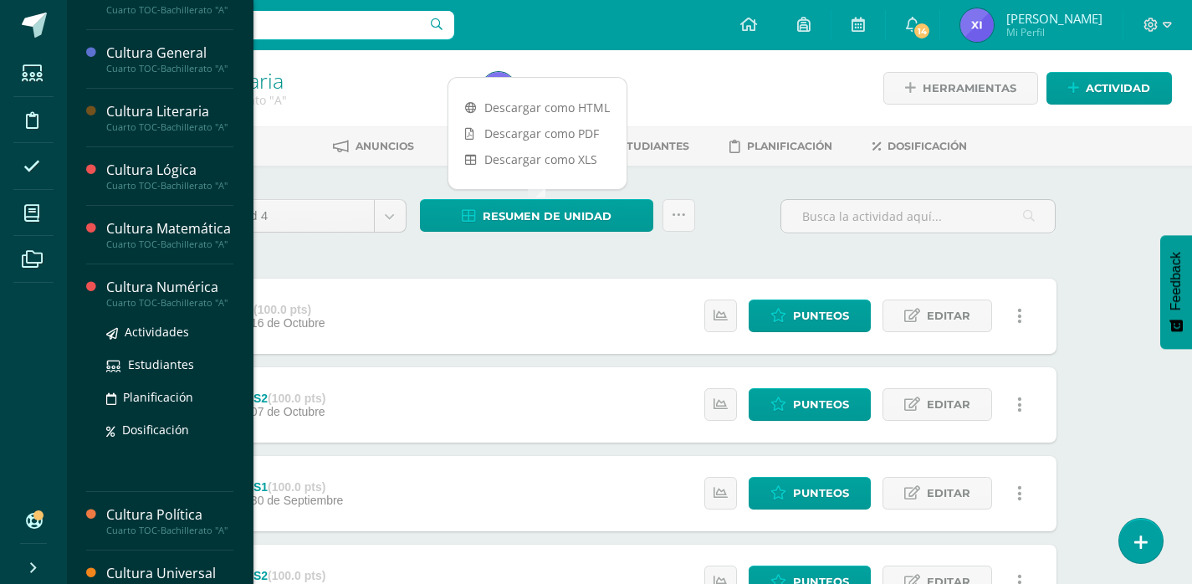
scroll to position [502, 0]
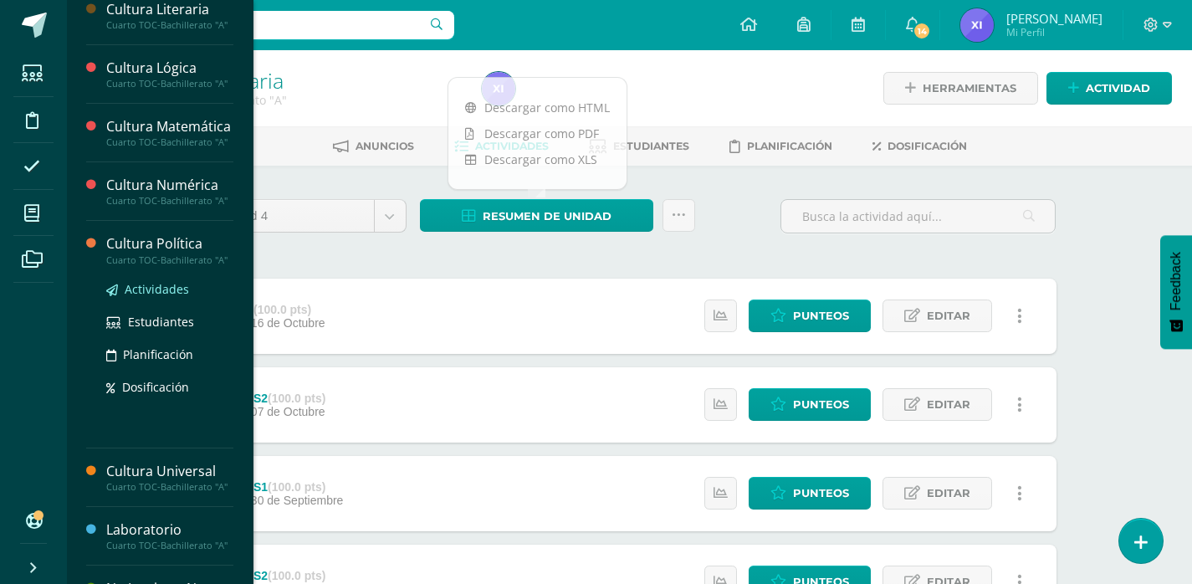
click at [169, 297] on span "Actividades" at bounding box center [157, 289] width 64 height 16
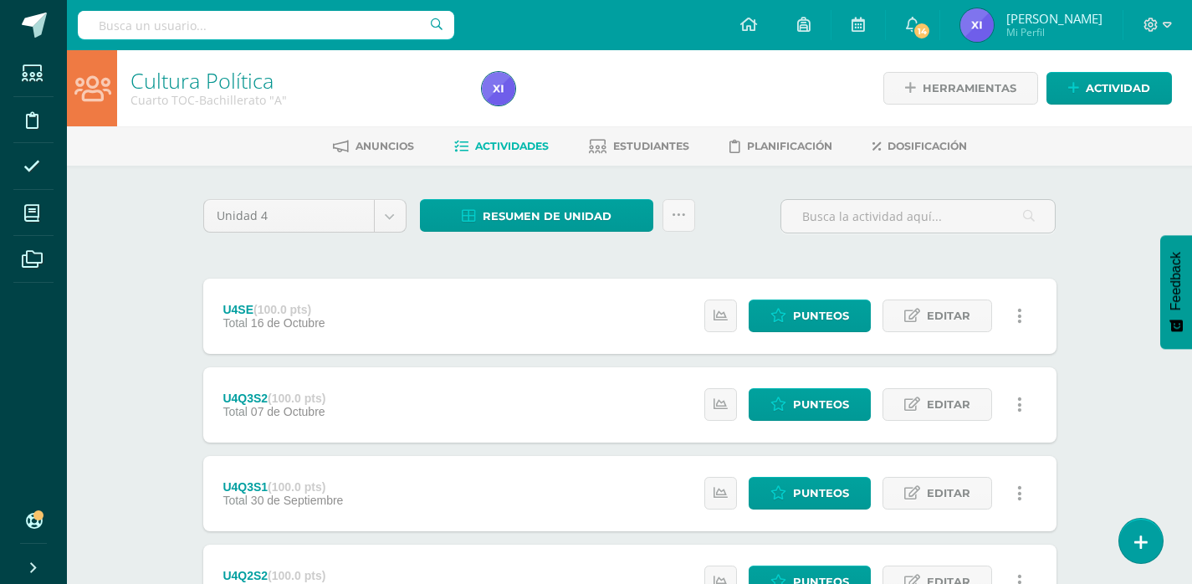
click at [564, 193] on div "Unidad 4 Unidad 1 Unidad 2 Unidad 3 Unidad 4 Resumen de unidad Descargar como H…" at bounding box center [630, 581] width 920 height 831
click at [599, 228] on span "Resumen de unidad" at bounding box center [547, 216] width 129 height 31
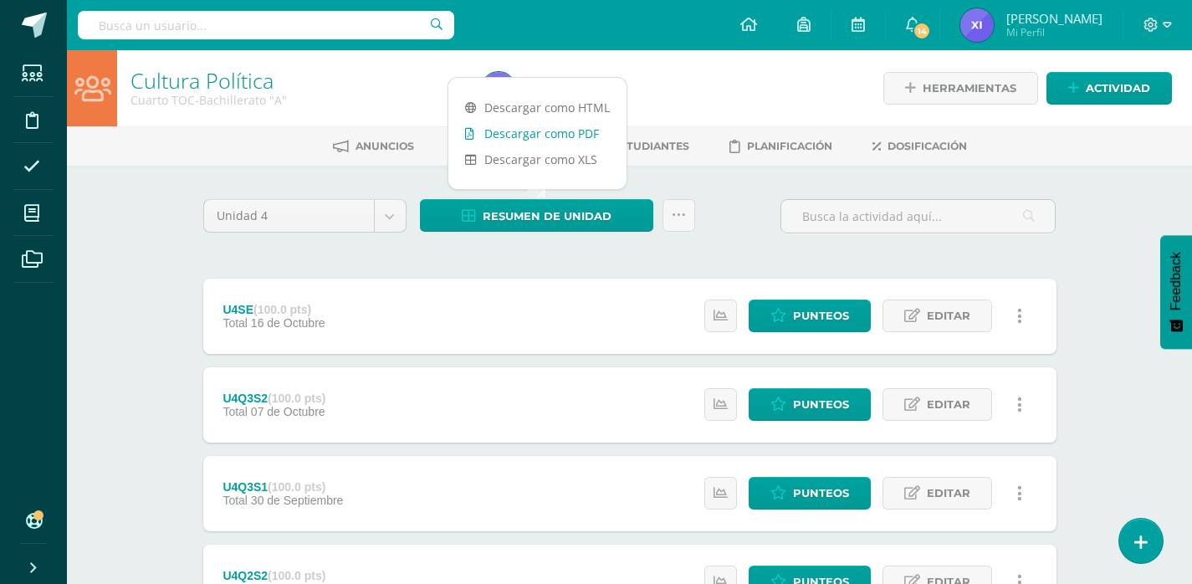
click at [569, 137] on link "Descargar como PDF" at bounding box center [537, 133] width 178 height 26
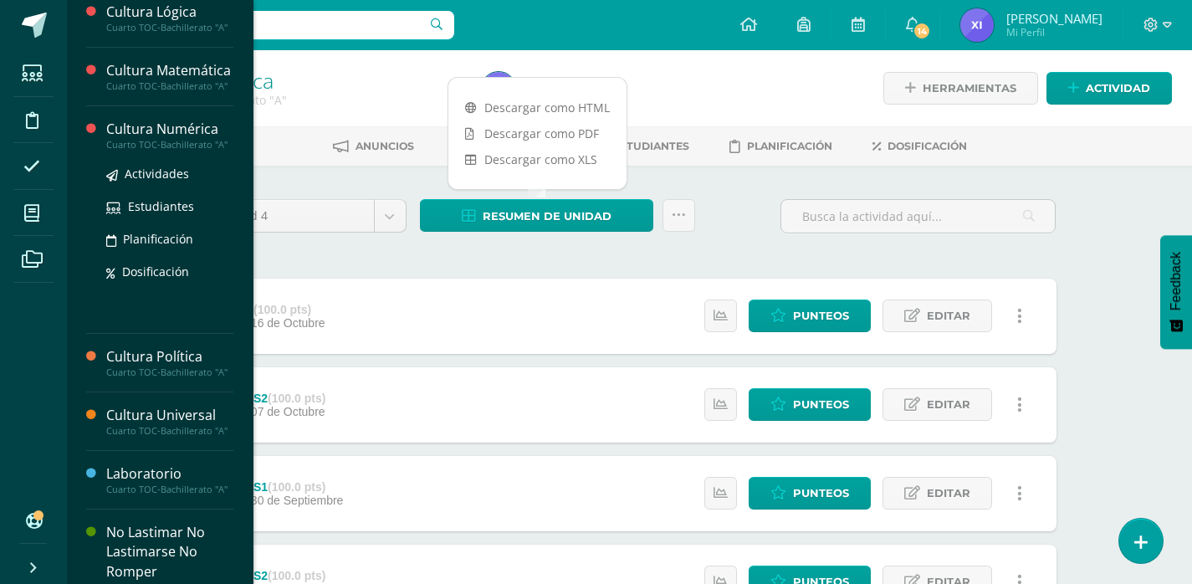
scroll to position [725, 0]
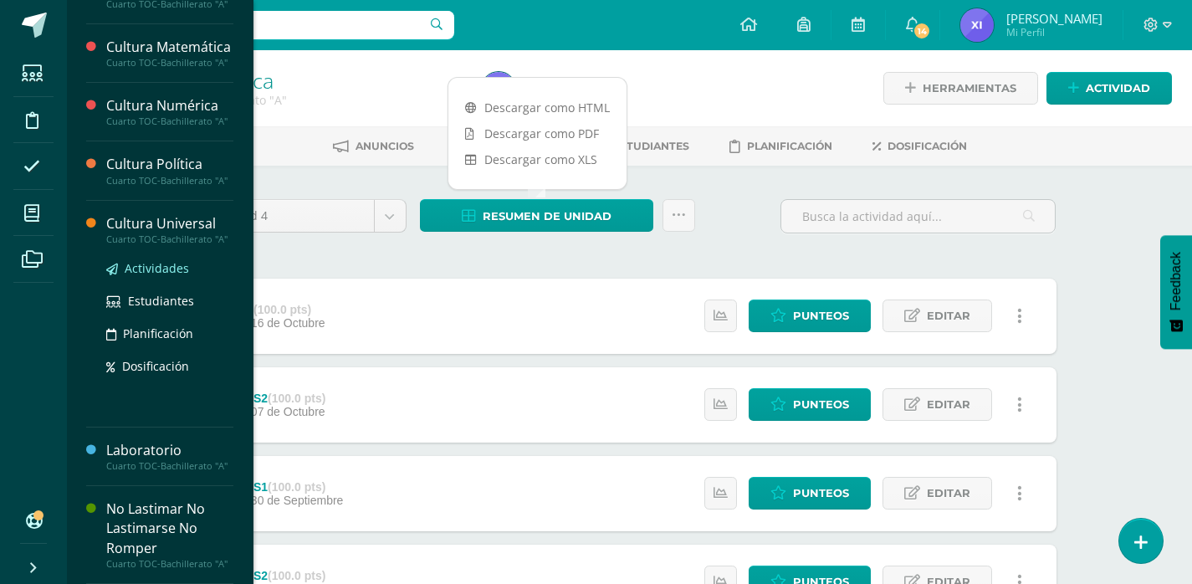
click at [159, 276] on span "Actividades" at bounding box center [157, 268] width 64 height 16
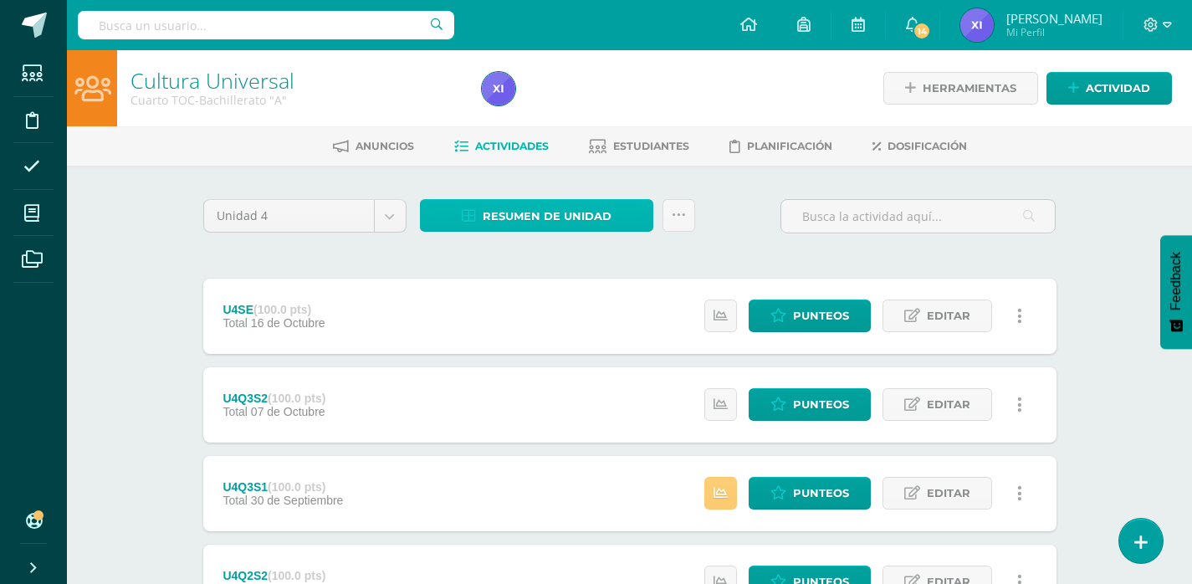
click at [467, 205] on link "Resumen de unidad" at bounding box center [536, 215] width 233 height 33
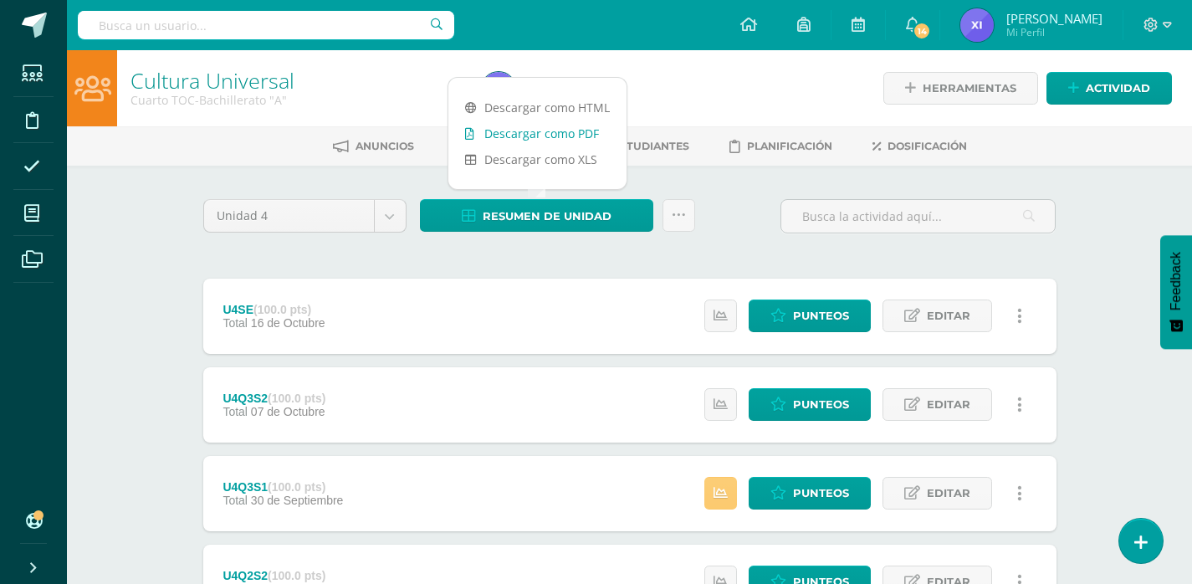
click at [490, 130] on link "Descargar como PDF" at bounding box center [537, 133] width 178 height 26
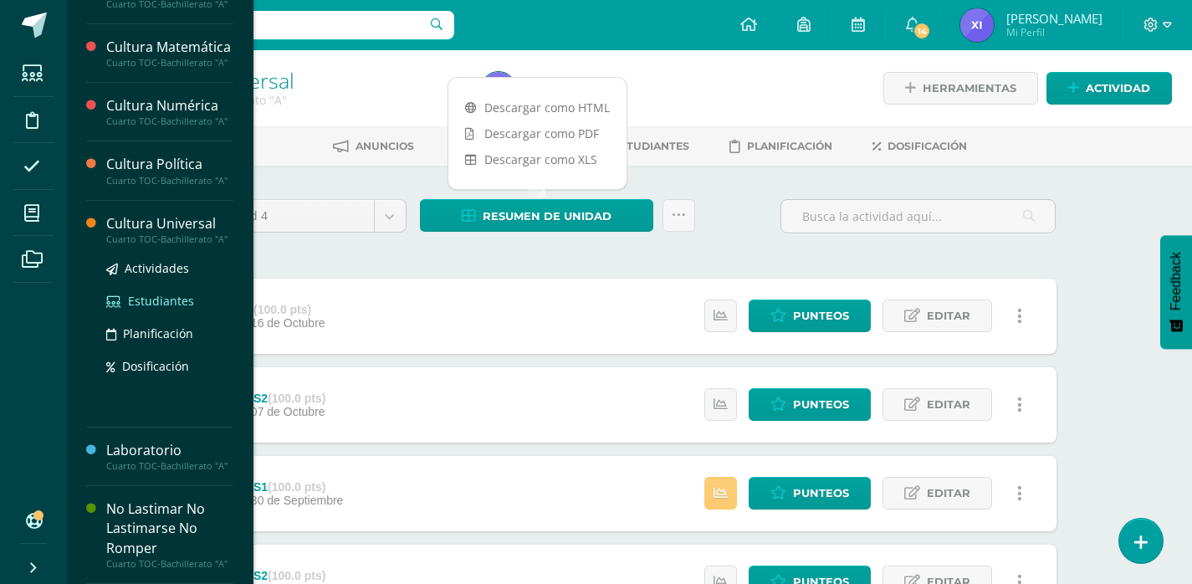
scroll to position [788, 0]
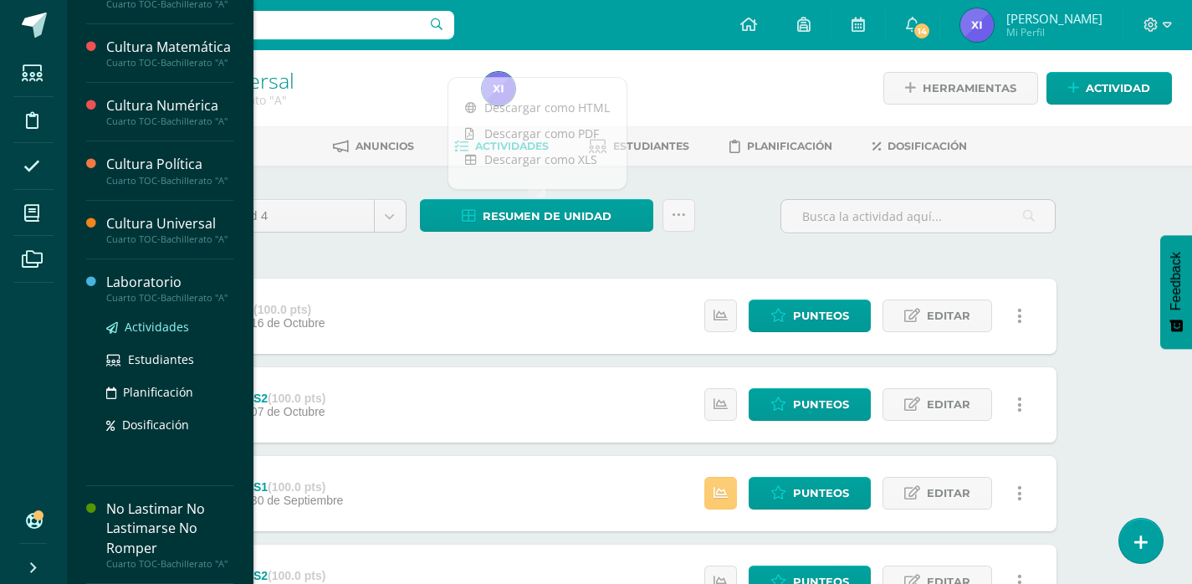
click at [162, 319] on span "Actividades" at bounding box center [157, 327] width 64 height 16
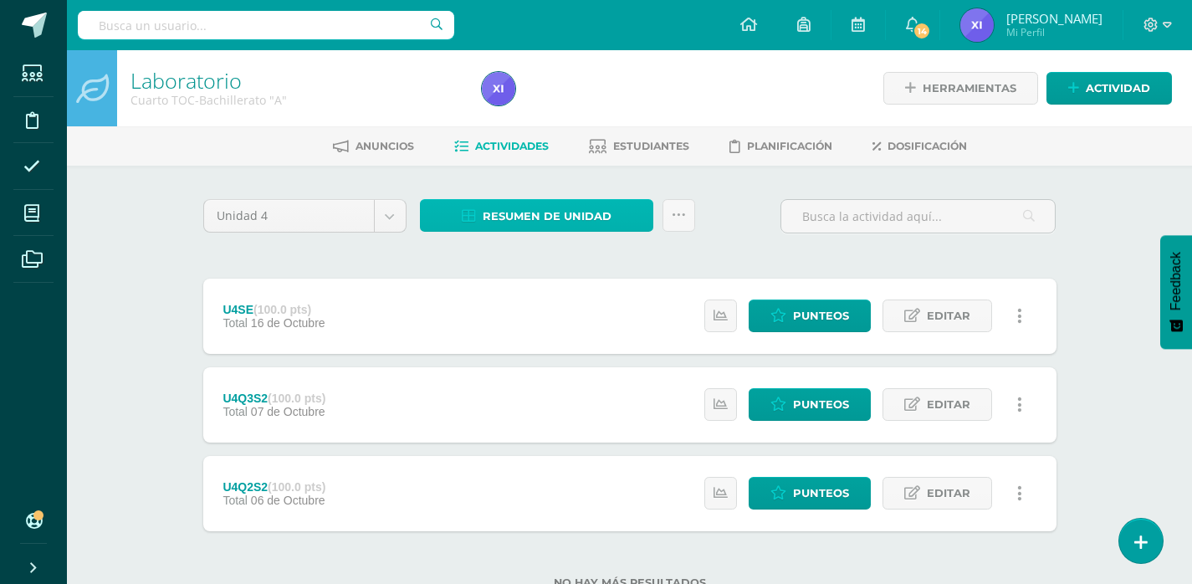
click at [550, 226] on span "Resumen de unidad" at bounding box center [547, 216] width 129 height 31
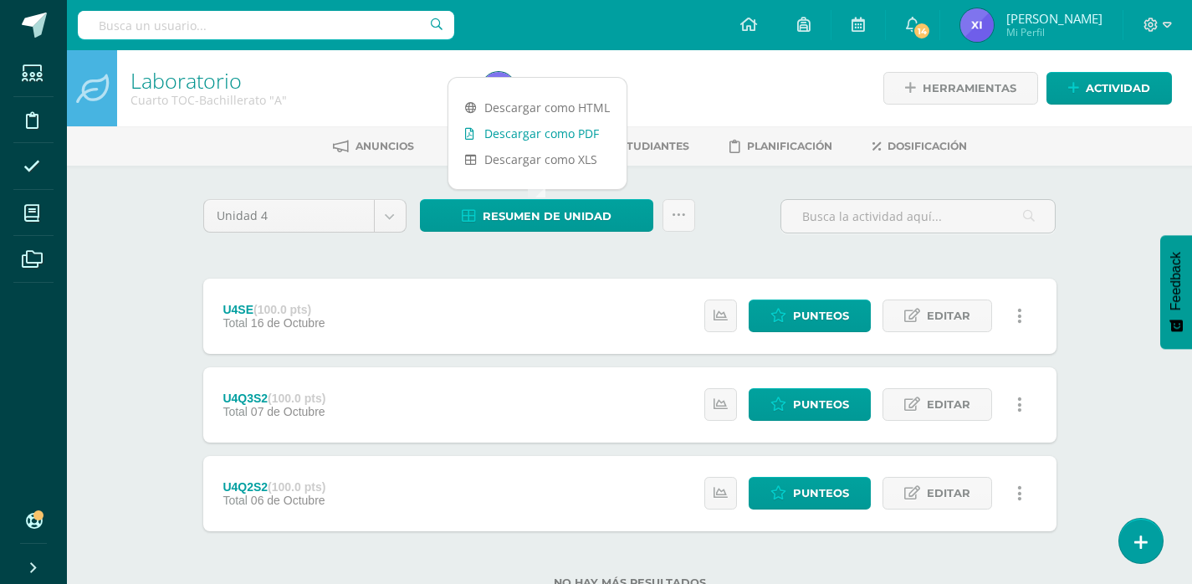
click at [562, 135] on link "Descargar como PDF" at bounding box center [537, 133] width 178 height 26
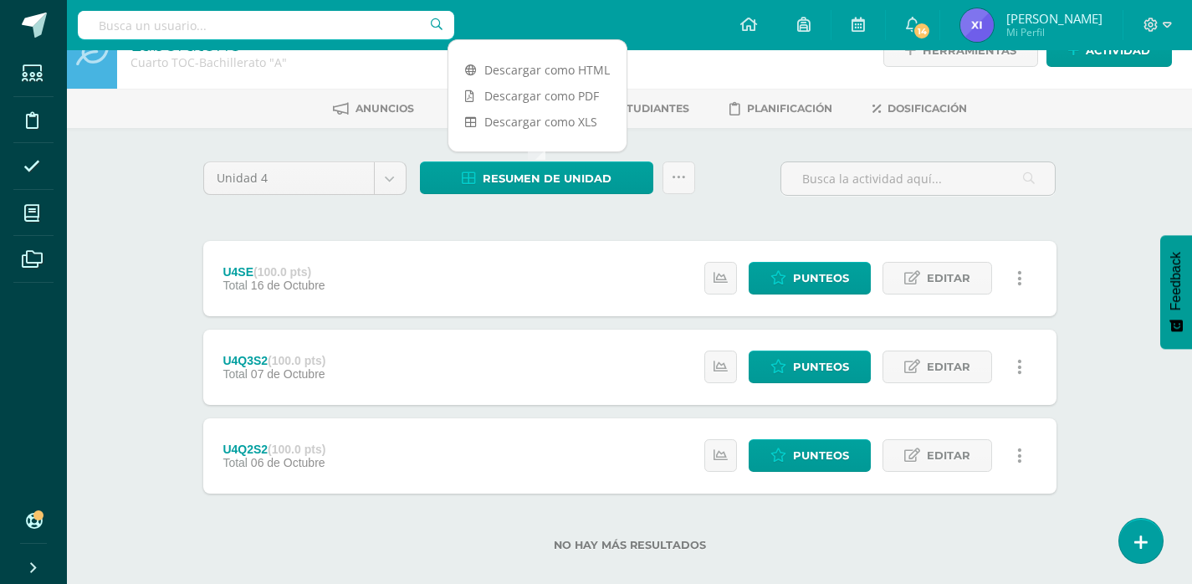
scroll to position [59, 0]
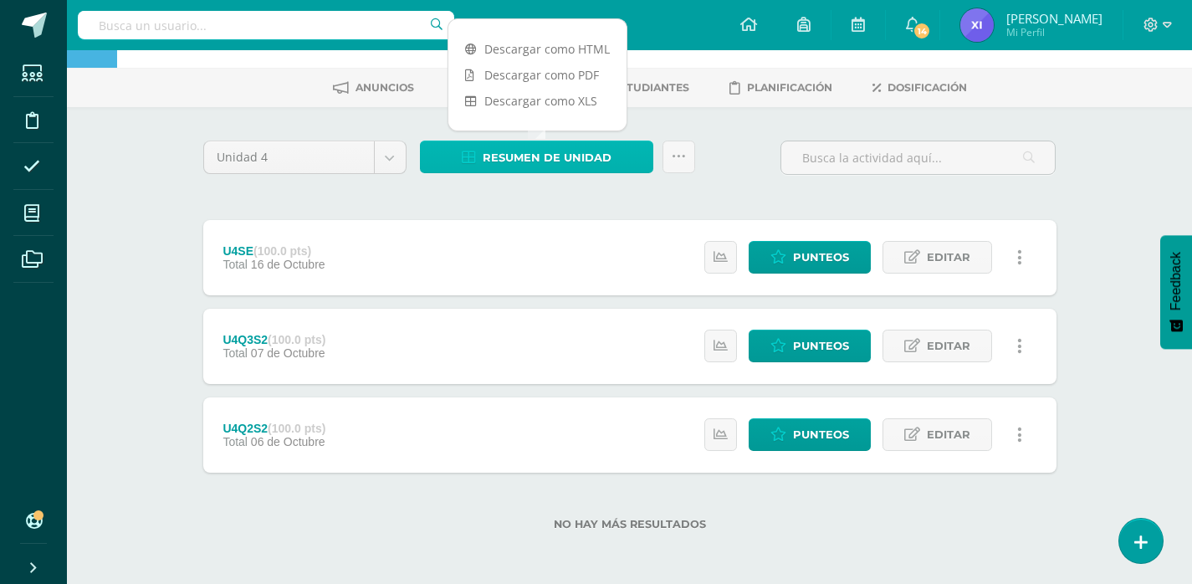
click at [602, 157] on span "Resumen de unidad" at bounding box center [547, 157] width 129 height 31
click at [731, 141] on div "Unidad 4 Unidad 1 Unidad 2 Unidad 3 Unidad 4 Resumen de unidad Subir actividade…" at bounding box center [630, 165] width 867 height 48
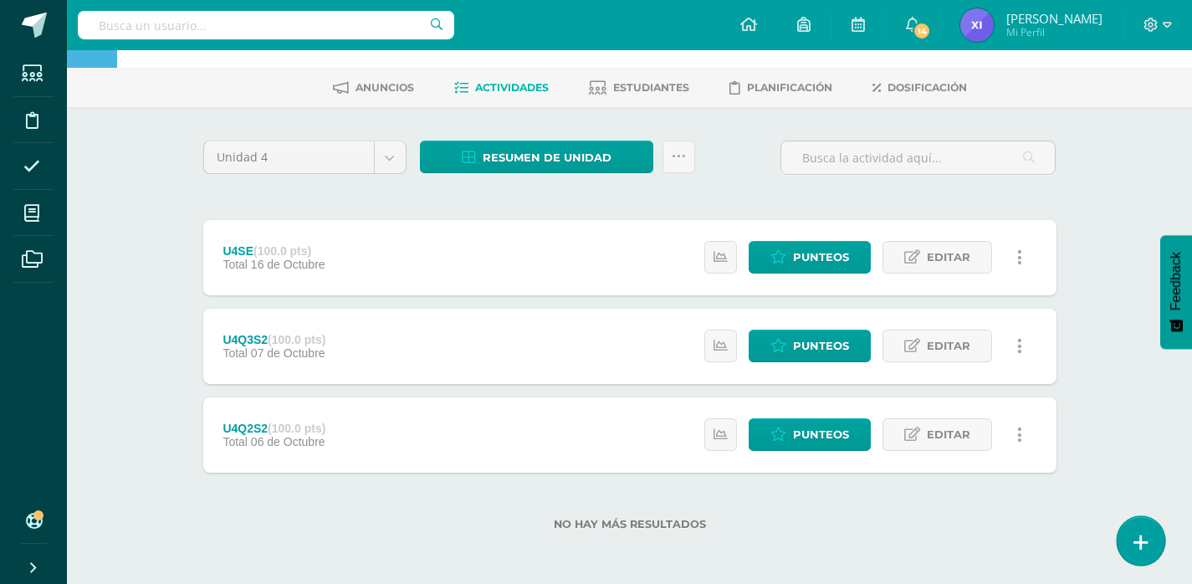
click at [1155, 546] on link at bounding box center [1141, 540] width 48 height 49
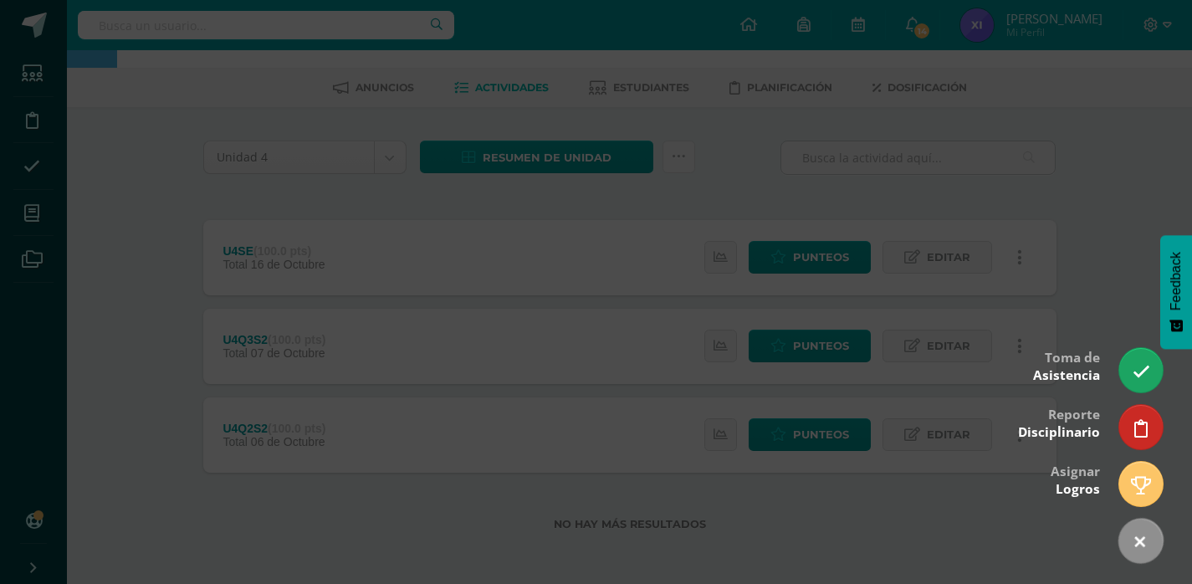
click at [1098, 198] on div at bounding box center [596, 292] width 1192 height 584
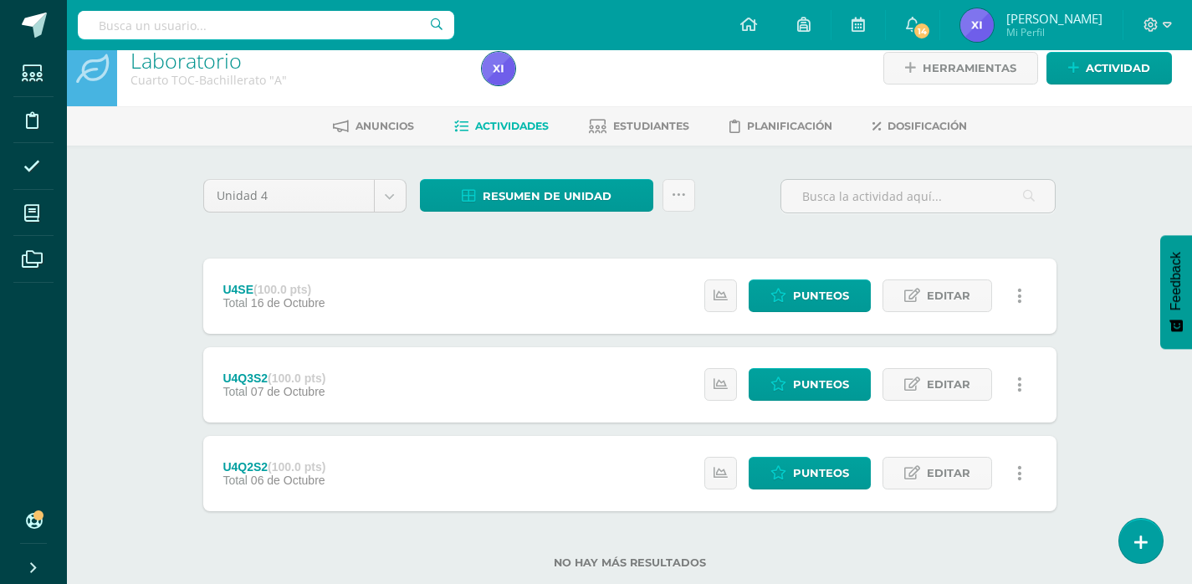
scroll to position [0, 0]
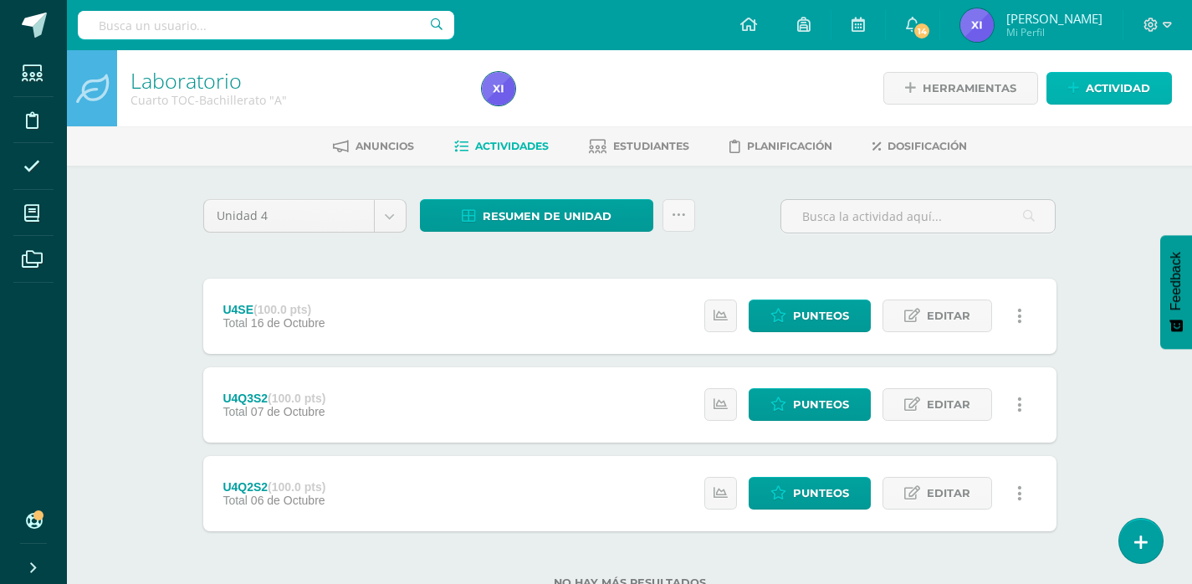
click at [1147, 80] on span "Actividad" at bounding box center [1118, 88] width 64 height 31
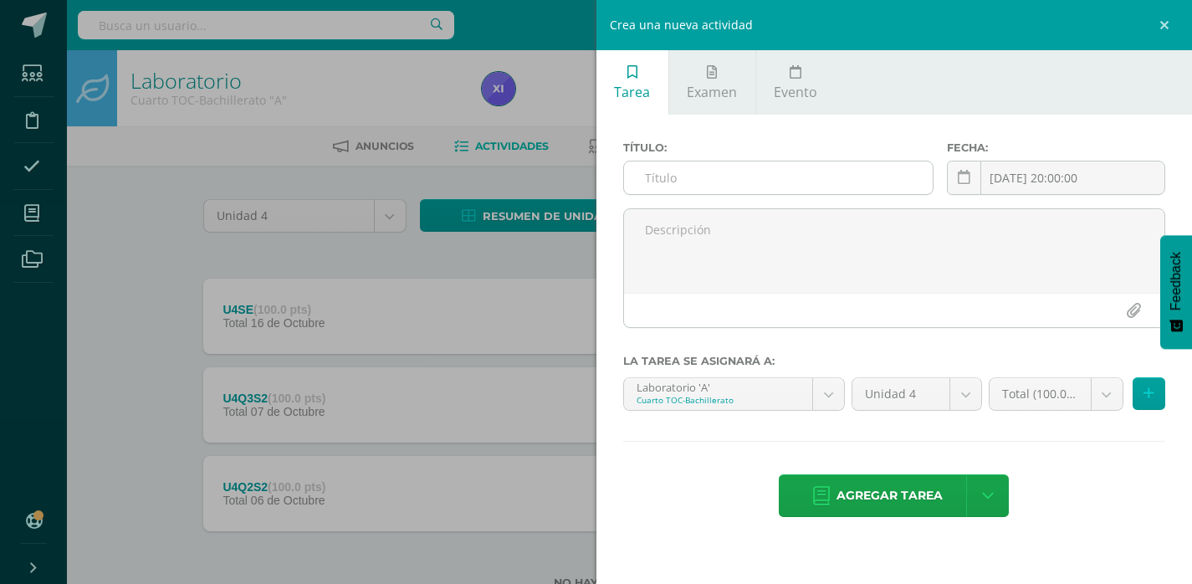
click at [712, 168] on input "text" at bounding box center [778, 177] width 309 height 33
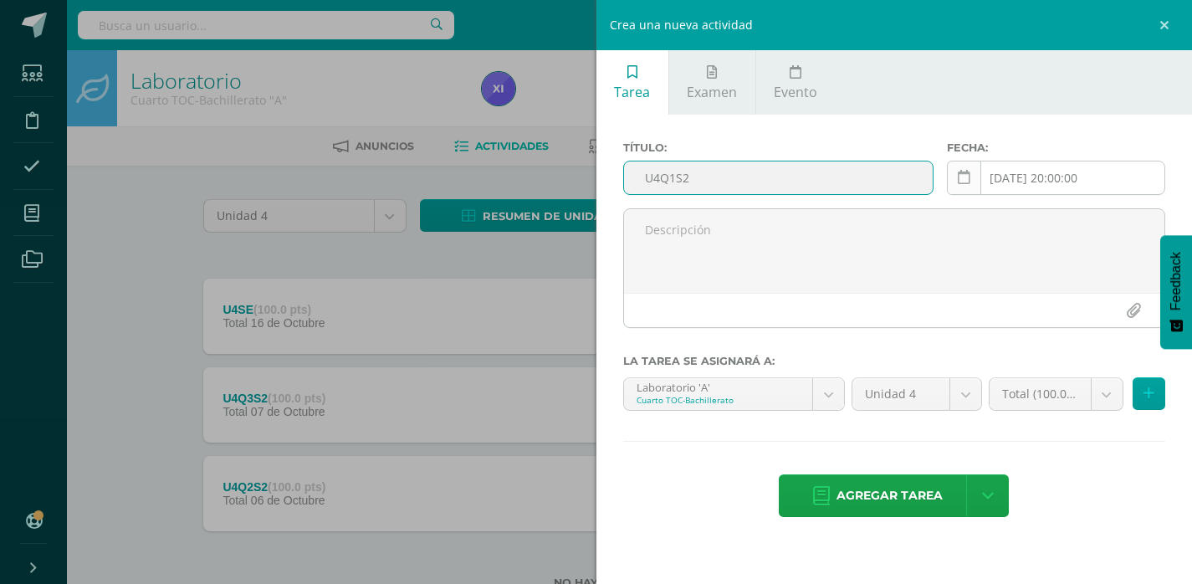
type input "U4Q1S2"
click at [965, 182] on icon at bounding box center [964, 178] width 13 height 14
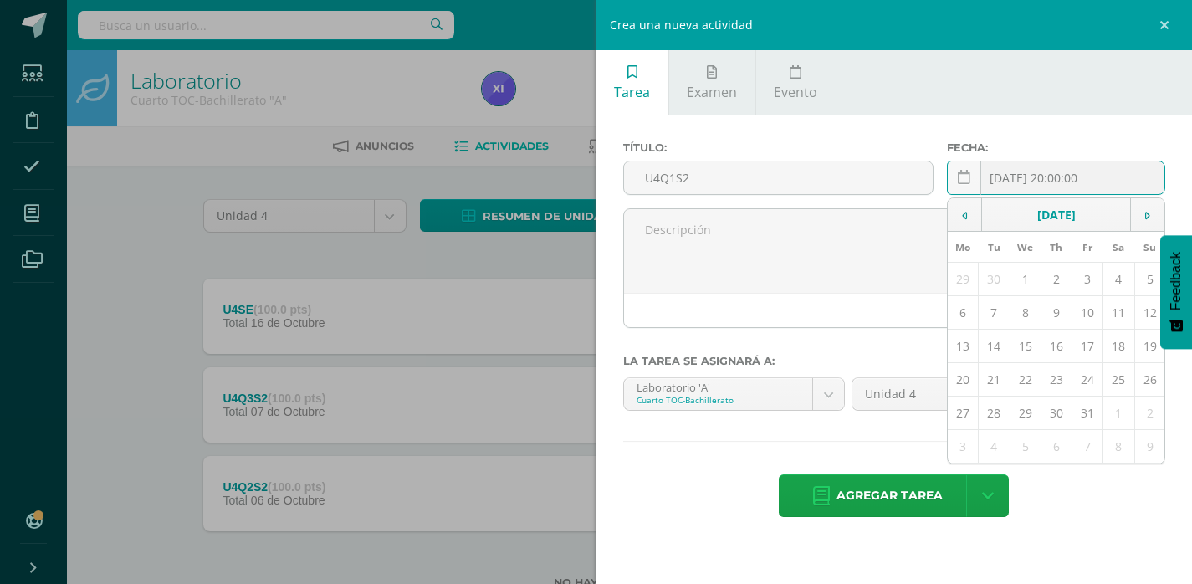
click at [994, 343] on td "14" at bounding box center [994, 346] width 31 height 33
type input "[DATE]"
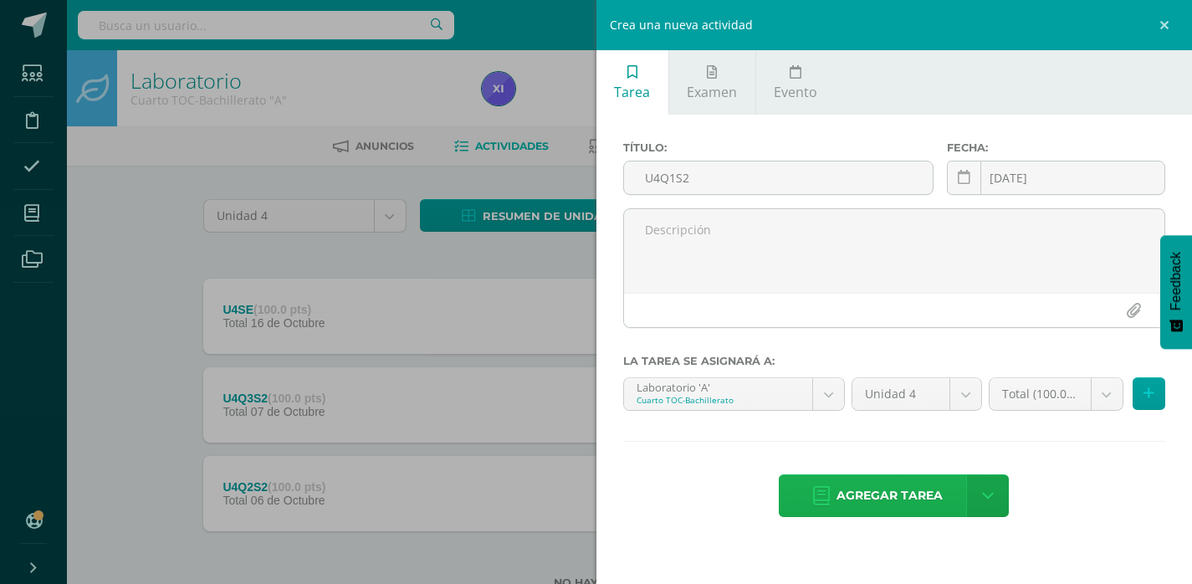
click at [938, 495] on span "Agregar tarea" at bounding box center [889, 495] width 106 height 41
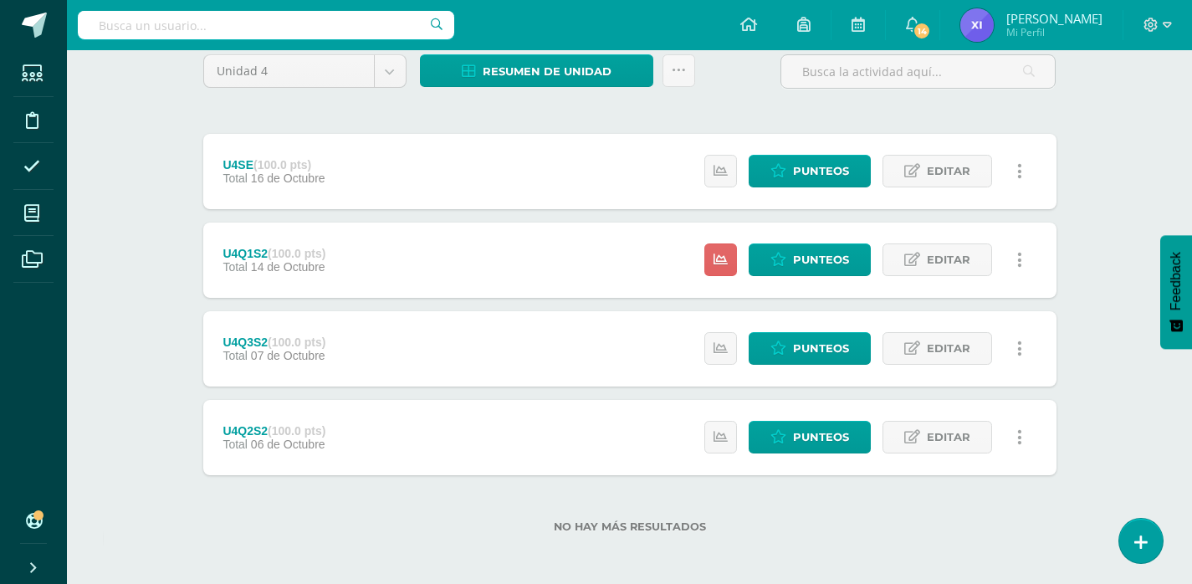
scroll to position [147, 0]
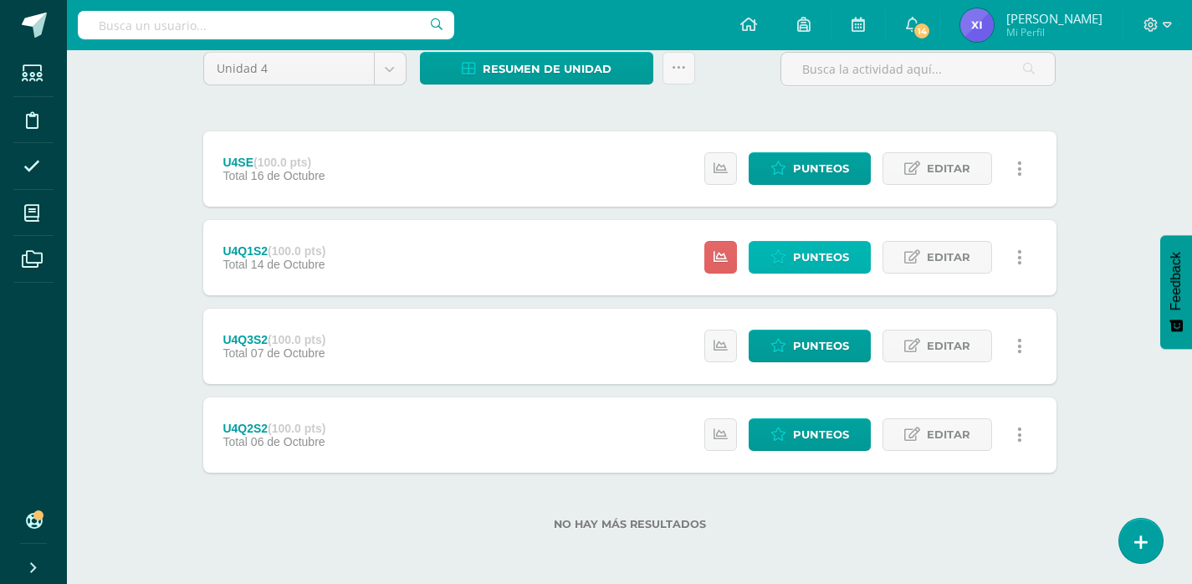
click at [820, 270] on span "Punteos" at bounding box center [821, 257] width 56 height 31
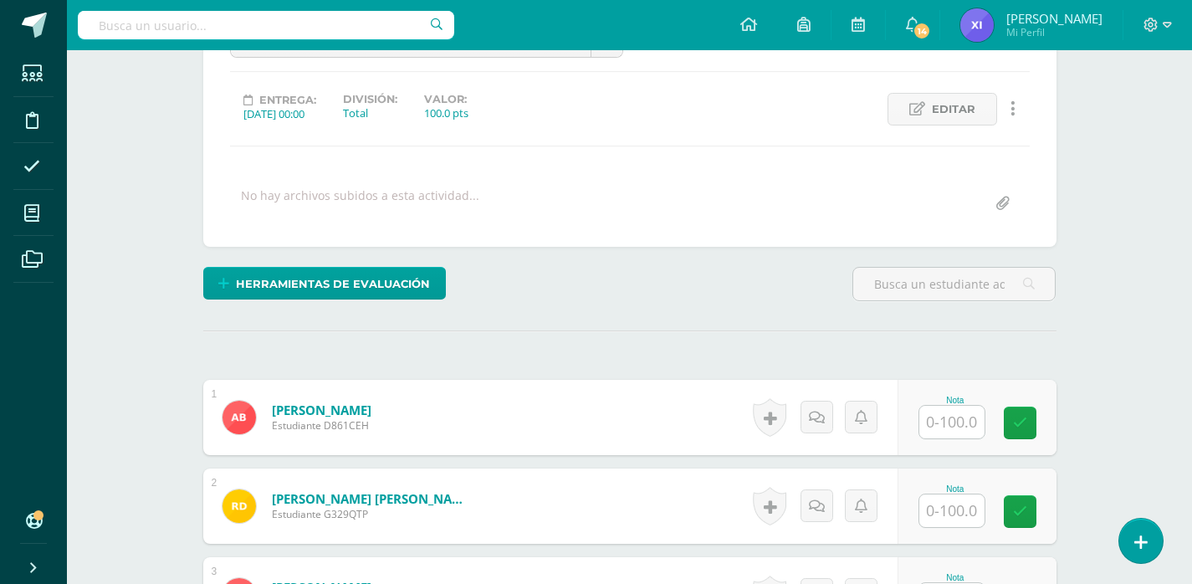
scroll to position [274, 0]
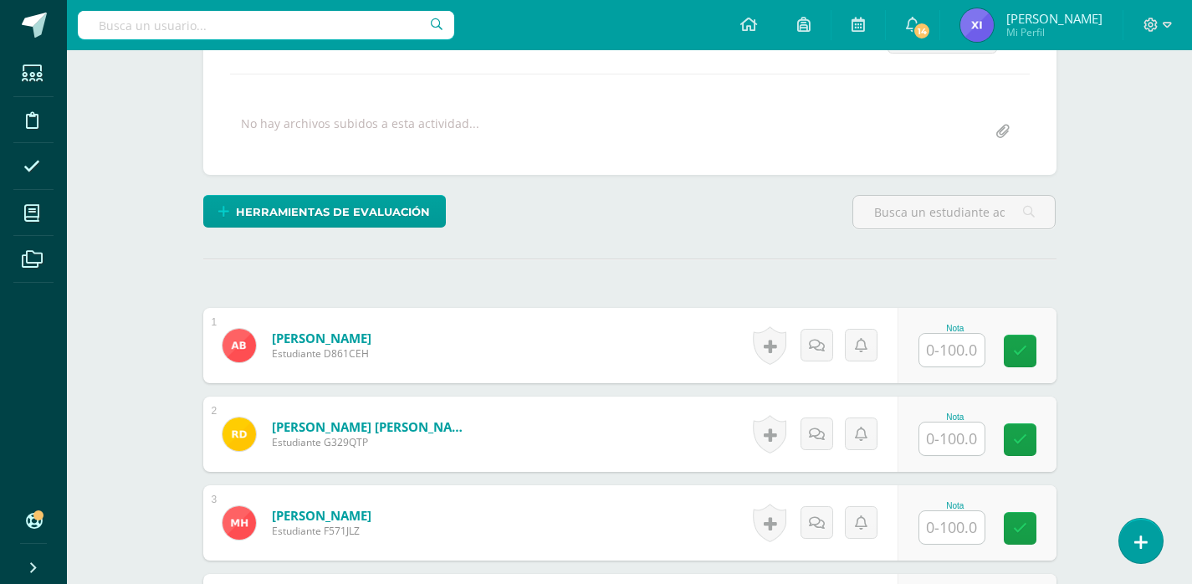
click at [954, 337] on input "text" at bounding box center [951, 350] width 65 height 33
type input "100"
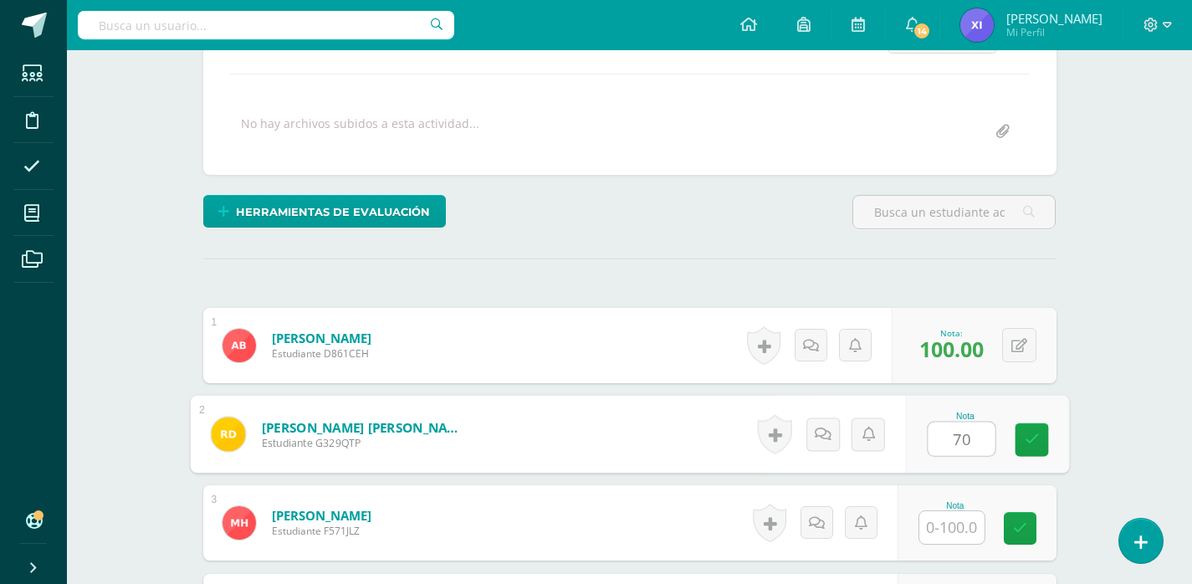
type input "70"
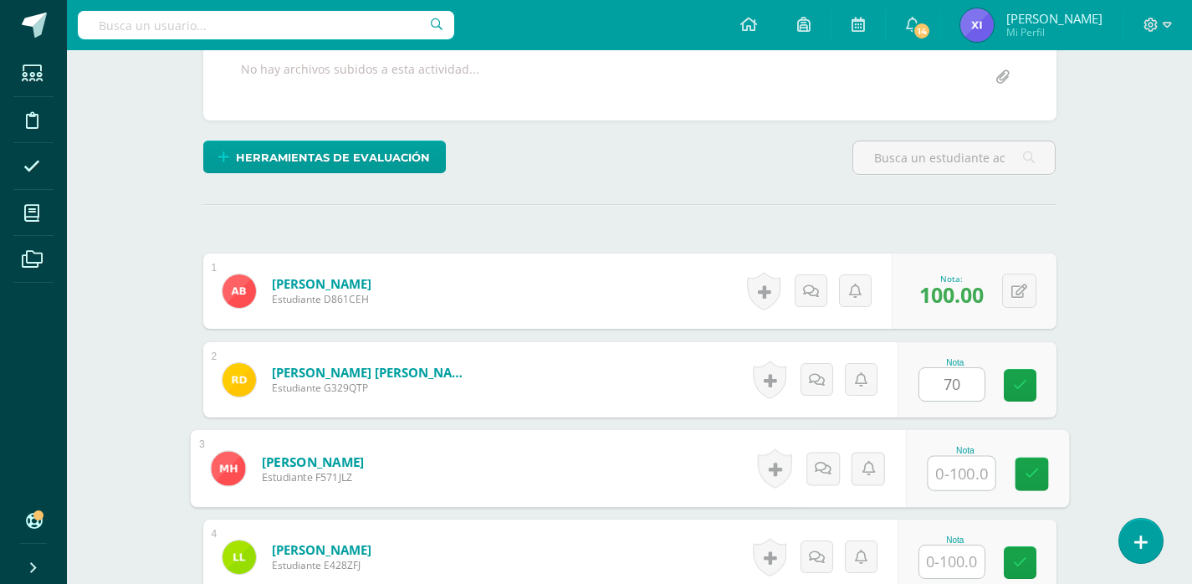
scroll to position [357, 0]
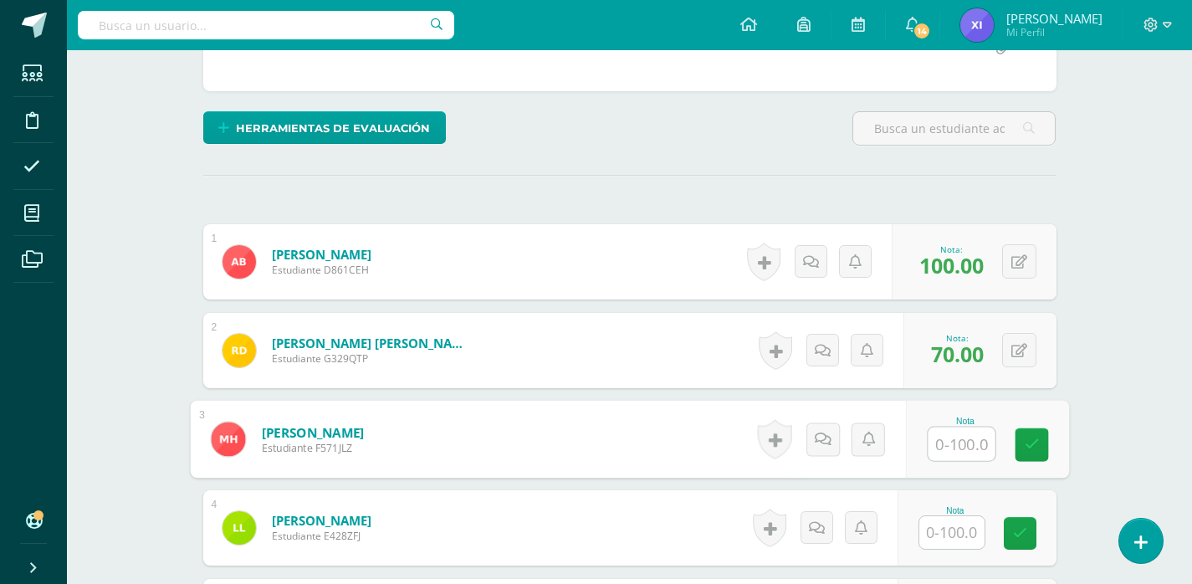
click at [981, 442] on input "text" at bounding box center [961, 443] width 67 height 33
type input "0"
type input "100"
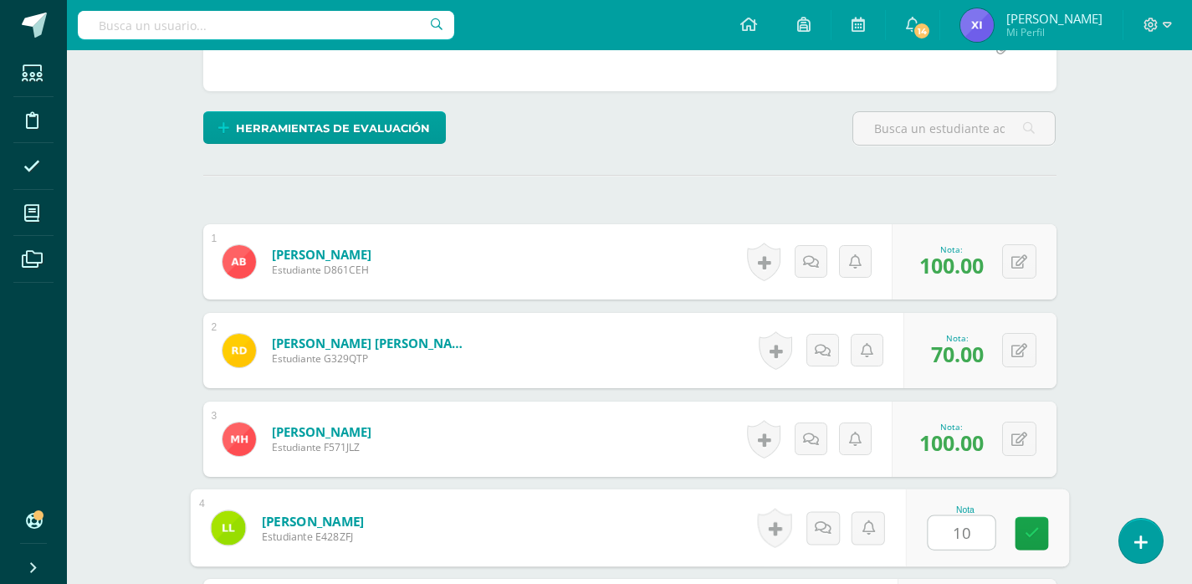
type input "1"
type input "80"
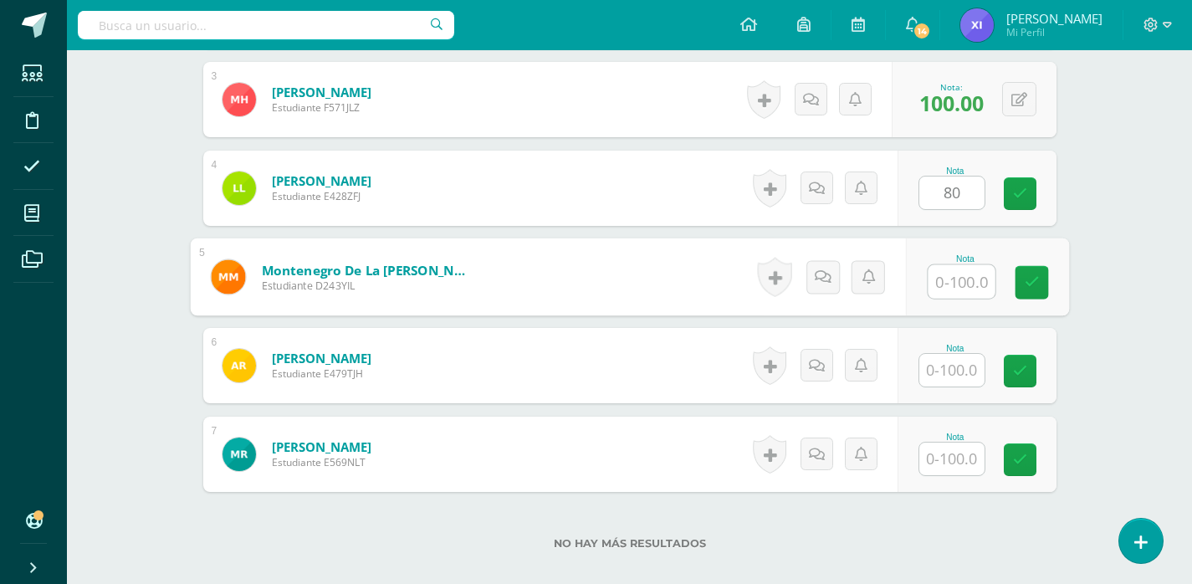
scroll to position [770, 0]
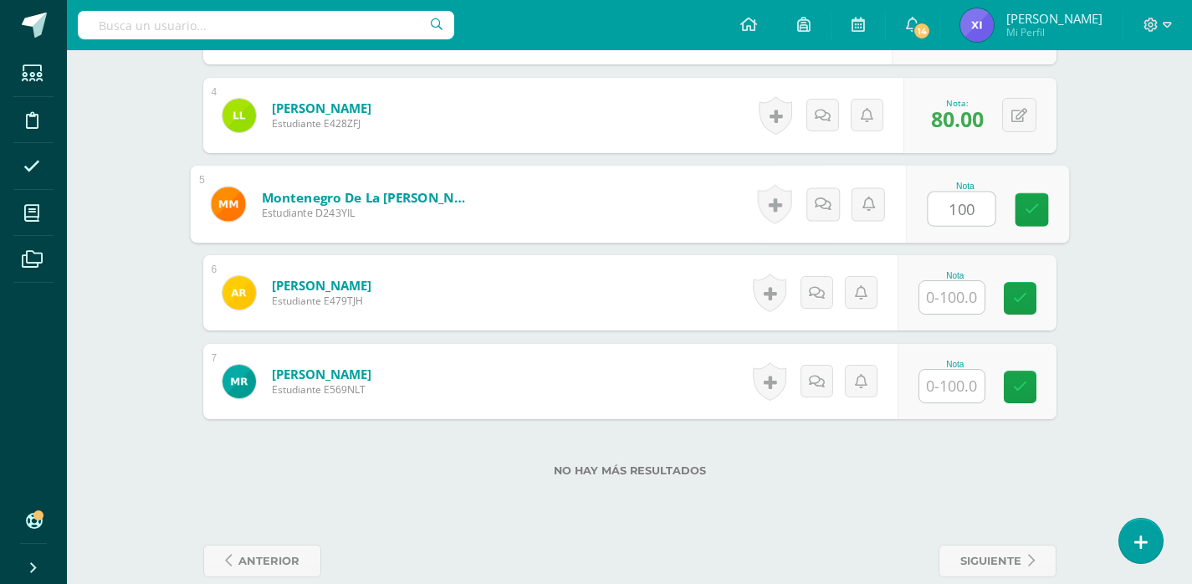
type input "100"
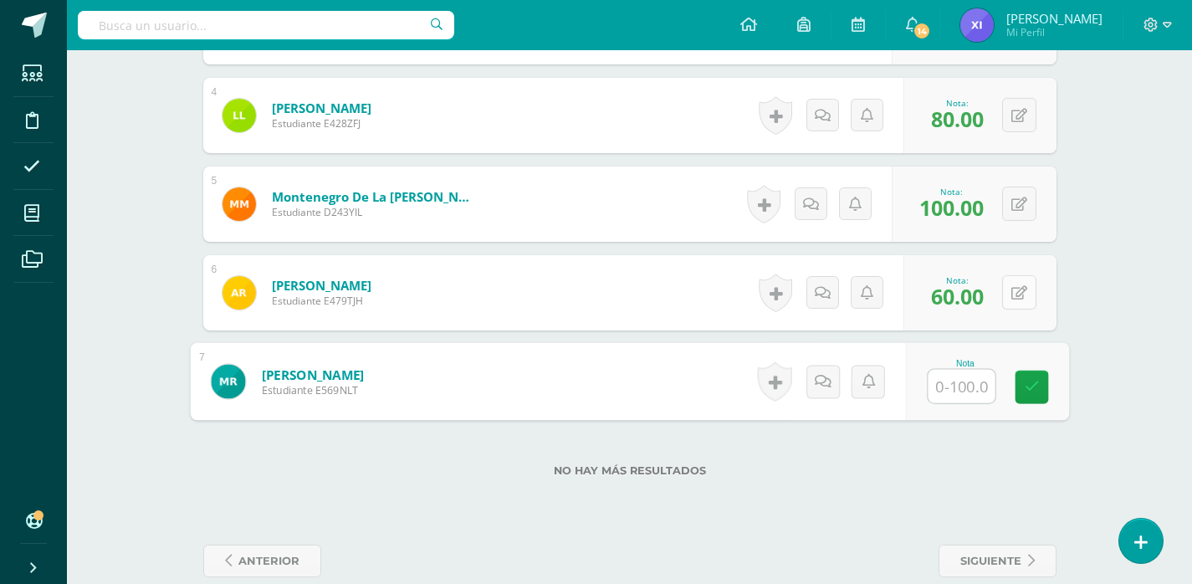
click at [1014, 294] on button at bounding box center [1019, 292] width 34 height 34
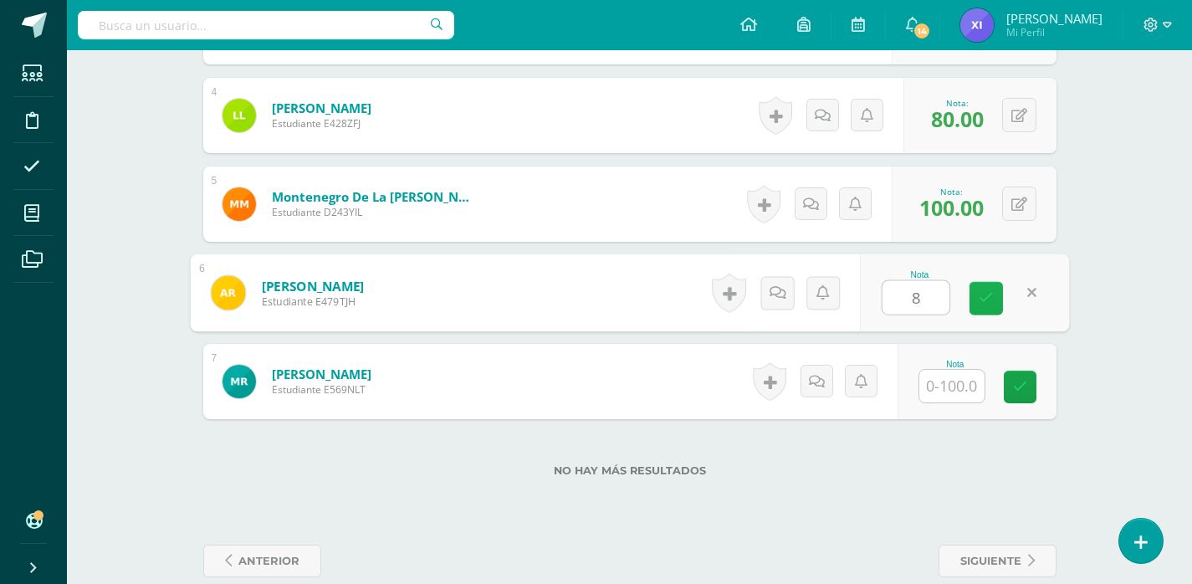
type input "80"
click at [989, 309] on link at bounding box center [985, 298] width 33 height 33
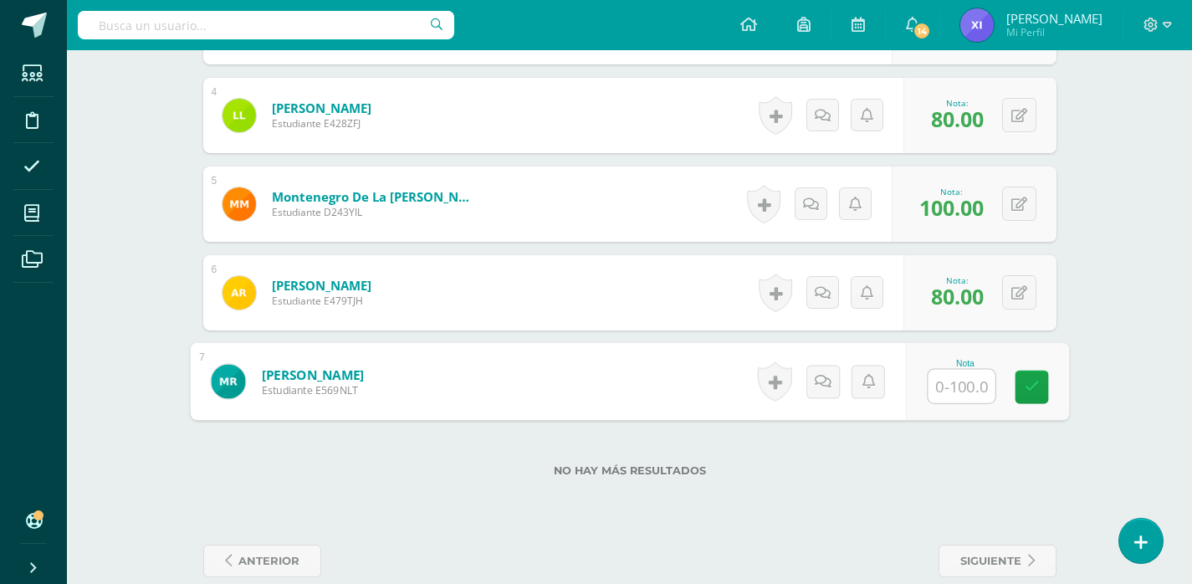
click at [953, 373] on input "text" at bounding box center [961, 386] width 67 height 33
type input "60"
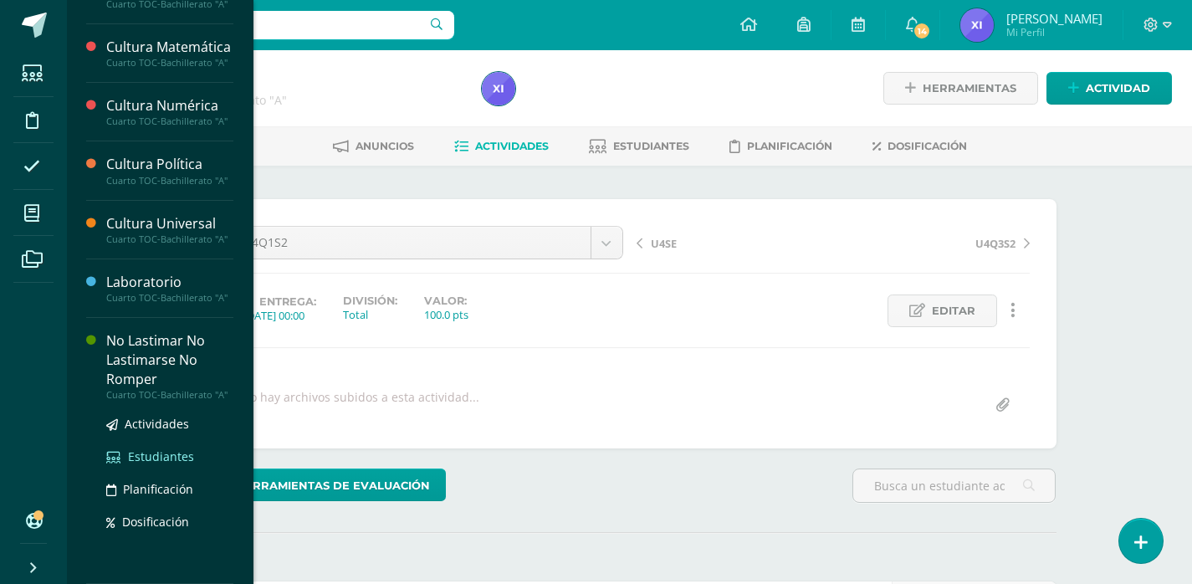
scroll to position [780, 0]
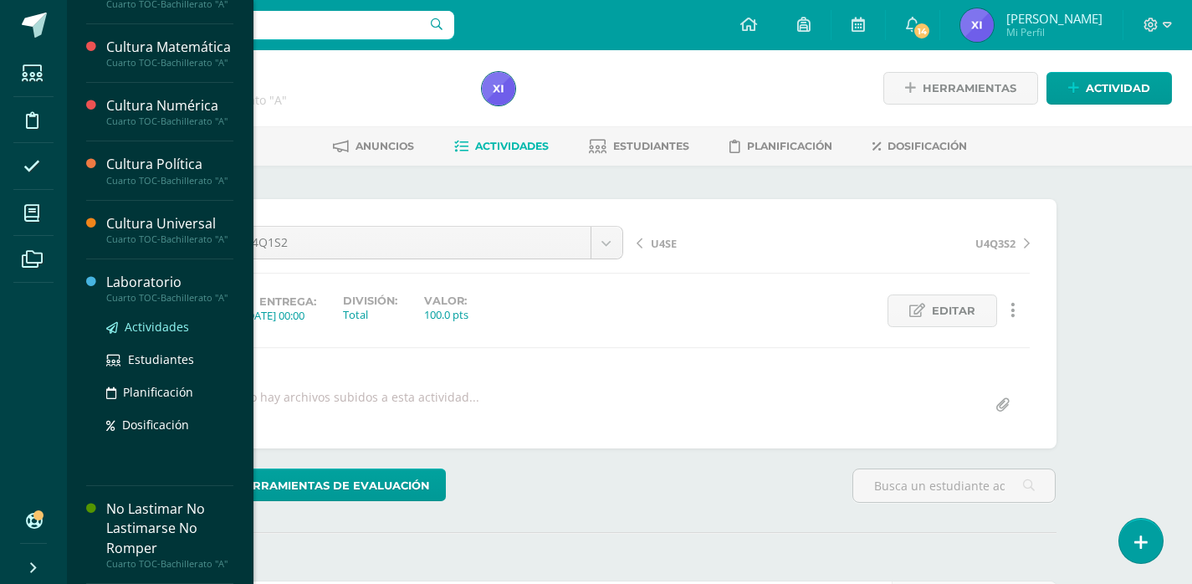
click at [157, 320] on span "Actividades" at bounding box center [157, 327] width 64 height 16
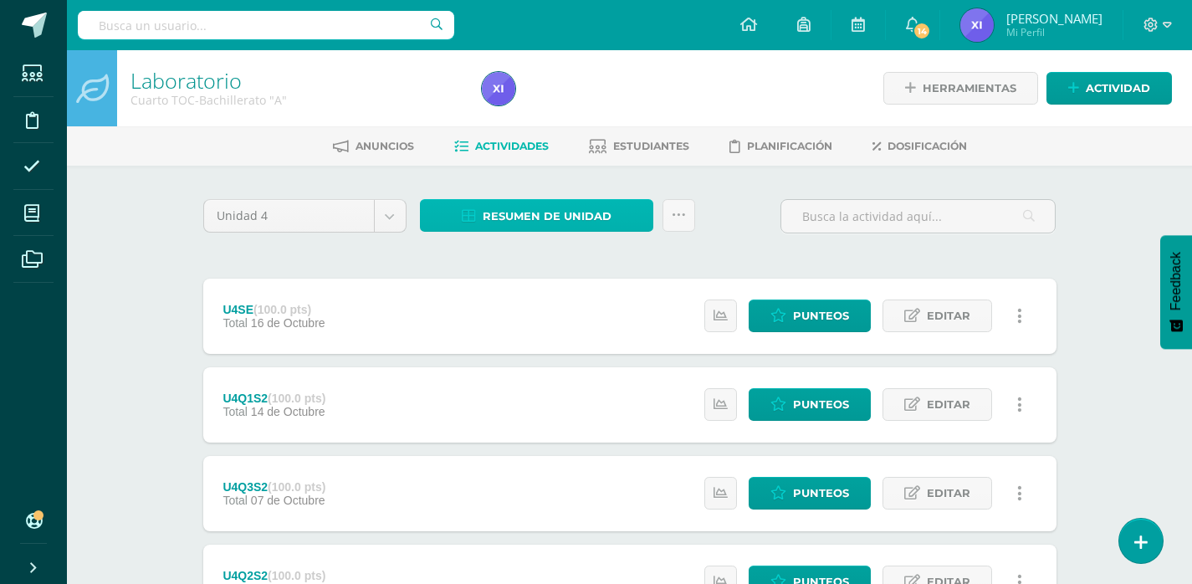
click at [514, 221] on span "Resumen de unidad" at bounding box center [547, 216] width 129 height 31
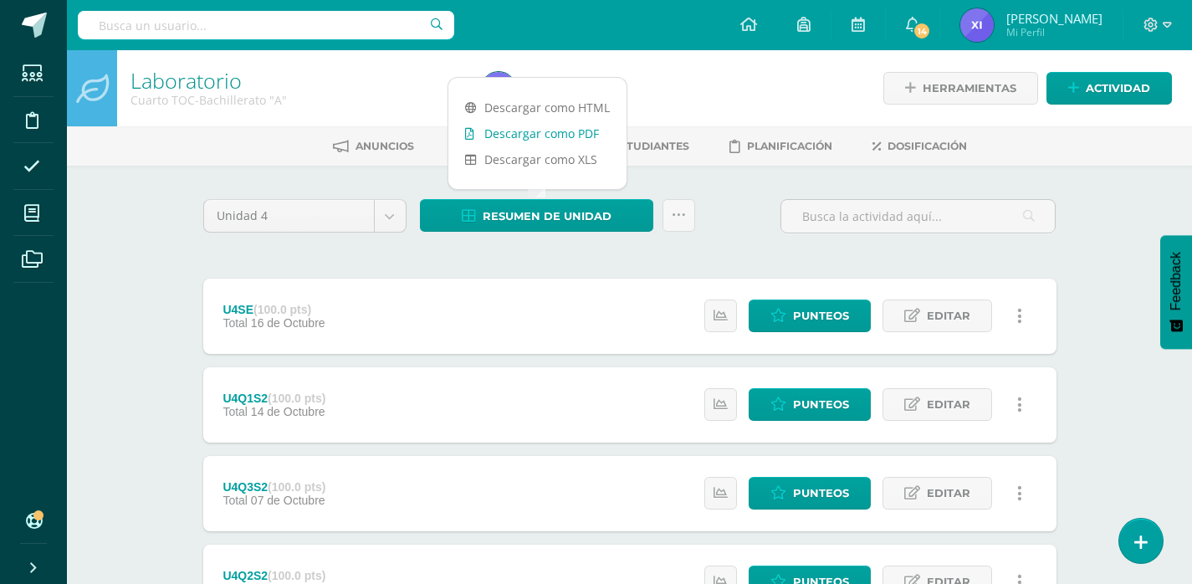
click at [566, 135] on link "Descargar como PDF" at bounding box center [537, 133] width 178 height 26
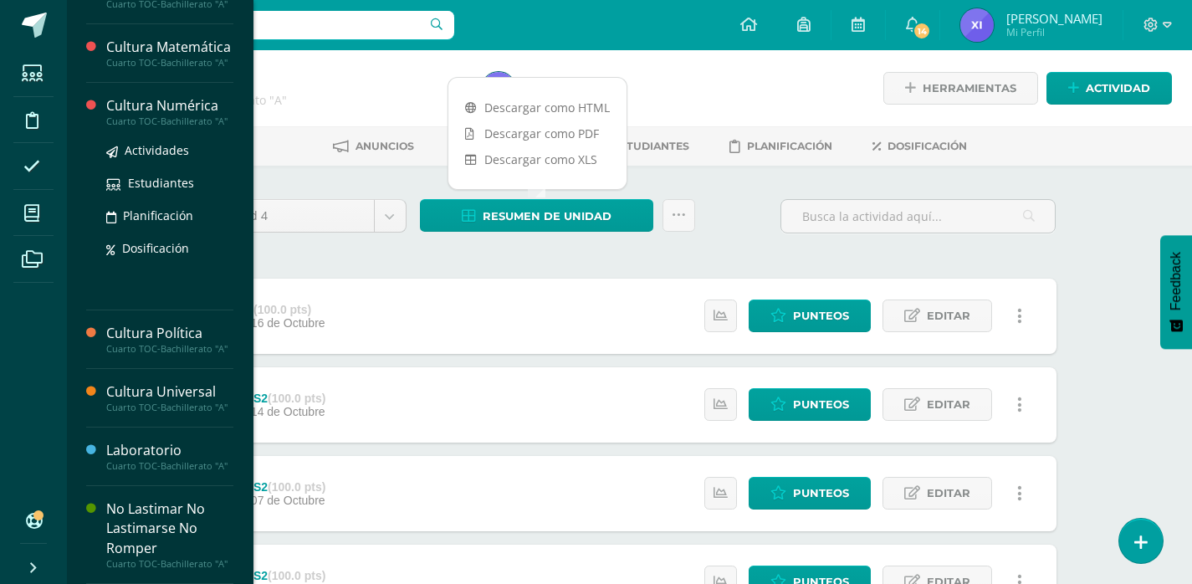
scroll to position [788, 0]
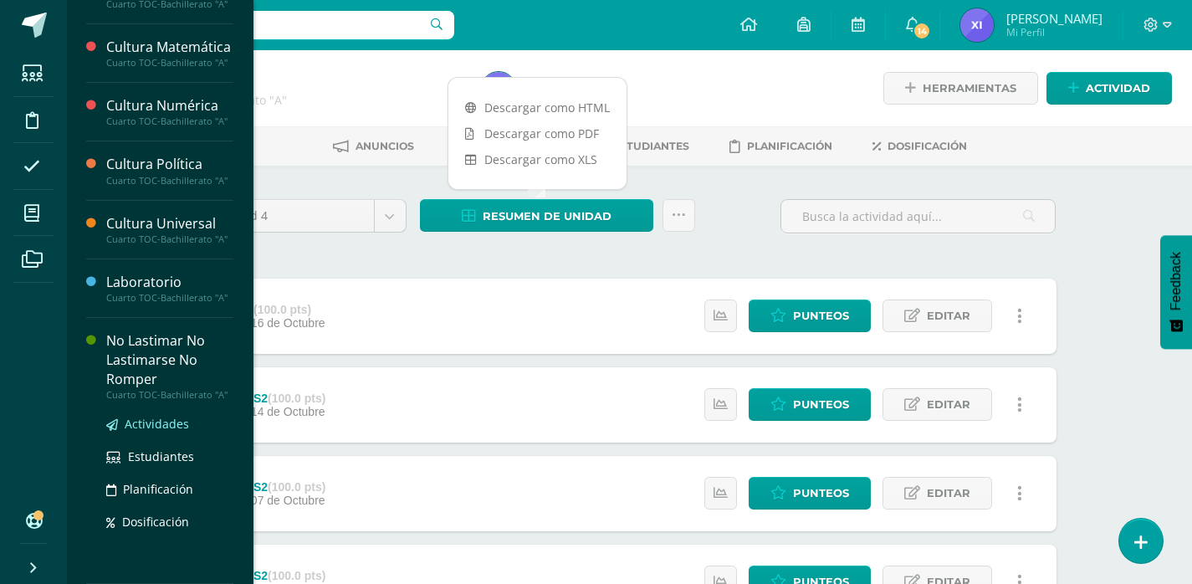
click at [159, 422] on span "Actividades" at bounding box center [157, 424] width 64 height 16
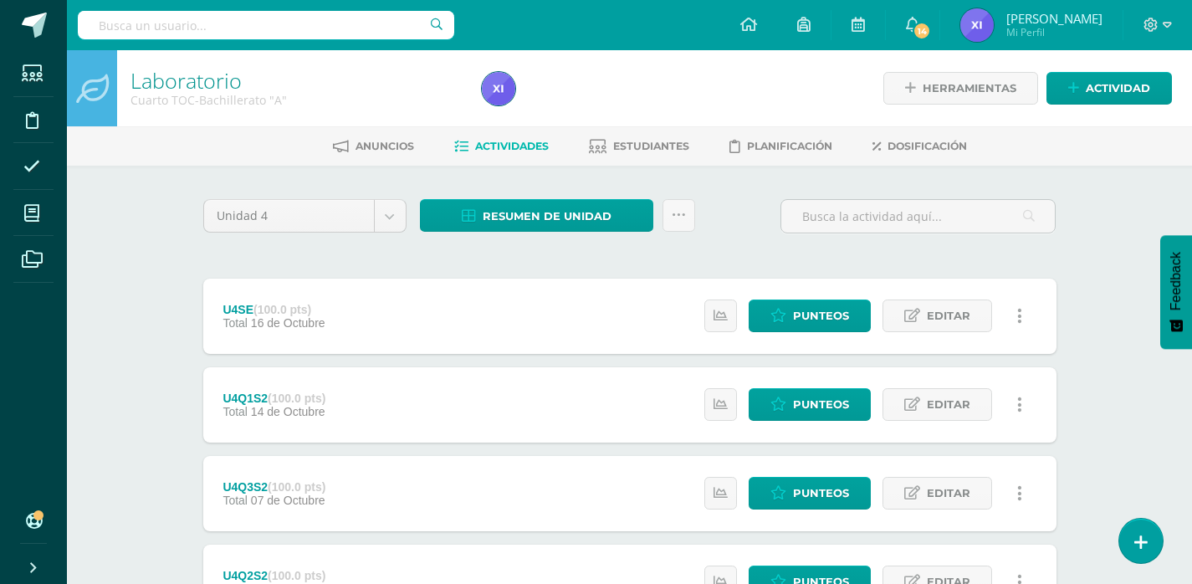
scroll to position [619, 0]
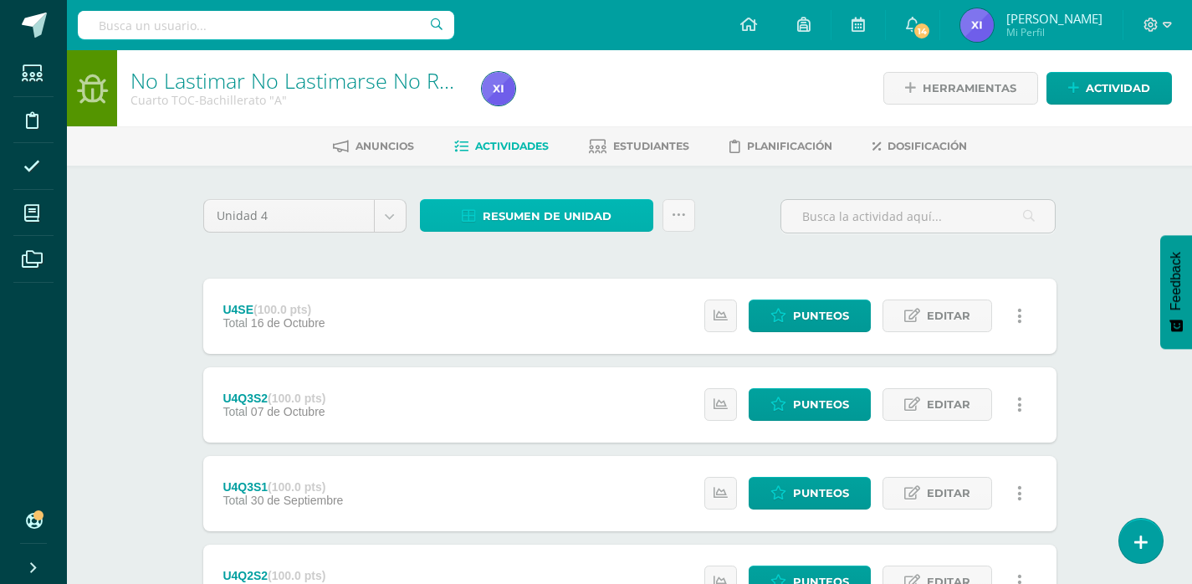
click at [558, 211] on span "Resumen de unidad" at bounding box center [547, 216] width 129 height 31
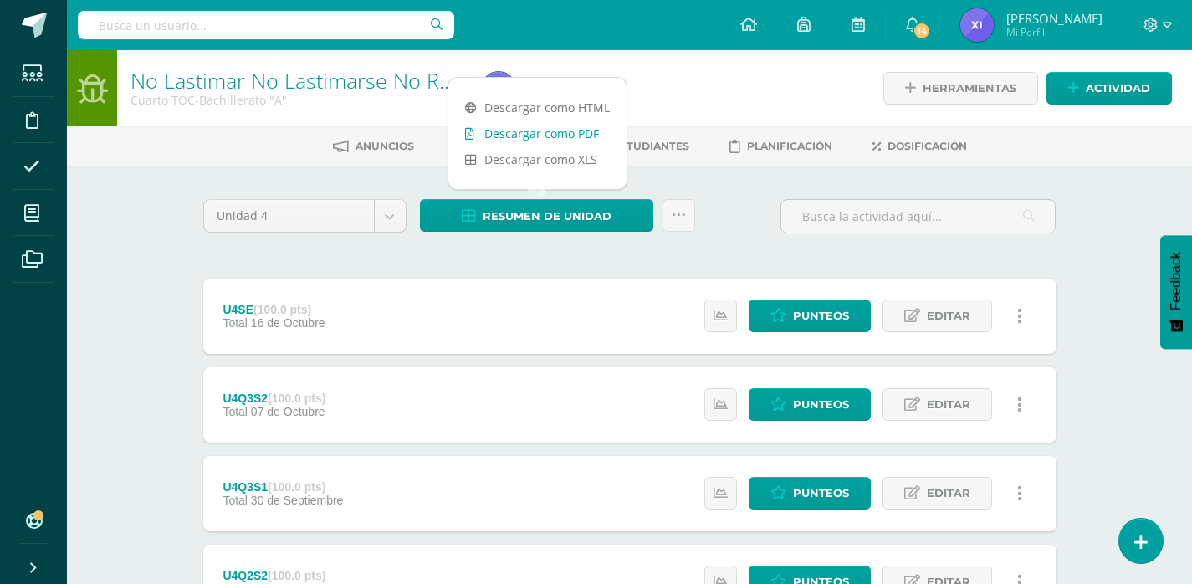
click at [572, 130] on link "Descargar como PDF" at bounding box center [537, 133] width 178 height 26
